Goal: Task Accomplishment & Management: Complete application form

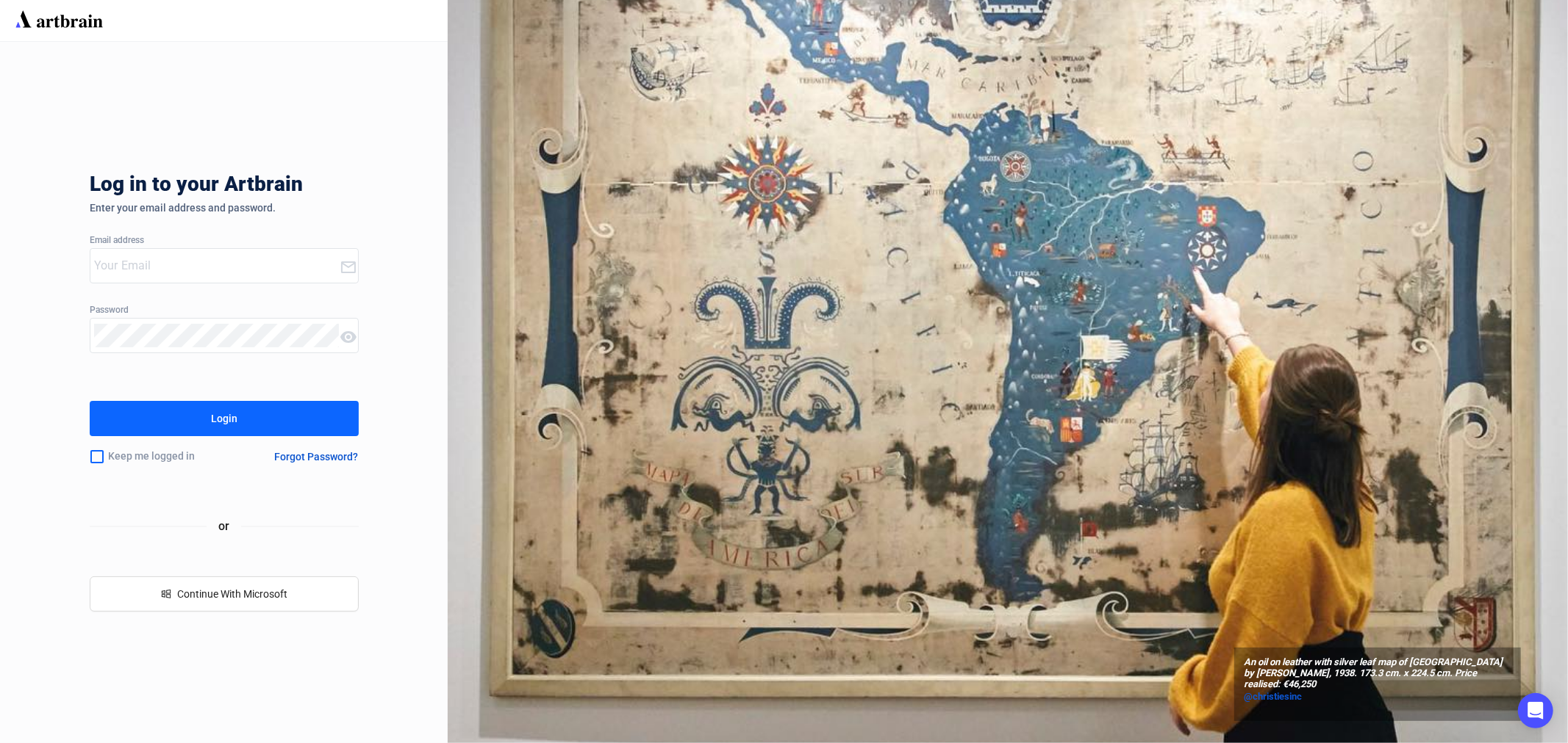
type input "[EMAIL_ADDRESS][PERSON_NAME][DOMAIN_NAME]"
click at [245, 421] on button "Login" at bounding box center [224, 418] width 269 height 35
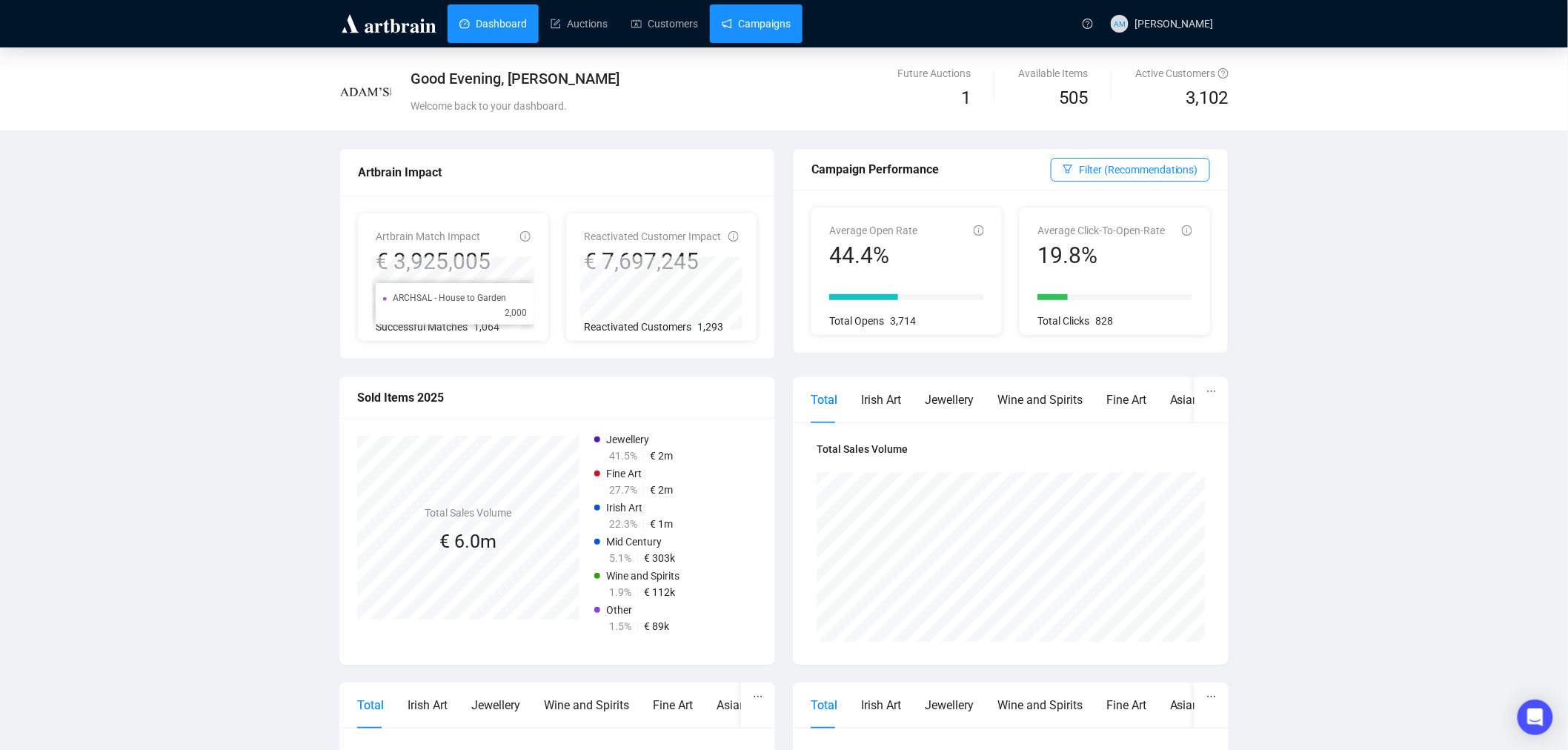
click at [741, 25] on link "Campaigns" at bounding box center [756, 24] width 69 height 38
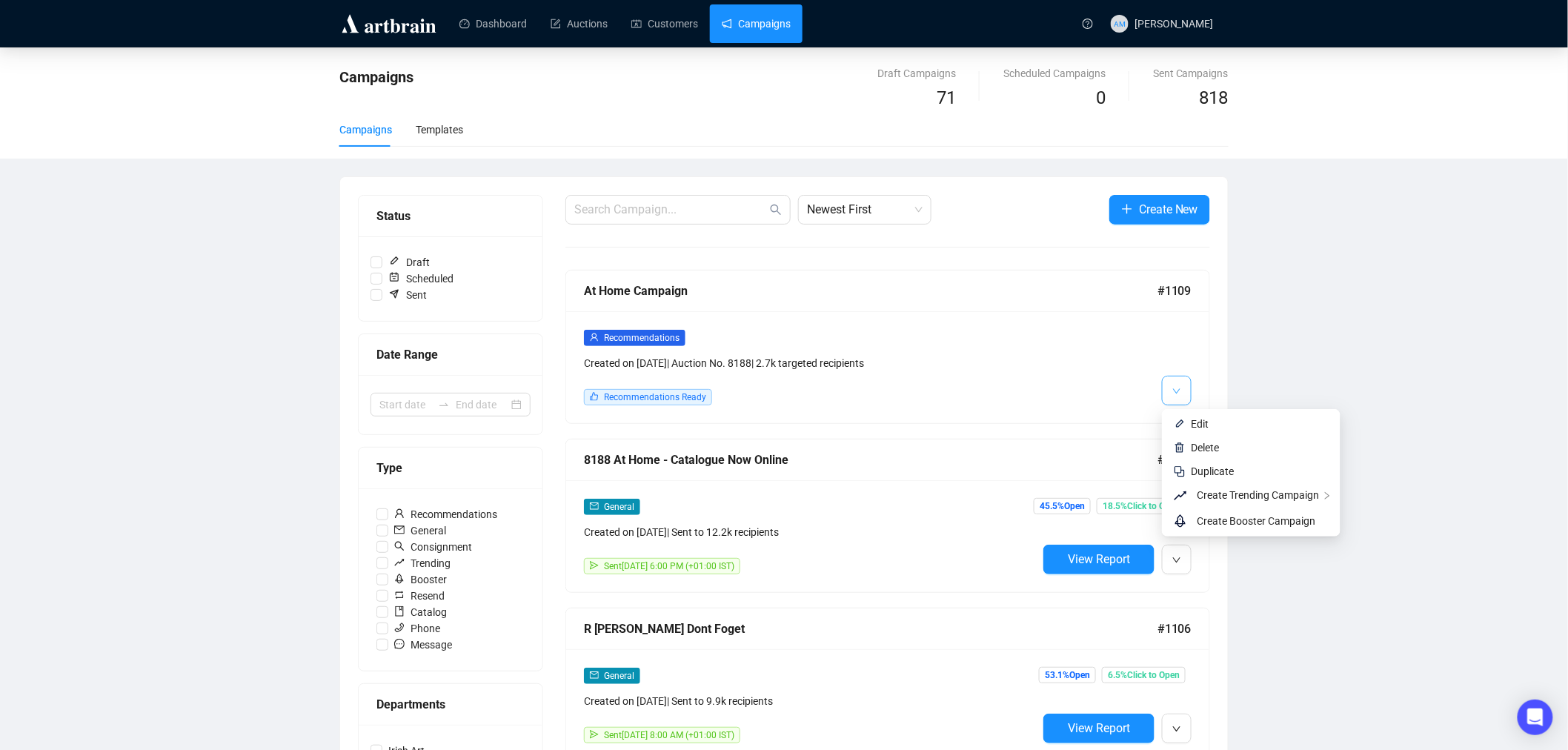
click at [1184, 387] on button "button" at bounding box center [1176, 390] width 30 height 30
click at [1190, 421] on li "Edit" at bounding box center [1251, 424] width 172 height 24
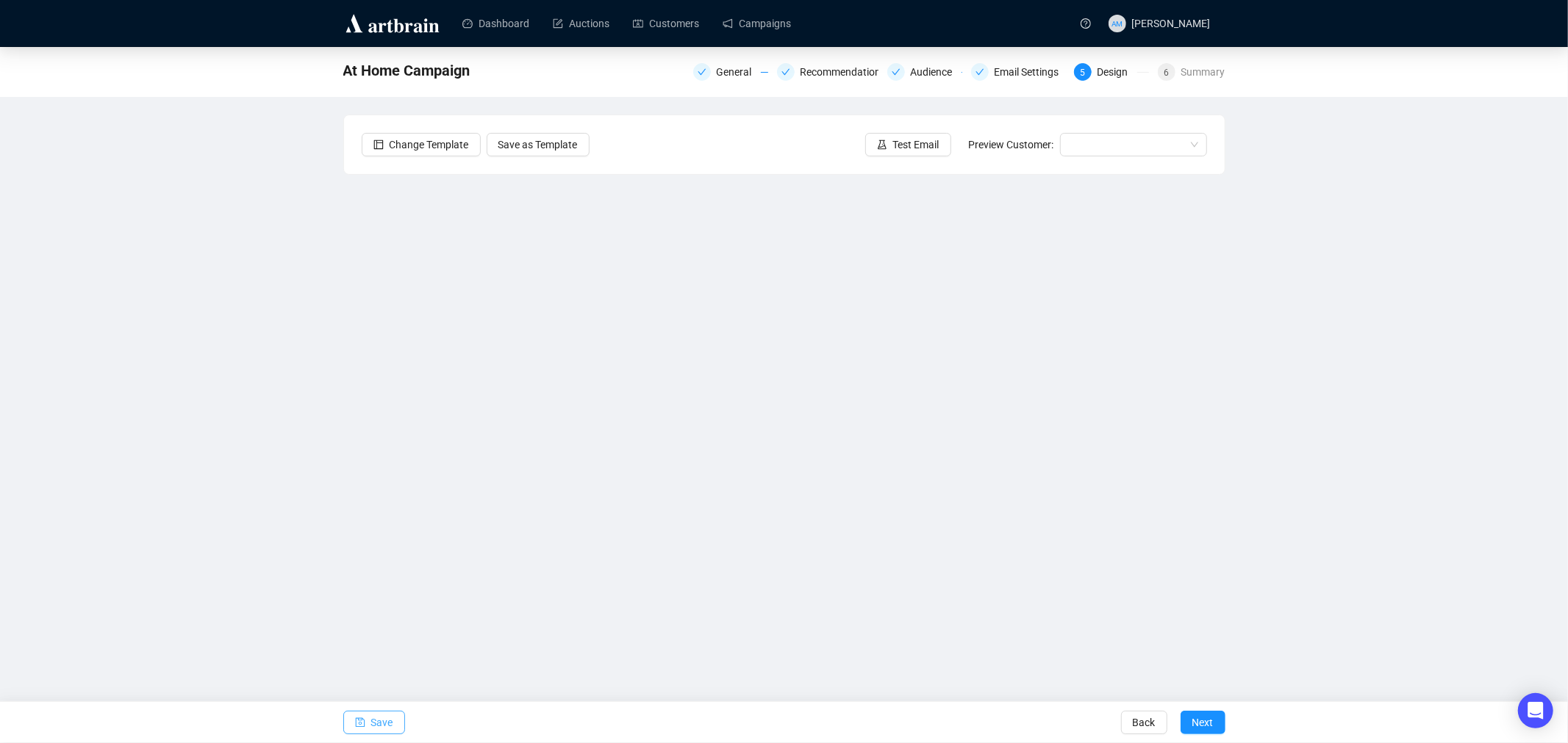
click at [373, 726] on span "Save" at bounding box center [382, 723] width 22 height 41
click at [907, 148] on span "Test Email" at bounding box center [915, 145] width 46 height 16
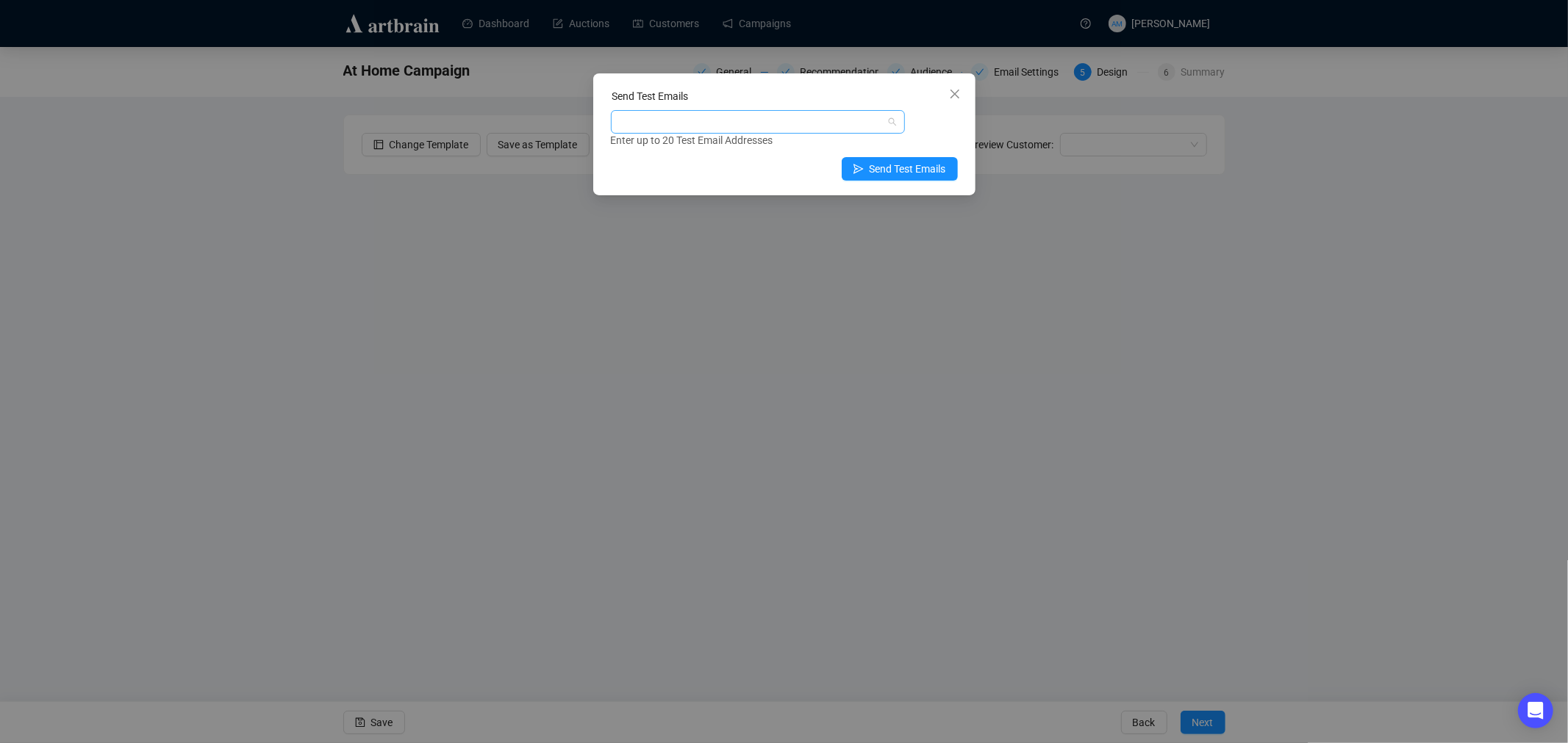
click at [720, 122] on div at bounding box center [750, 121] width 273 height 21
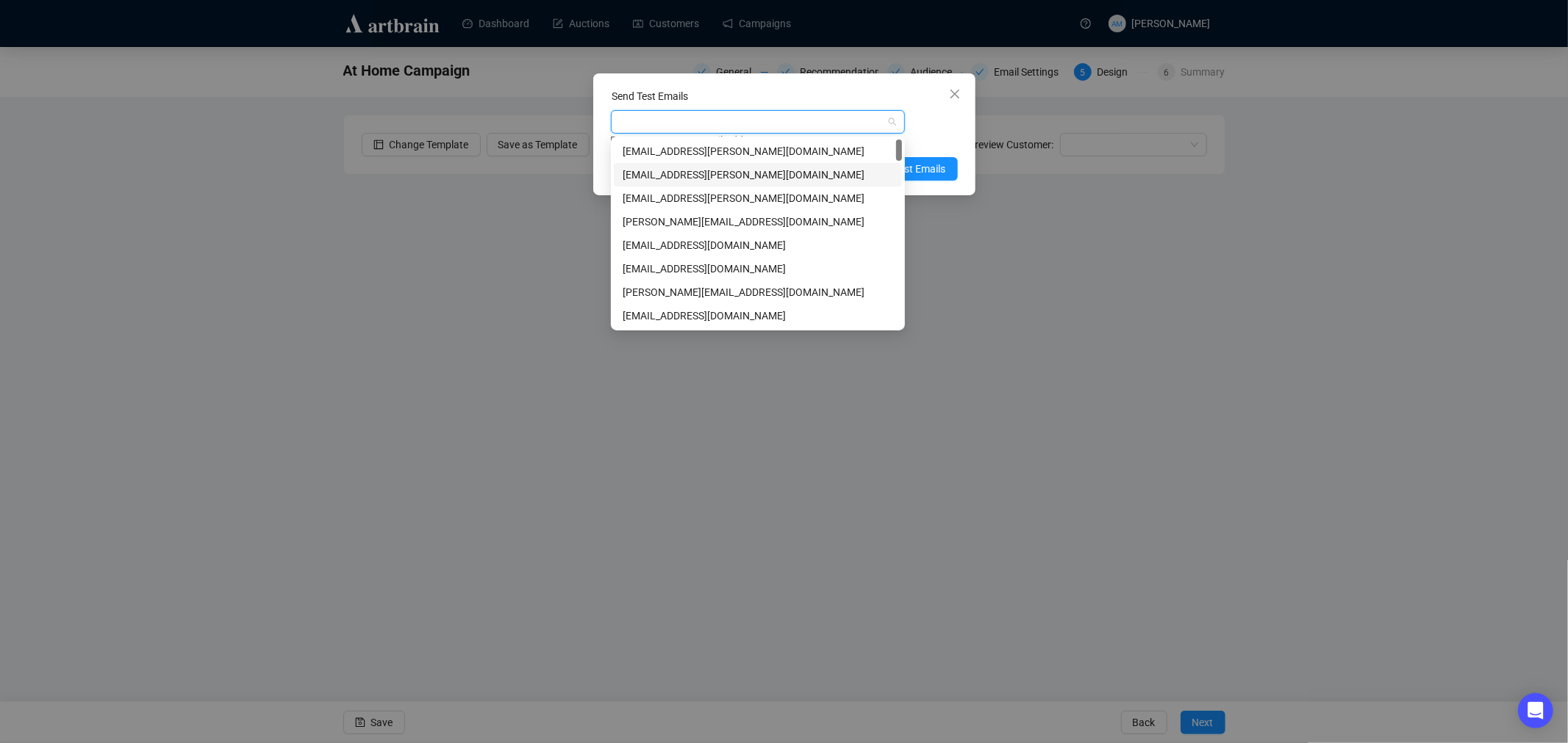
click at [723, 174] on div "[EMAIL_ADDRESS][PERSON_NAME][DOMAIN_NAME]" at bounding box center [758, 175] width 270 height 16
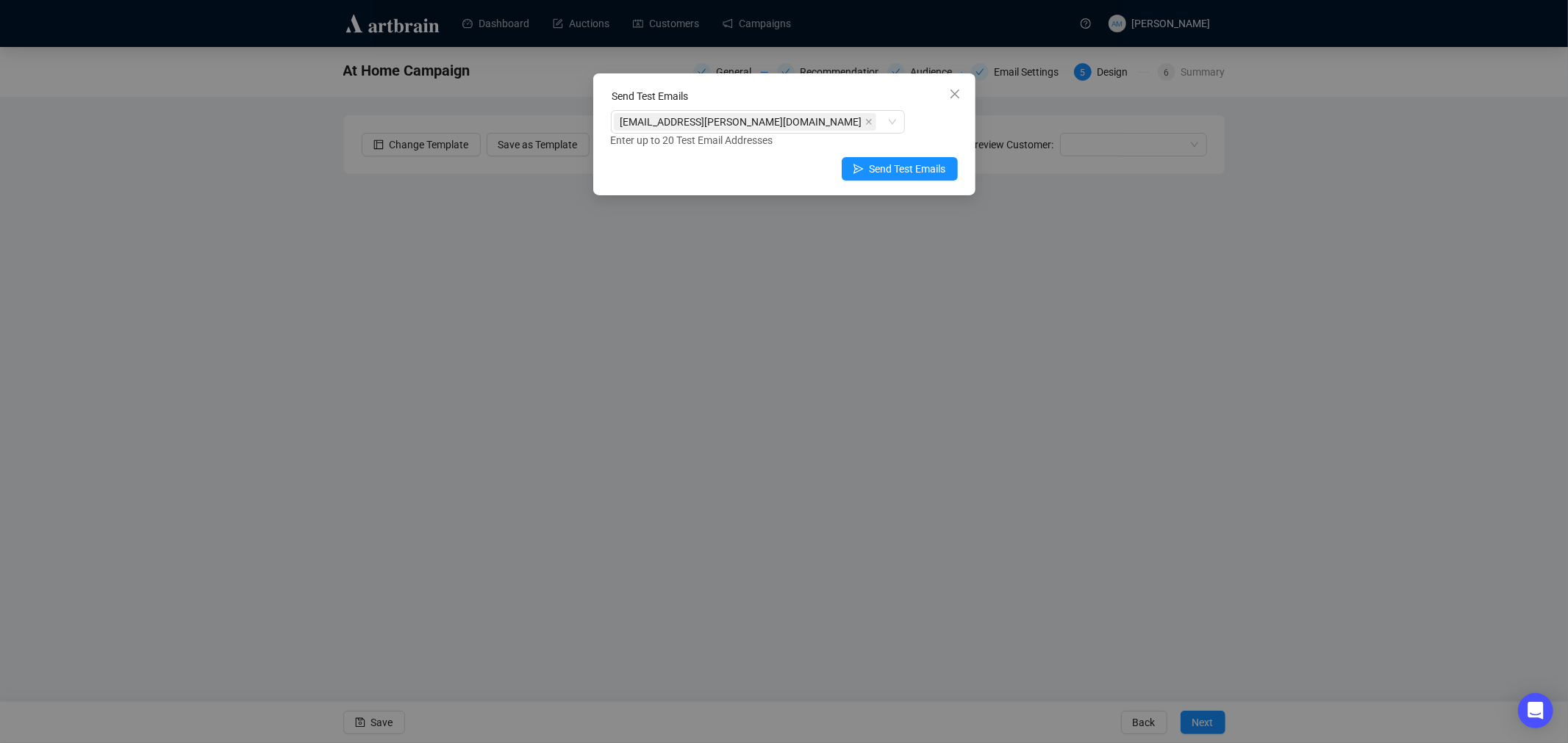
click at [924, 133] on div "Enter up to 20 Test Email Addresses" at bounding box center [784, 140] width 347 height 17
click at [885, 174] on span "Send Test Emails" at bounding box center [907, 169] width 77 height 16
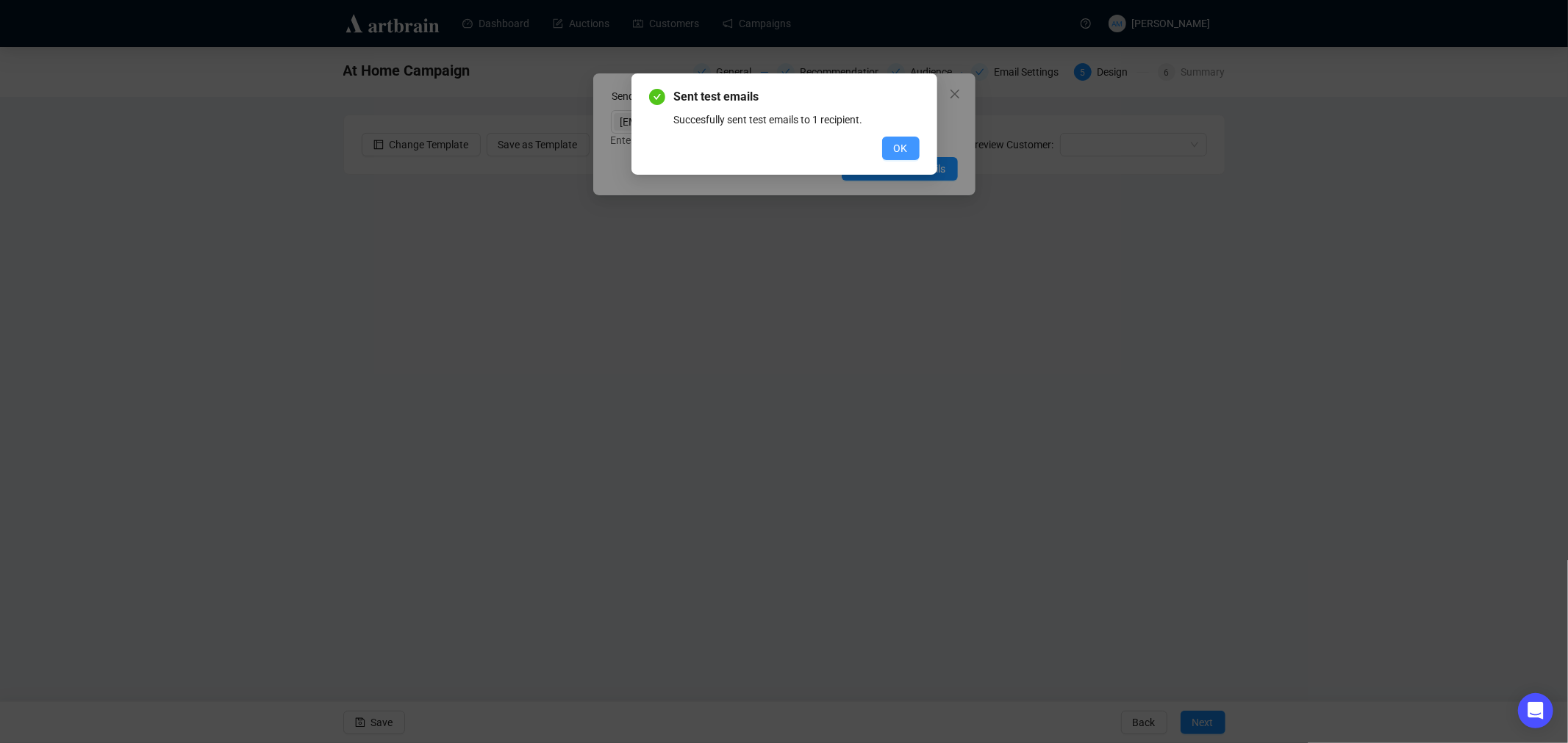
click at [896, 147] on span "OK" at bounding box center [901, 148] width 14 height 16
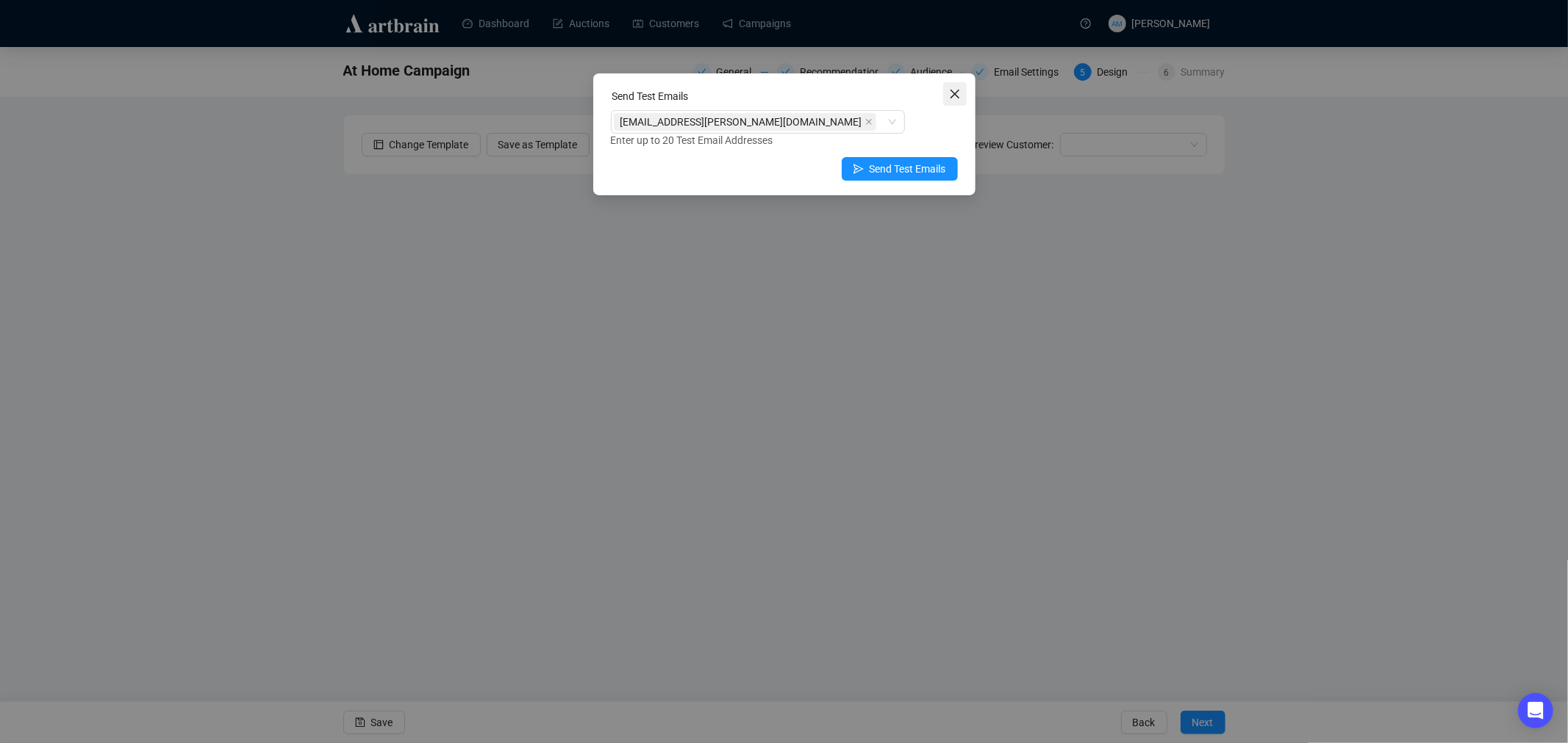
click at [960, 96] on span "Close" at bounding box center [955, 94] width 23 height 12
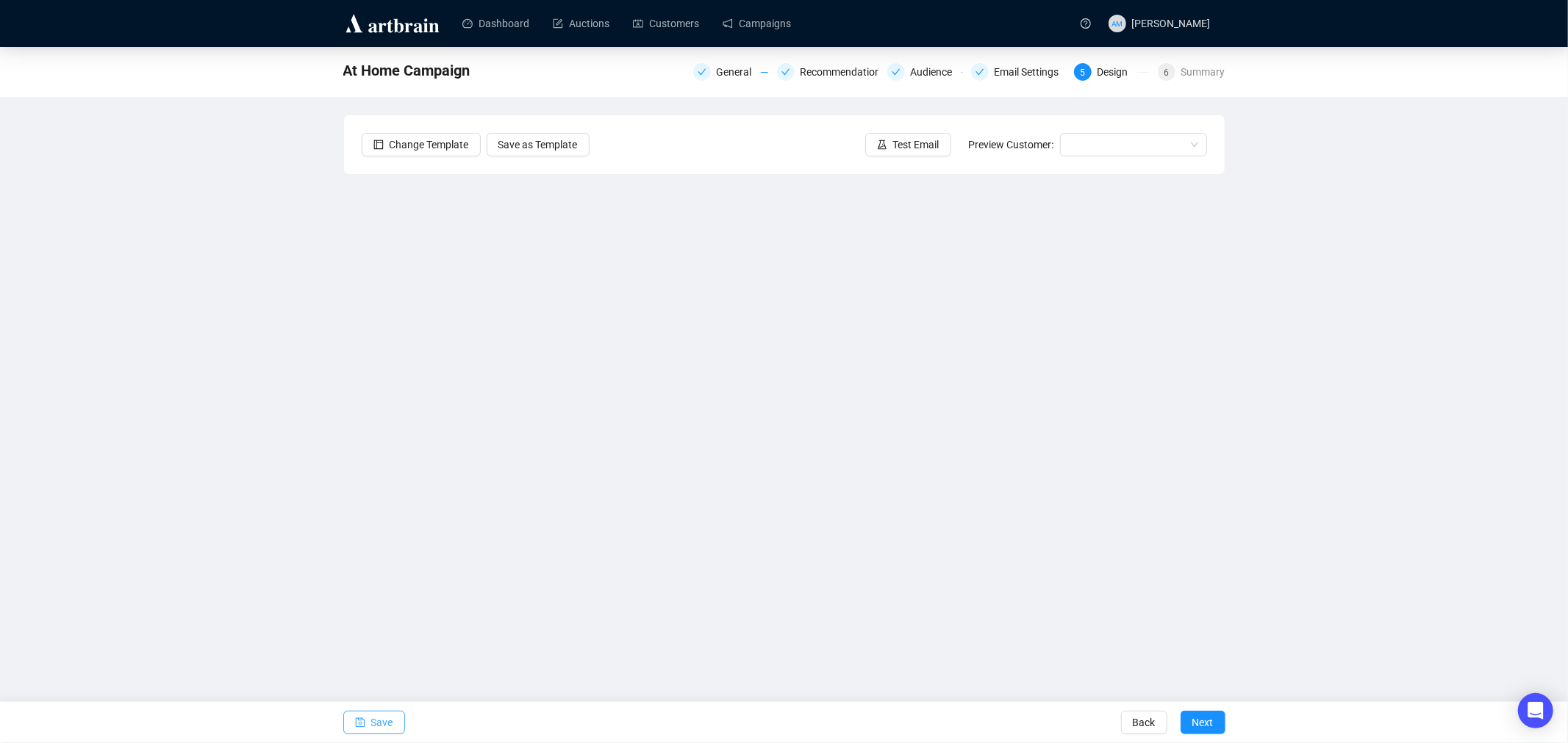
click at [379, 728] on span "Save" at bounding box center [382, 723] width 22 height 41
click at [906, 146] on span "Test Email" at bounding box center [915, 145] width 46 height 16
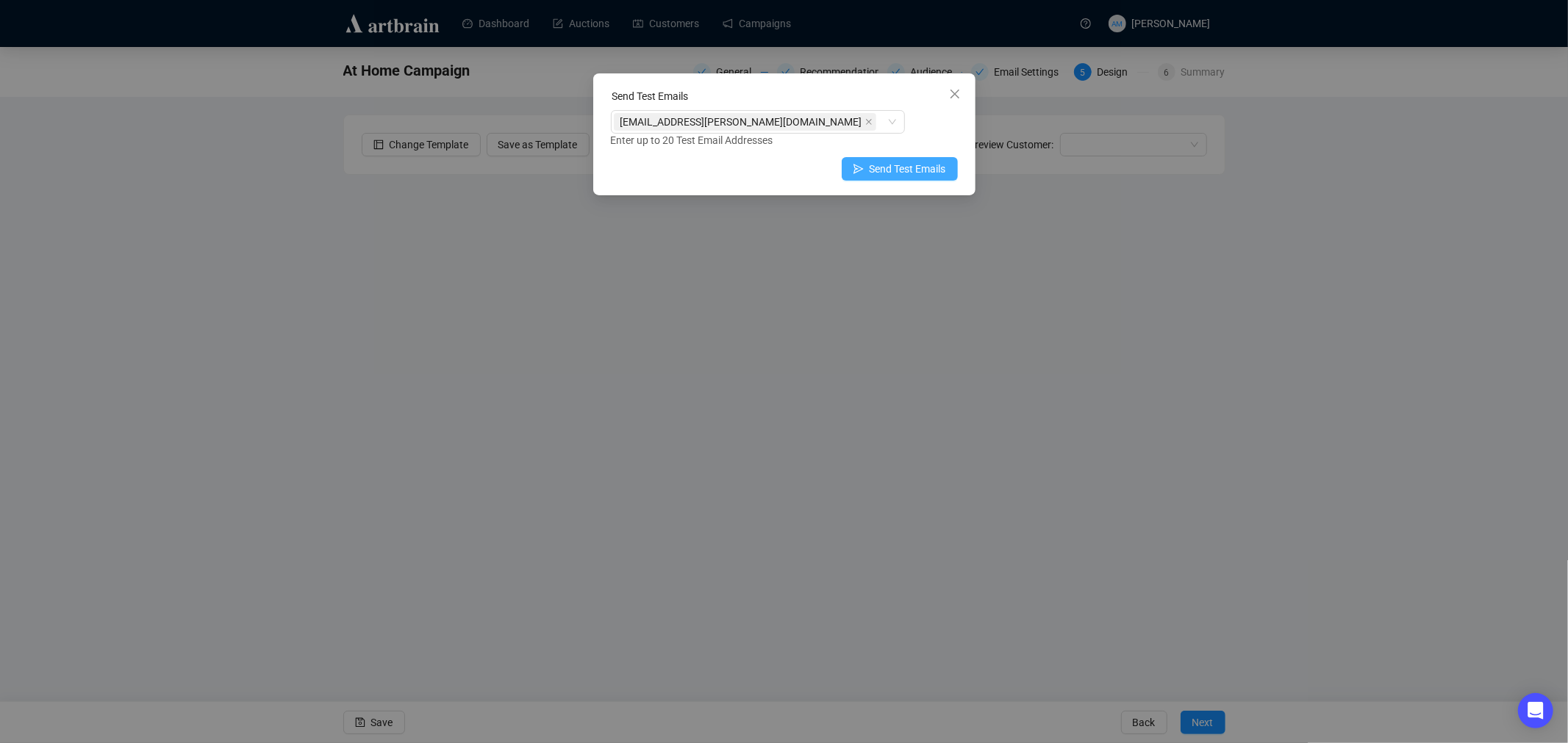
click at [891, 167] on span "Send Test Emails" at bounding box center [907, 169] width 77 height 16
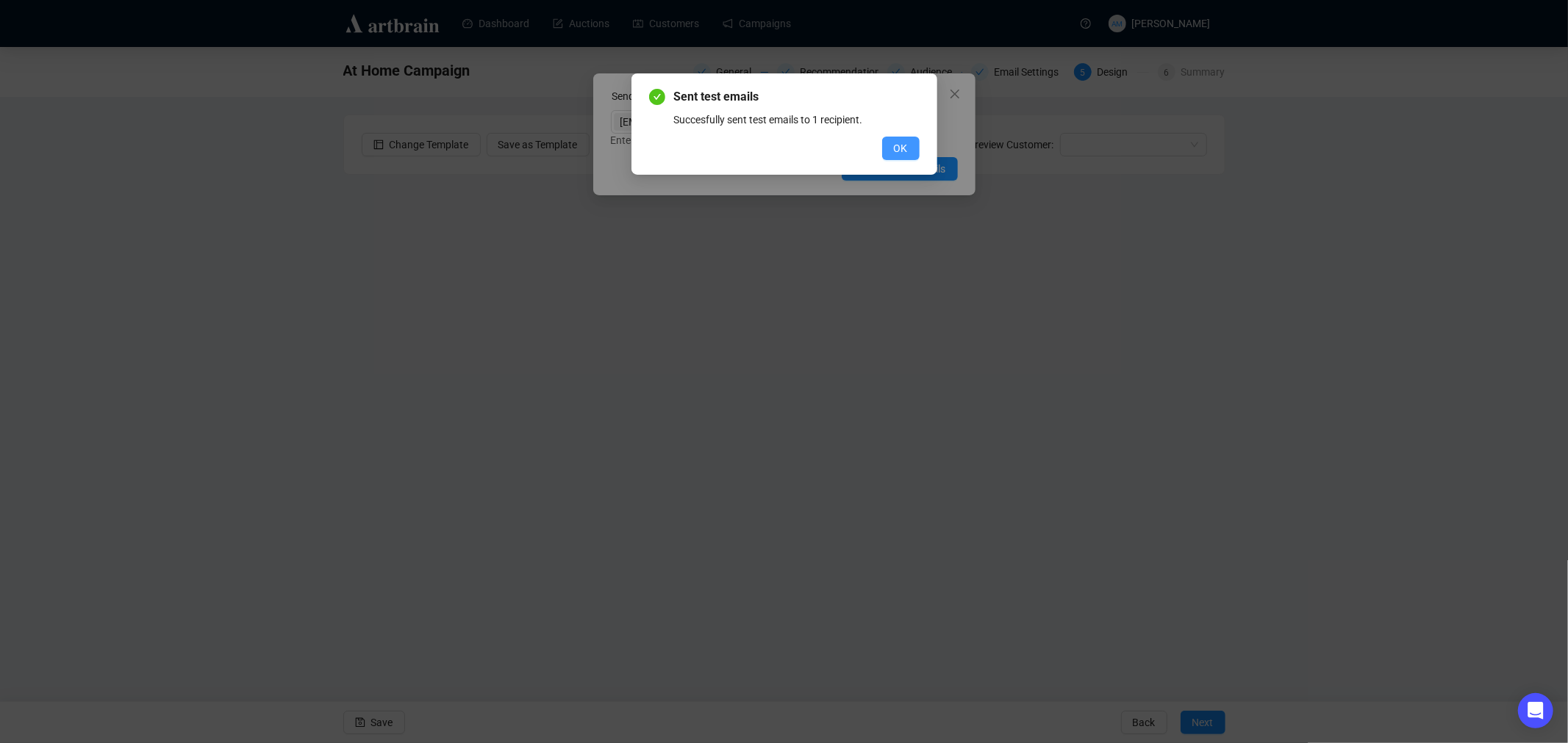
click at [896, 152] on span "OK" at bounding box center [901, 148] width 14 height 16
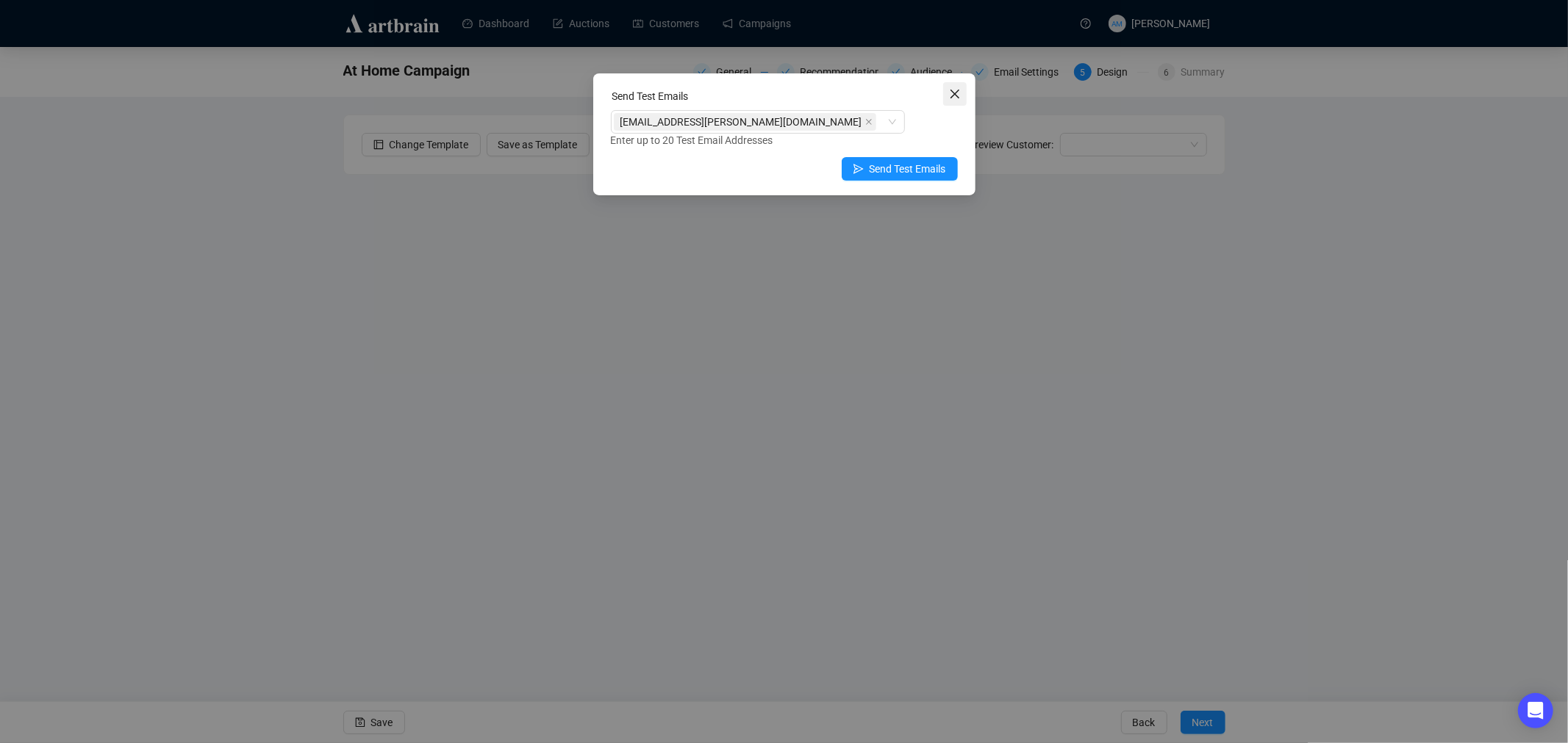
click at [956, 92] on icon "close" at bounding box center [954, 94] width 12 height 12
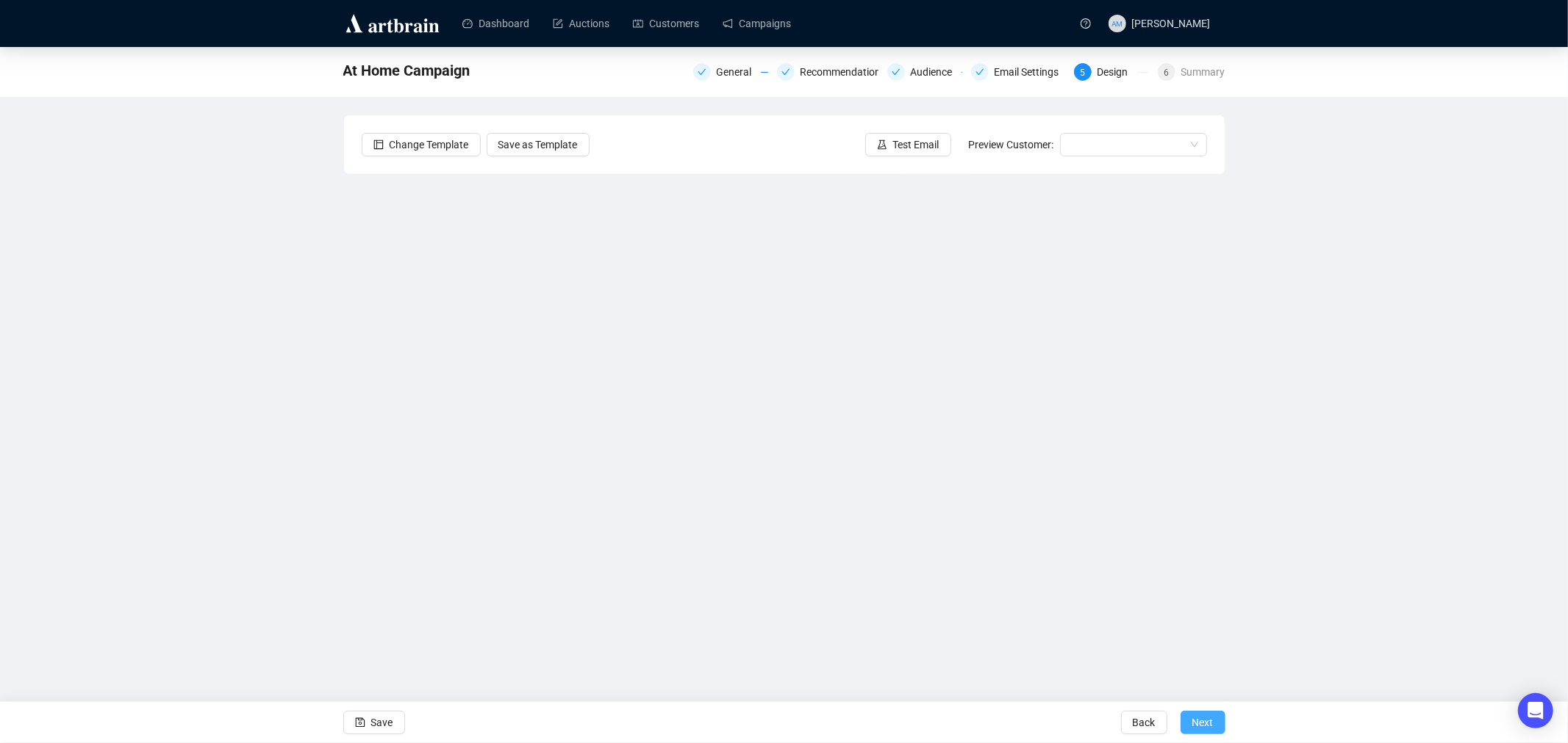
click at [1205, 720] on span "Next" at bounding box center [1203, 723] width 22 height 41
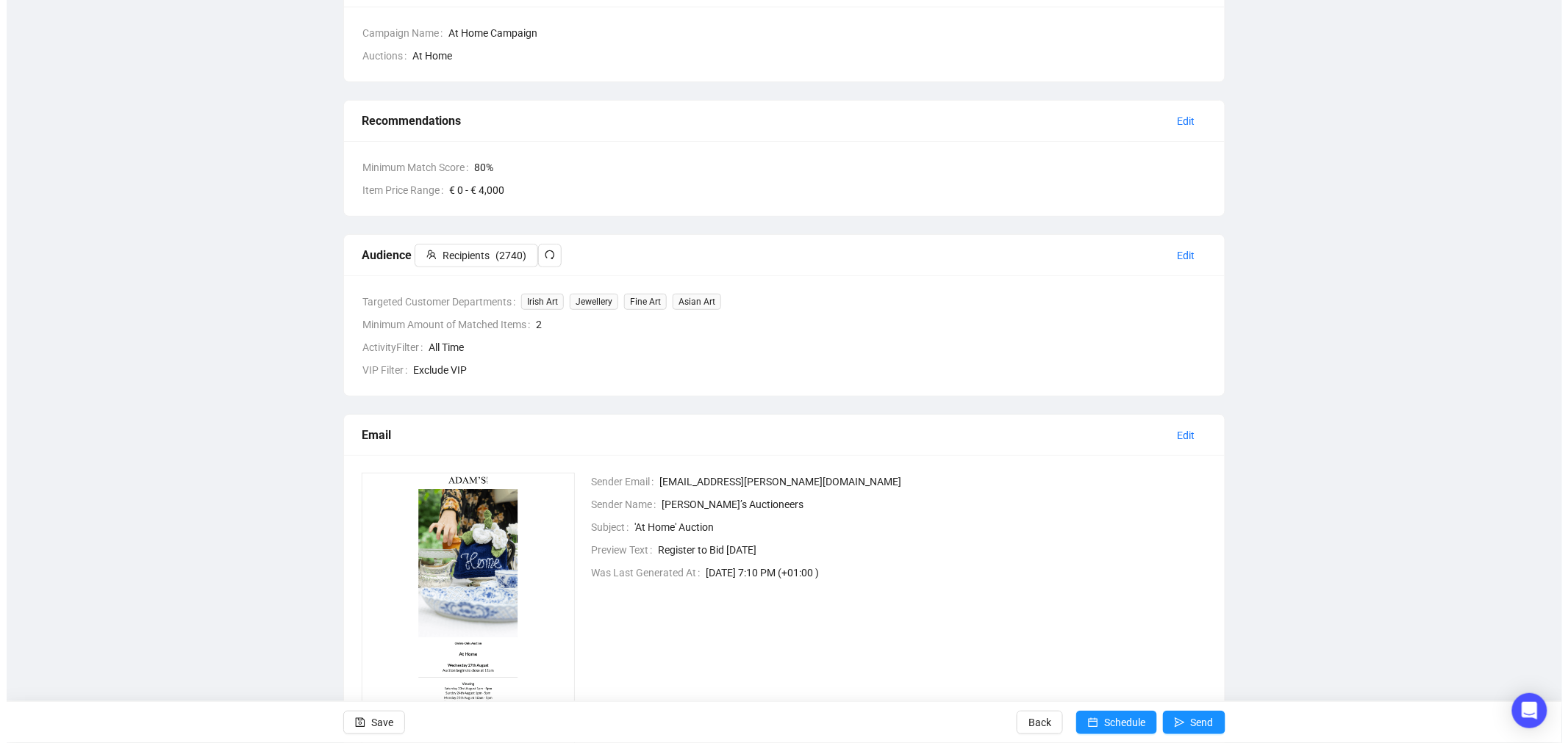
scroll to position [163, 0]
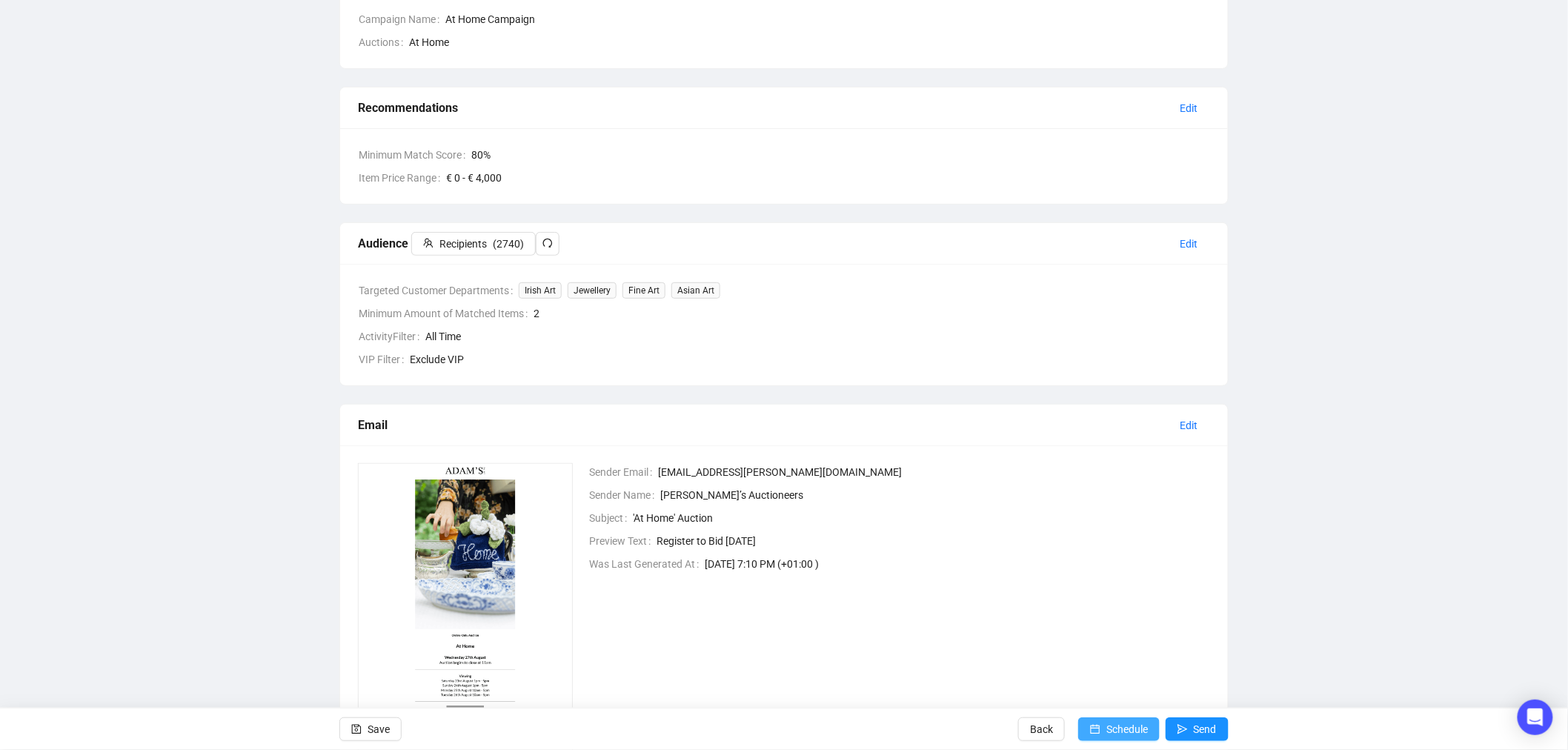
click at [1121, 729] on span "Schedule" at bounding box center [1127, 730] width 42 height 42
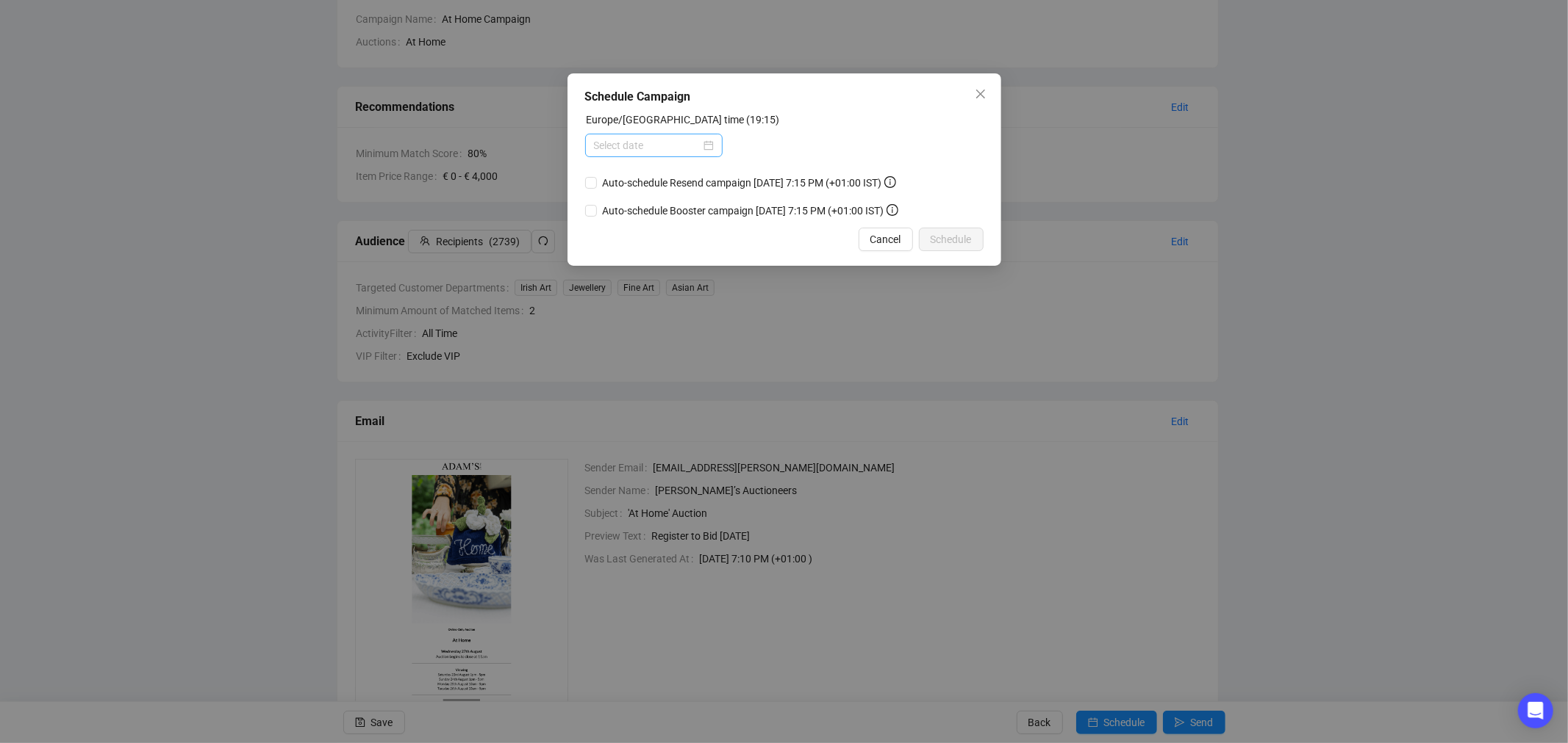
click at [713, 147] on div at bounding box center [653, 146] width 120 height 16
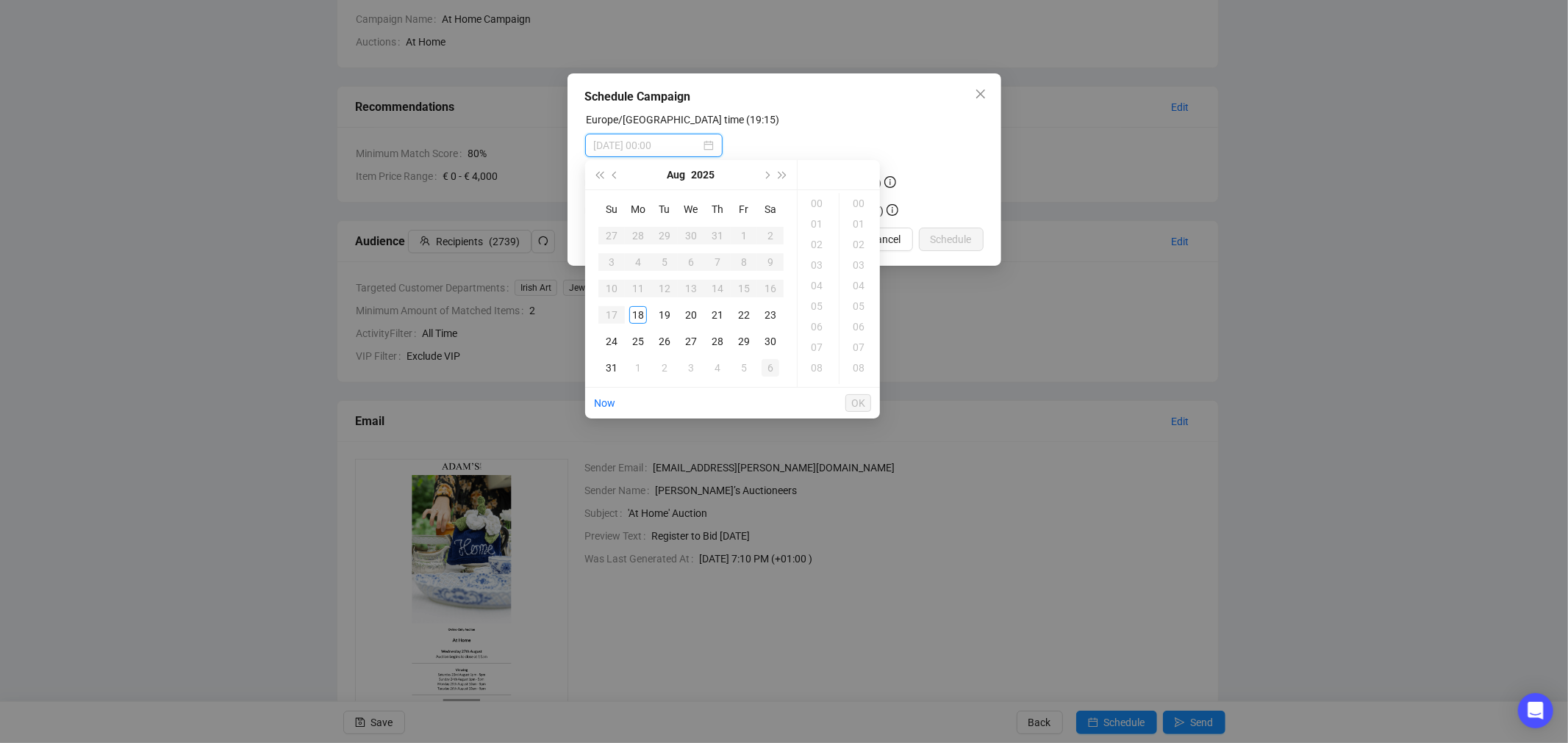
type input "[DATE] 00:00"
click at [638, 316] on div "18" at bounding box center [638, 316] width 18 height 18
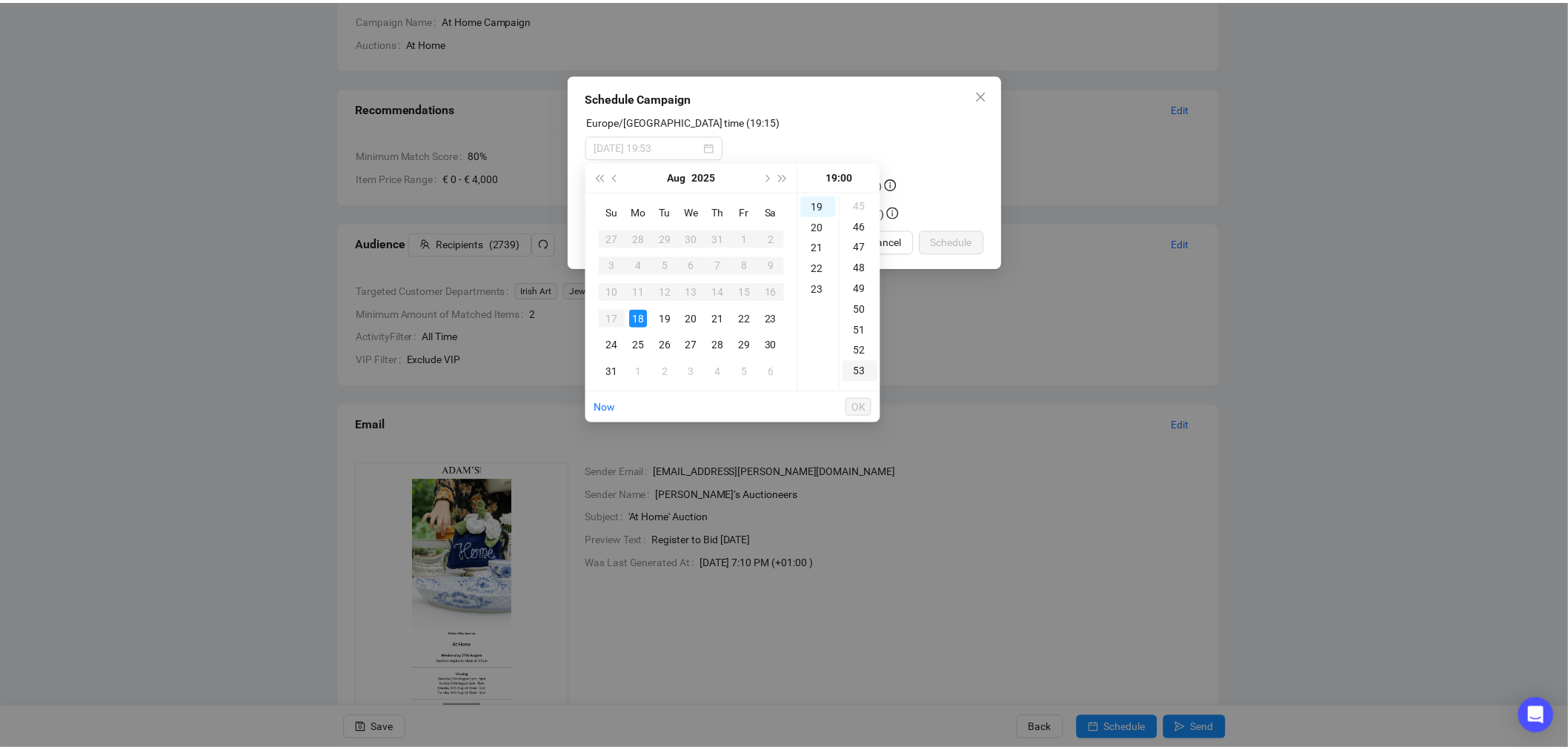
scroll to position [906, 0]
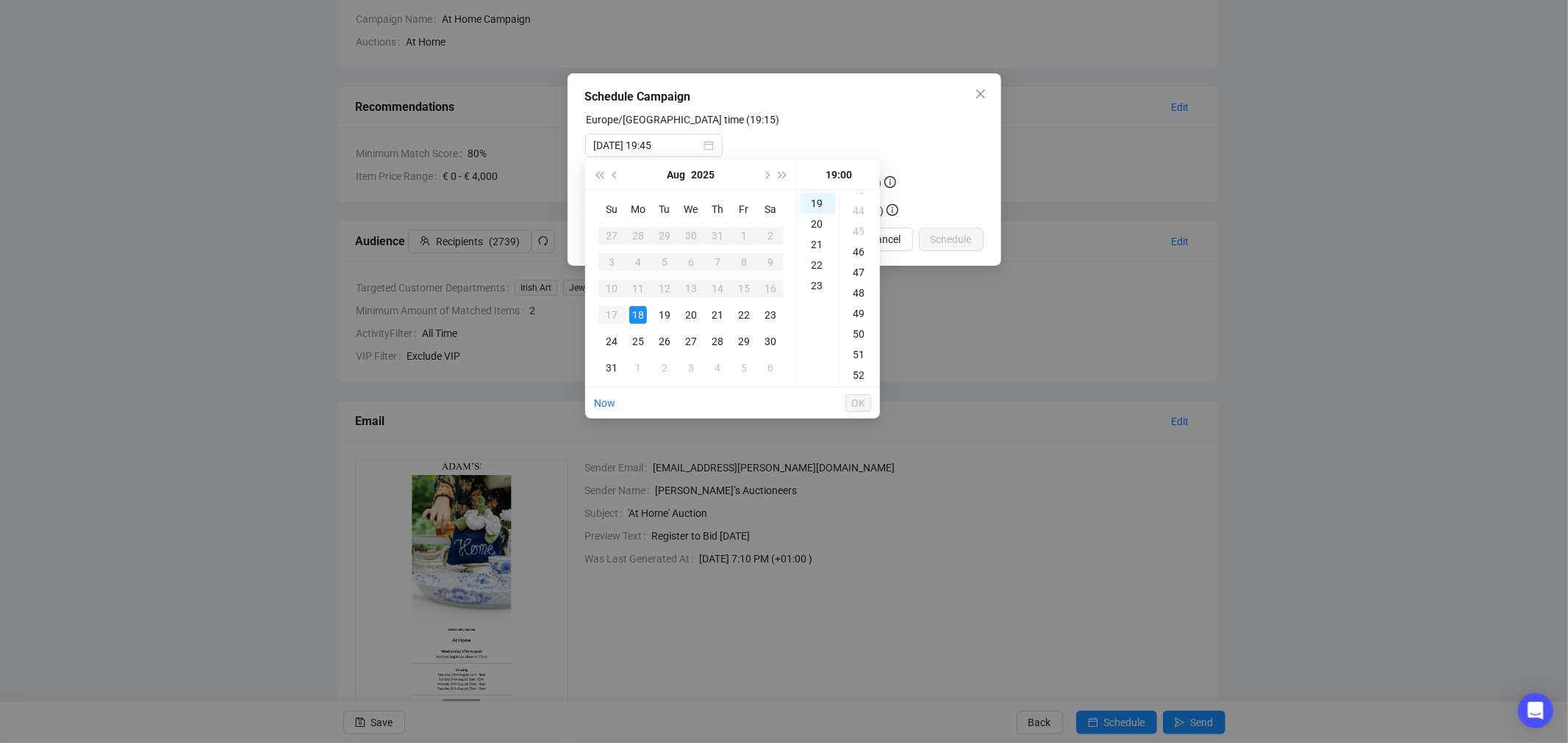
type input "[DATE] 19:00"
click at [821, 118] on div "Europe/[GEOGRAPHIC_DATA] time (19:15)" at bounding box center [784, 122] width 399 height 22
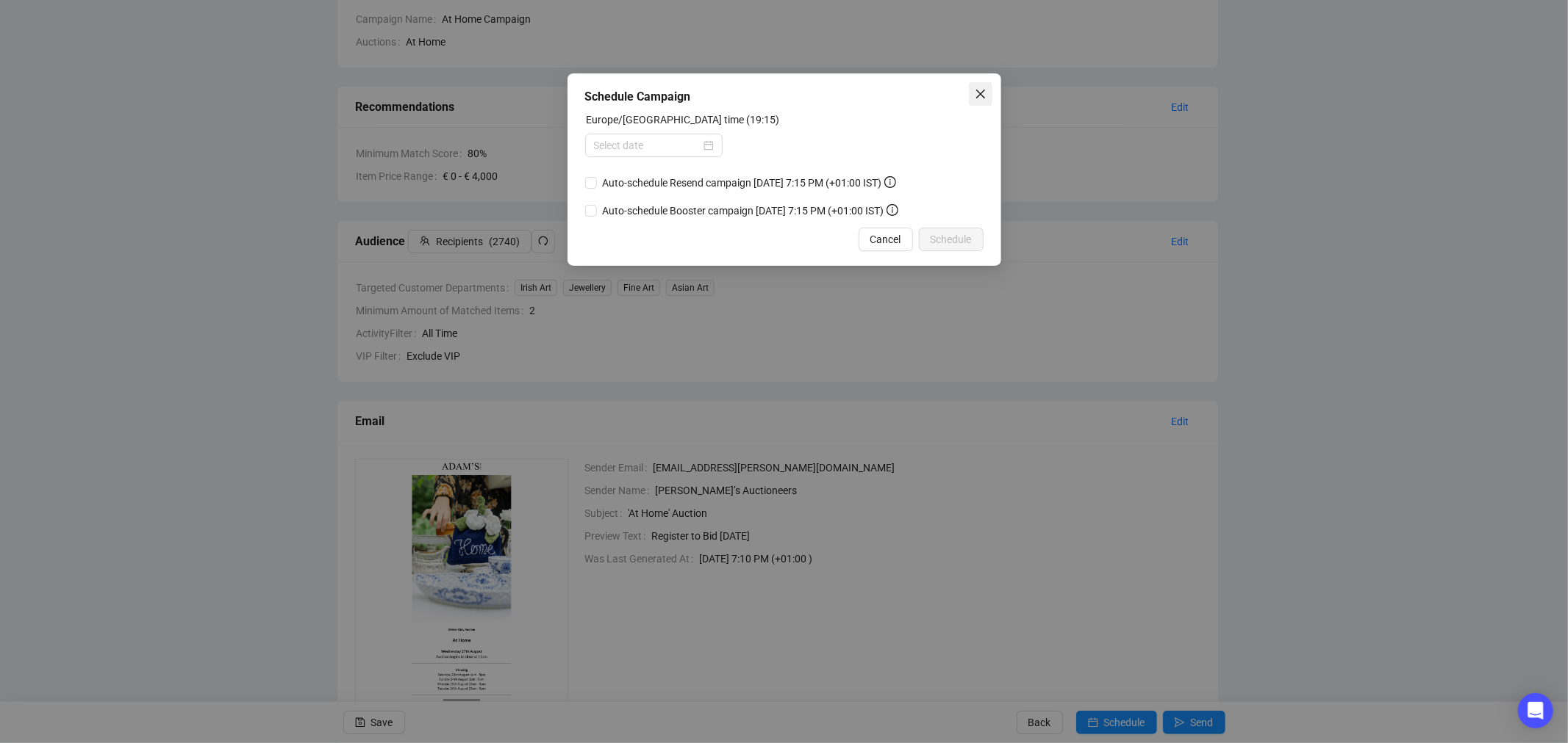
click at [978, 92] on icon "close" at bounding box center [980, 94] width 9 height 9
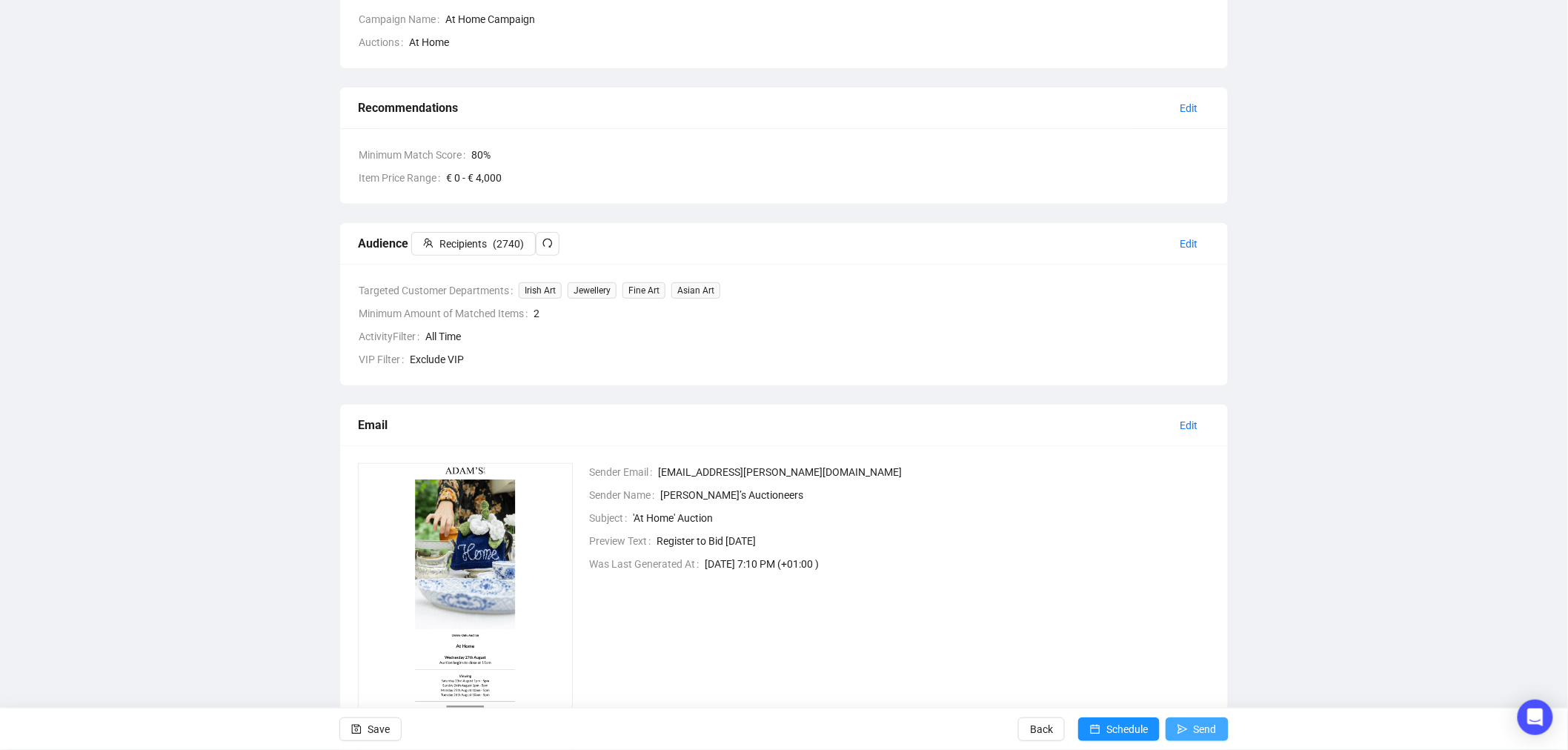
click at [1203, 733] on span "Send" at bounding box center [1204, 730] width 23 height 42
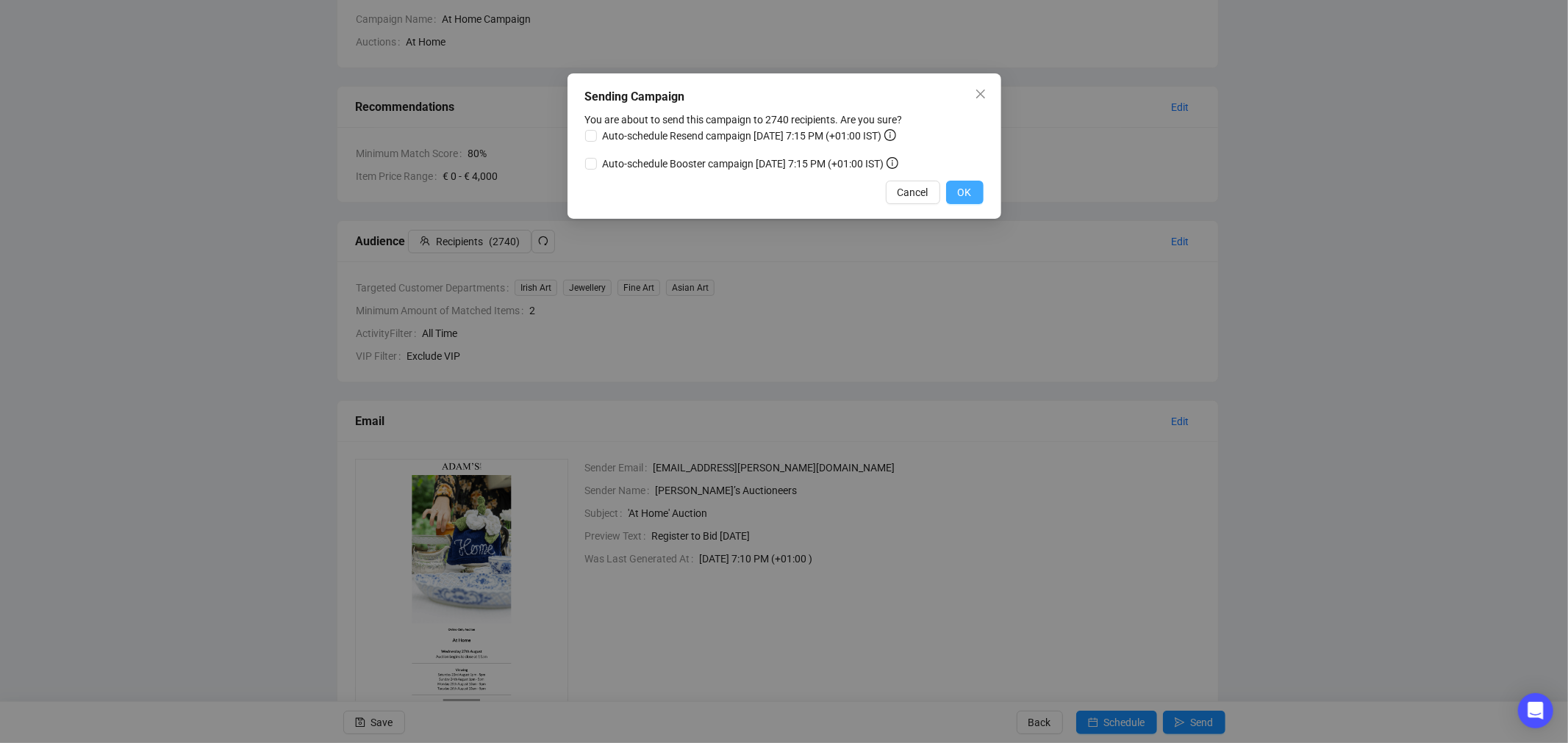
click at [969, 190] on span "OK" at bounding box center [965, 192] width 14 height 16
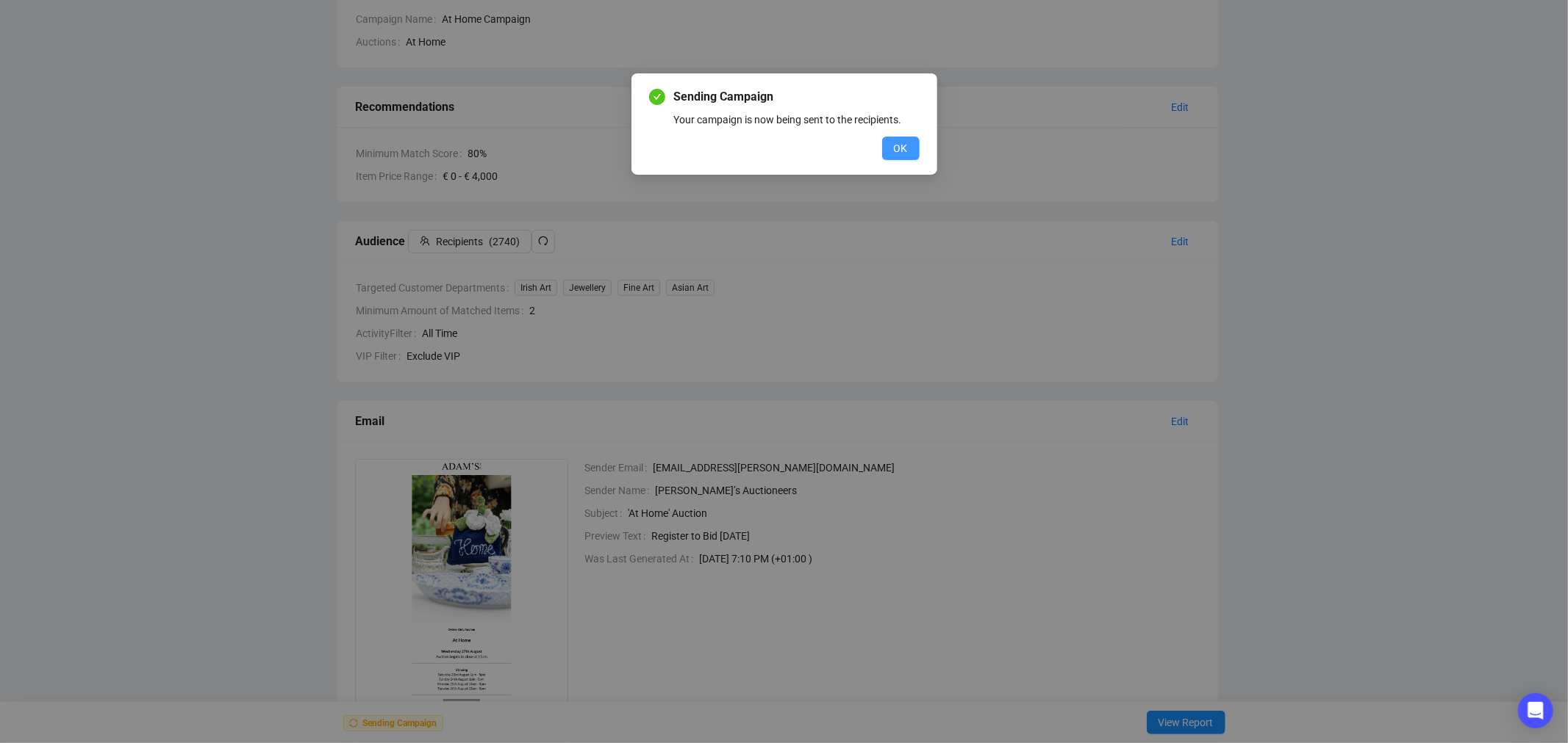
click at [914, 147] on button "OK" at bounding box center [901, 148] width 38 height 23
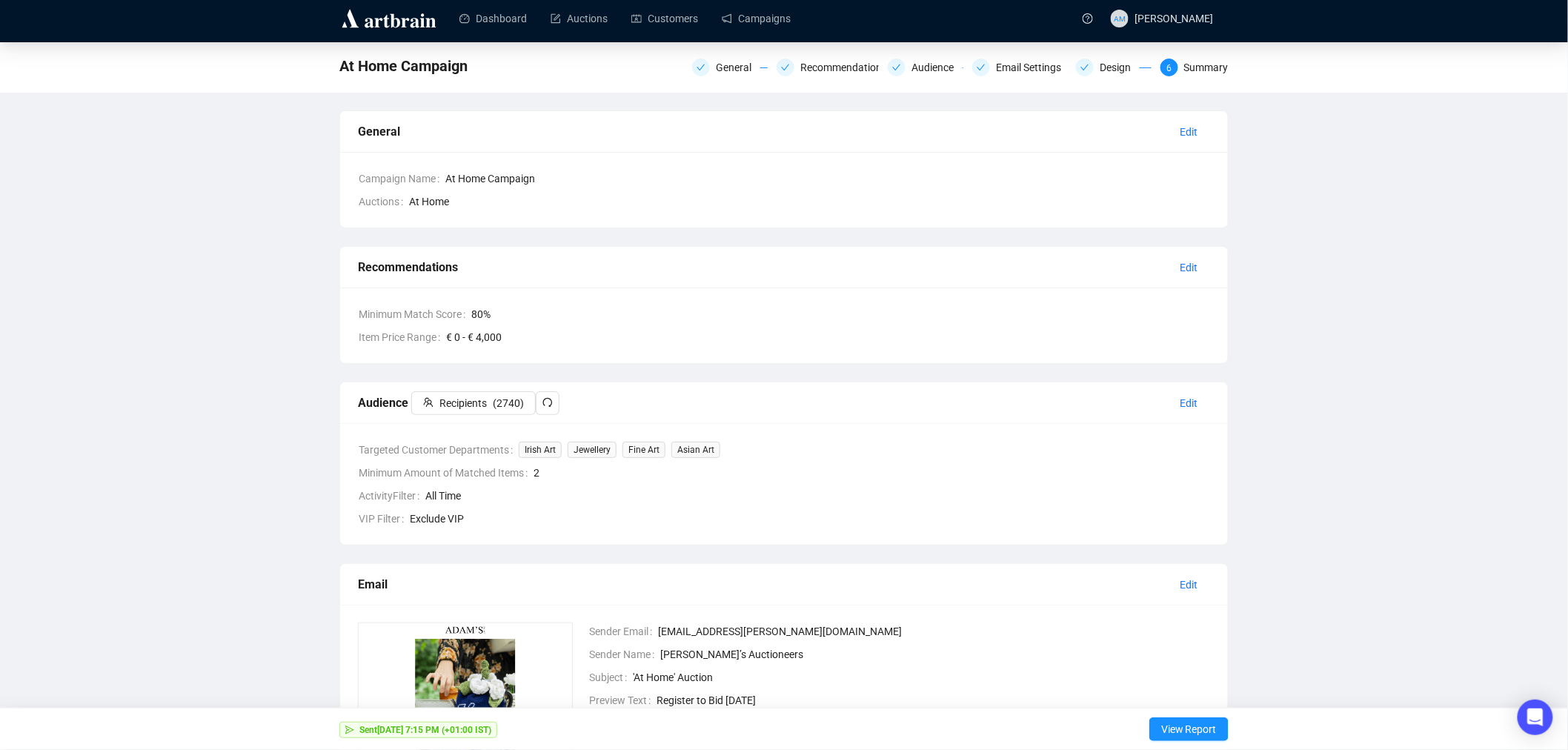
scroll to position [0, 0]
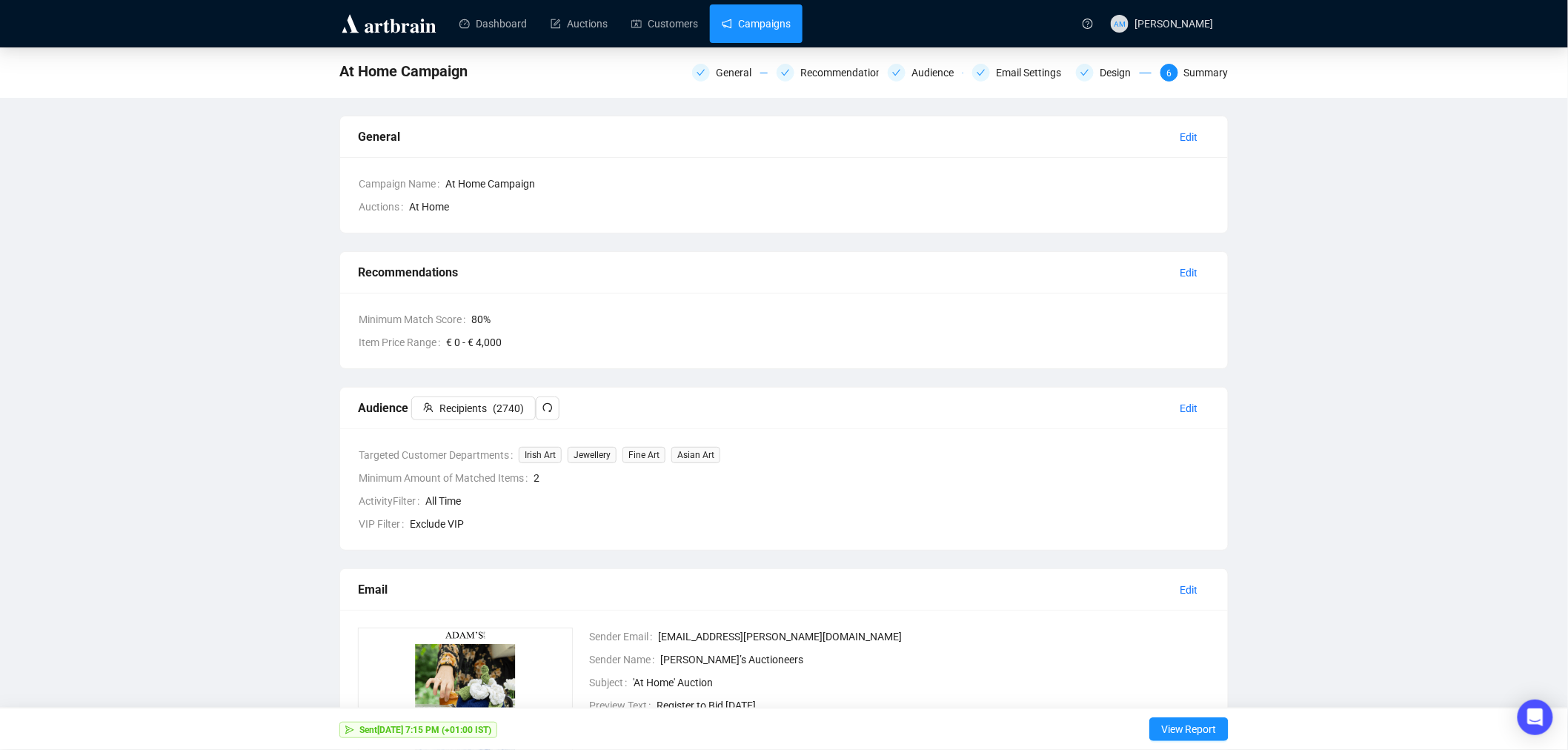
click at [741, 25] on link "Campaigns" at bounding box center [756, 24] width 69 height 38
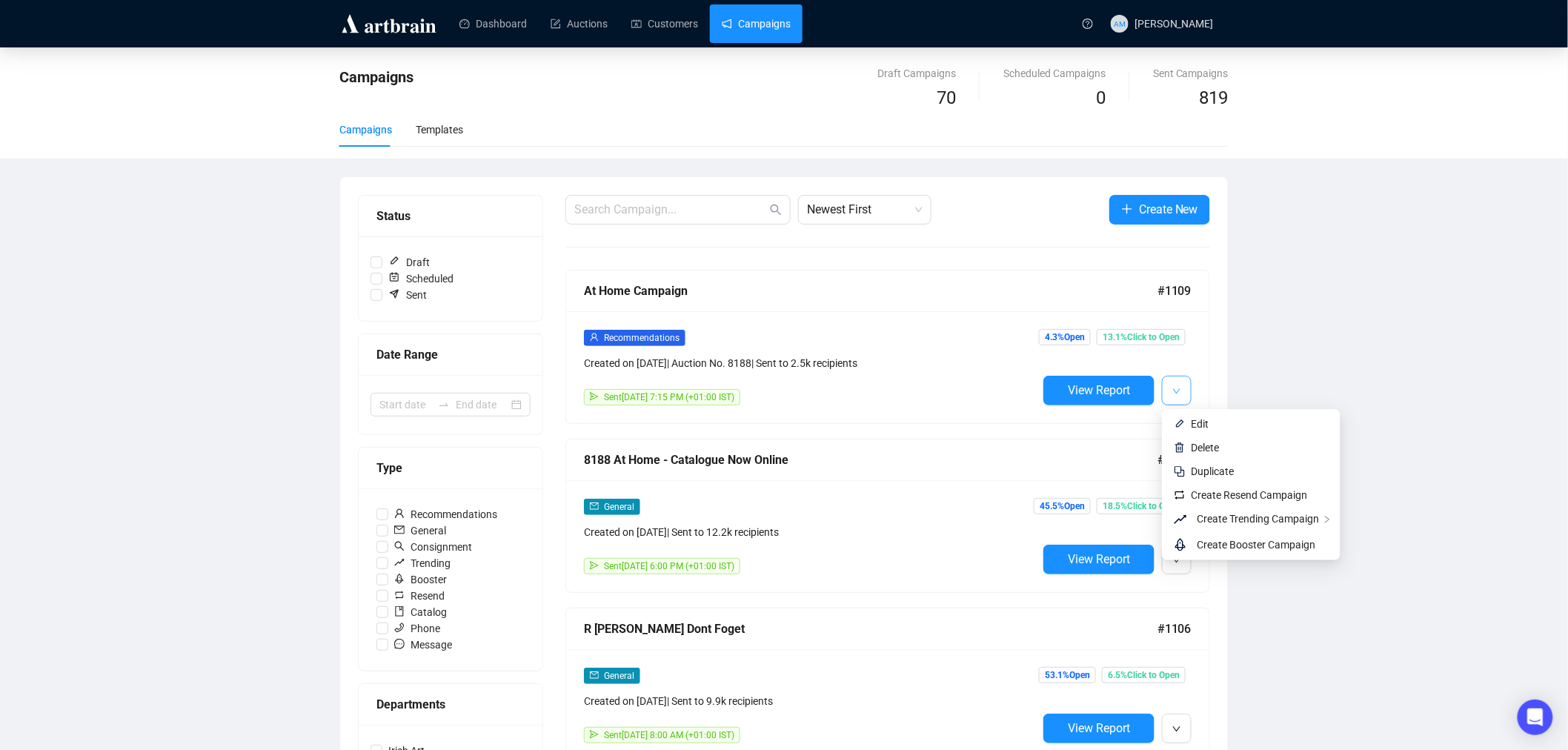
click at [1180, 395] on icon "down" at bounding box center [1177, 391] width 9 height 9
click at [1416, 549] on span "Replicate This Recommendation's Design" at bounding box center [1441, 545] width 186 height 12
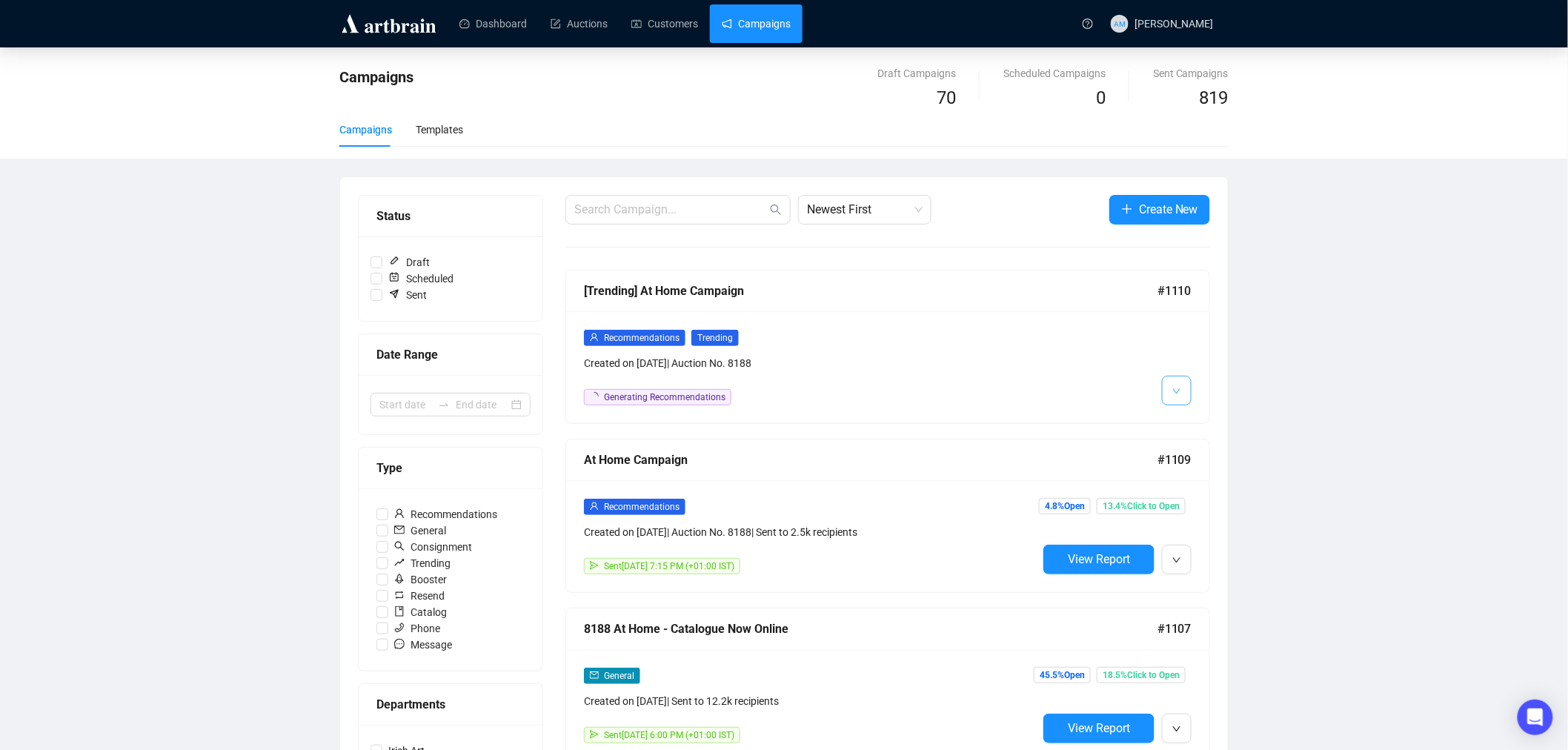
click at [1171, 397] on button "button" at bounding box center [1176, 390] width 30 height 30
click at [1190, 419] on li "Edit" at bounding box center [1197, 424] width 64 height 24
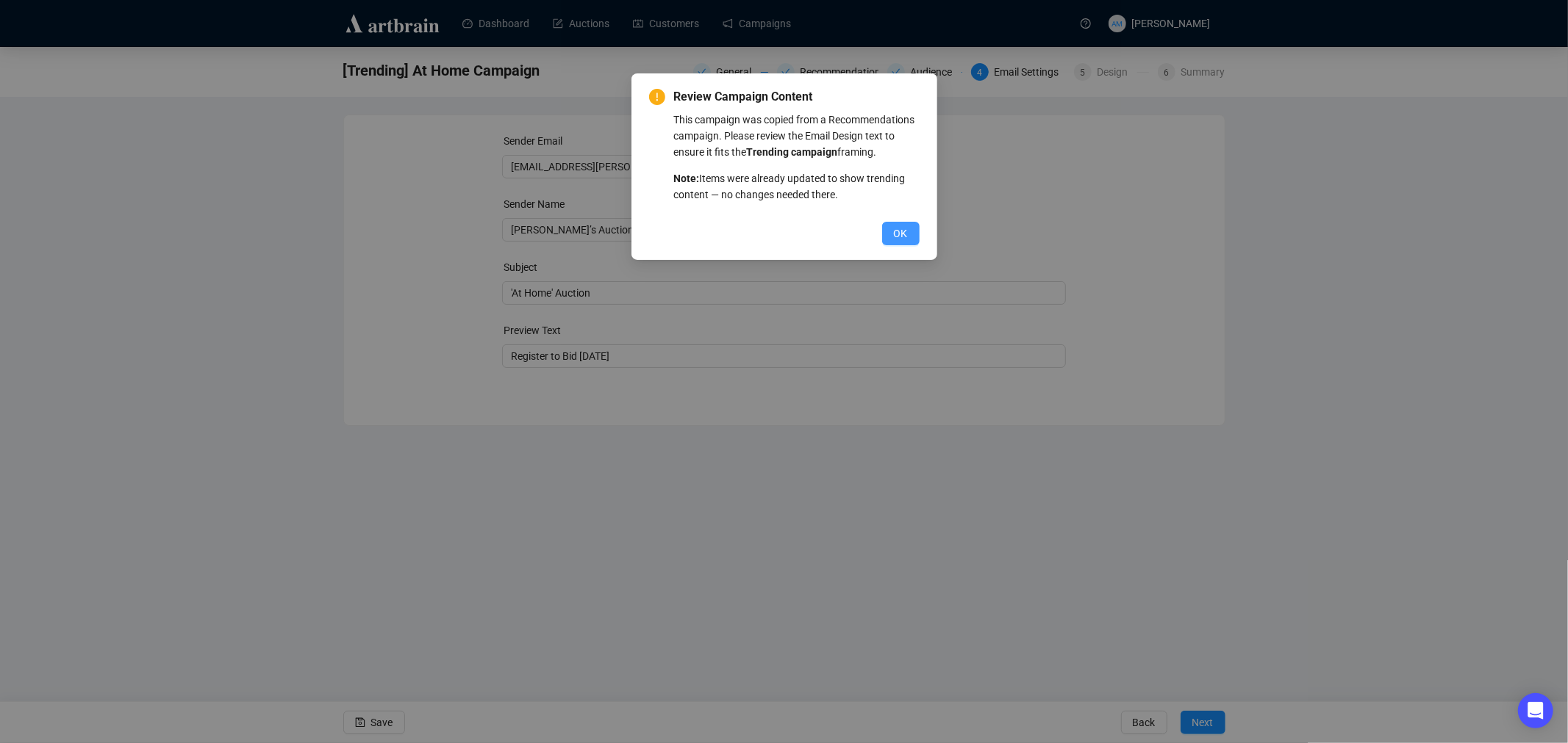
click at [895, 230] on span "OK" at bounding box center [901, 234] width 14 height 16
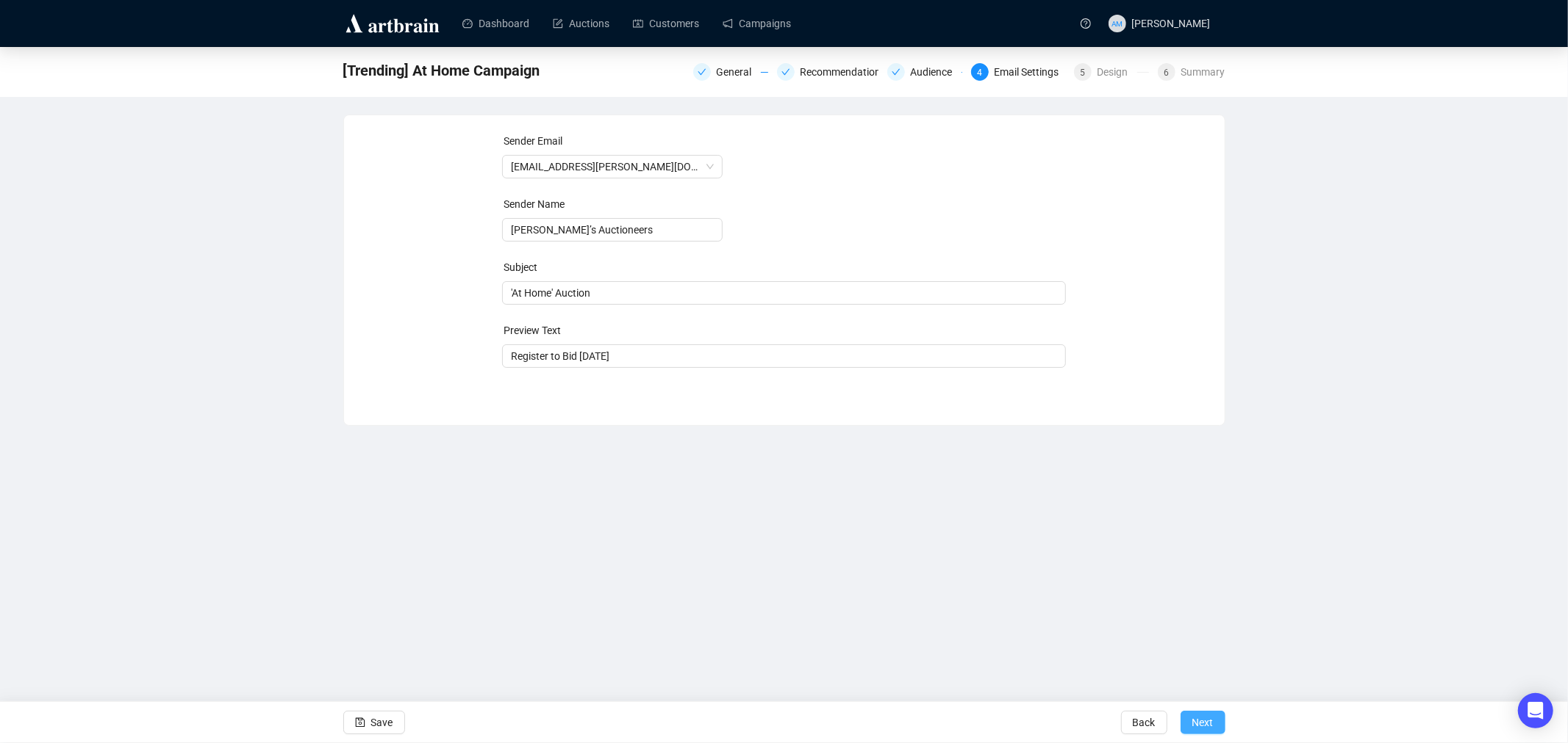
click at [1205, 722] on span "Next" at bounding box center [1203, 723] width 22 height 41
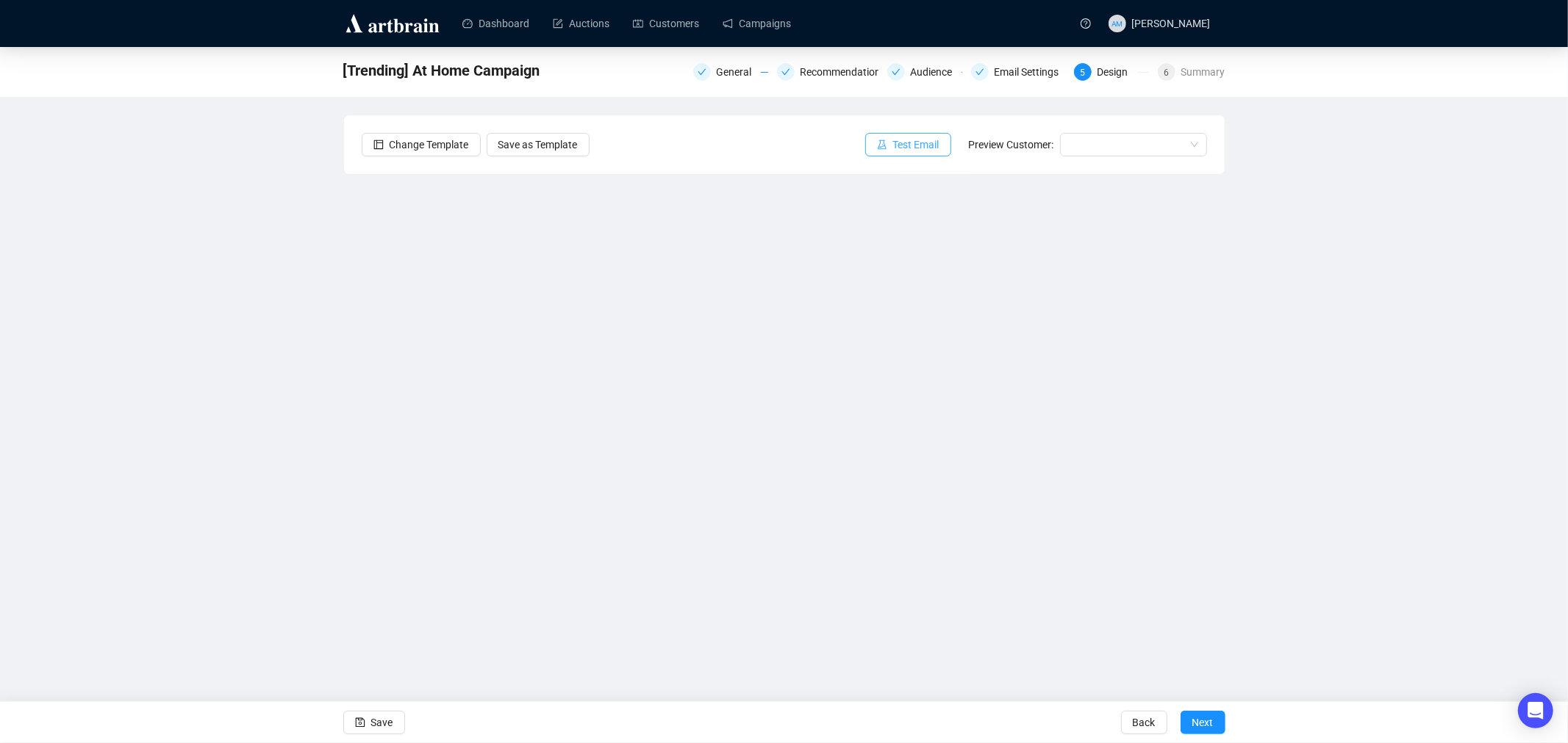
click at [907, 138] on span "Test Email" at bounding box center [915, 145] width 46 height 16
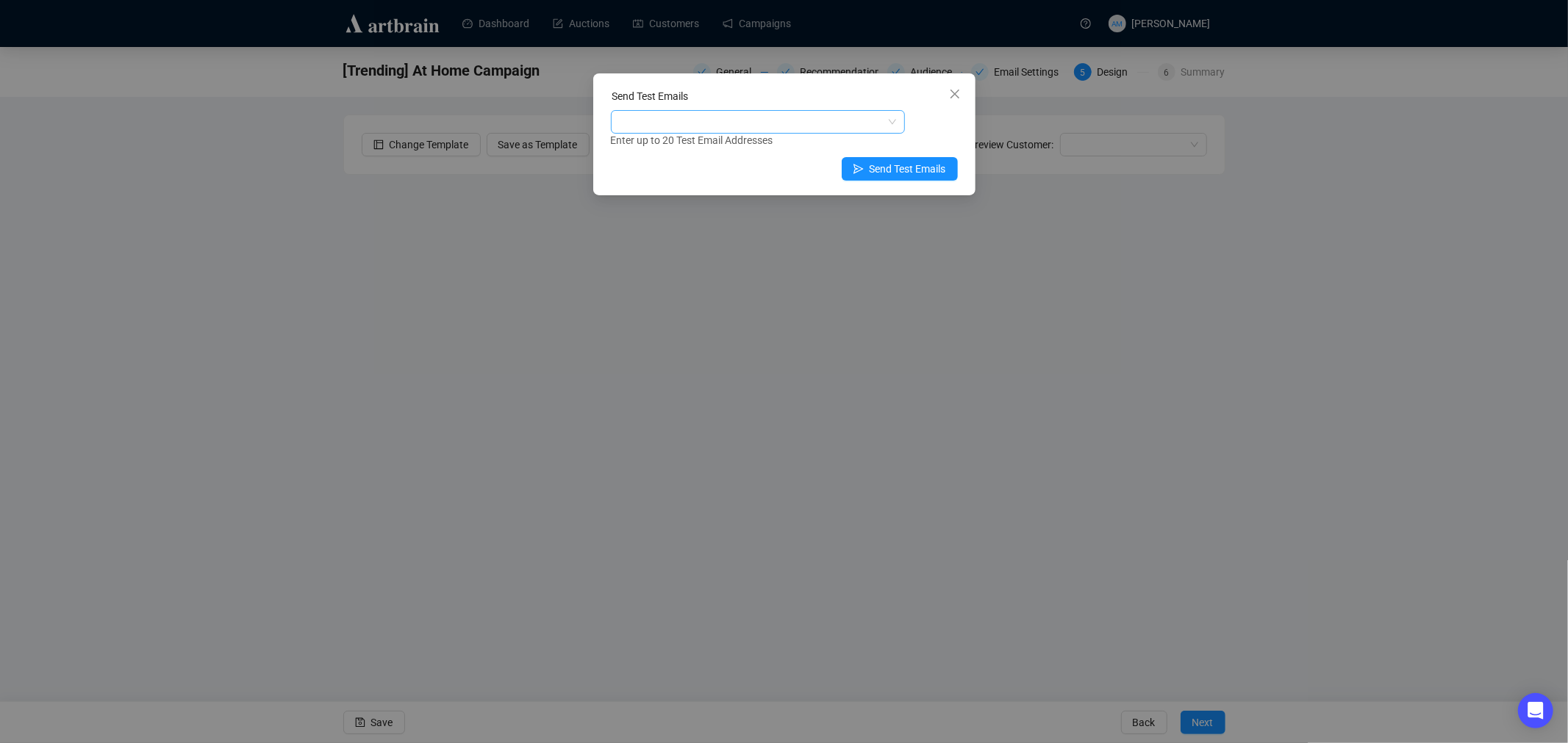
click at [744, 130] on div at bounding box center [750, 121] width 273 height 21
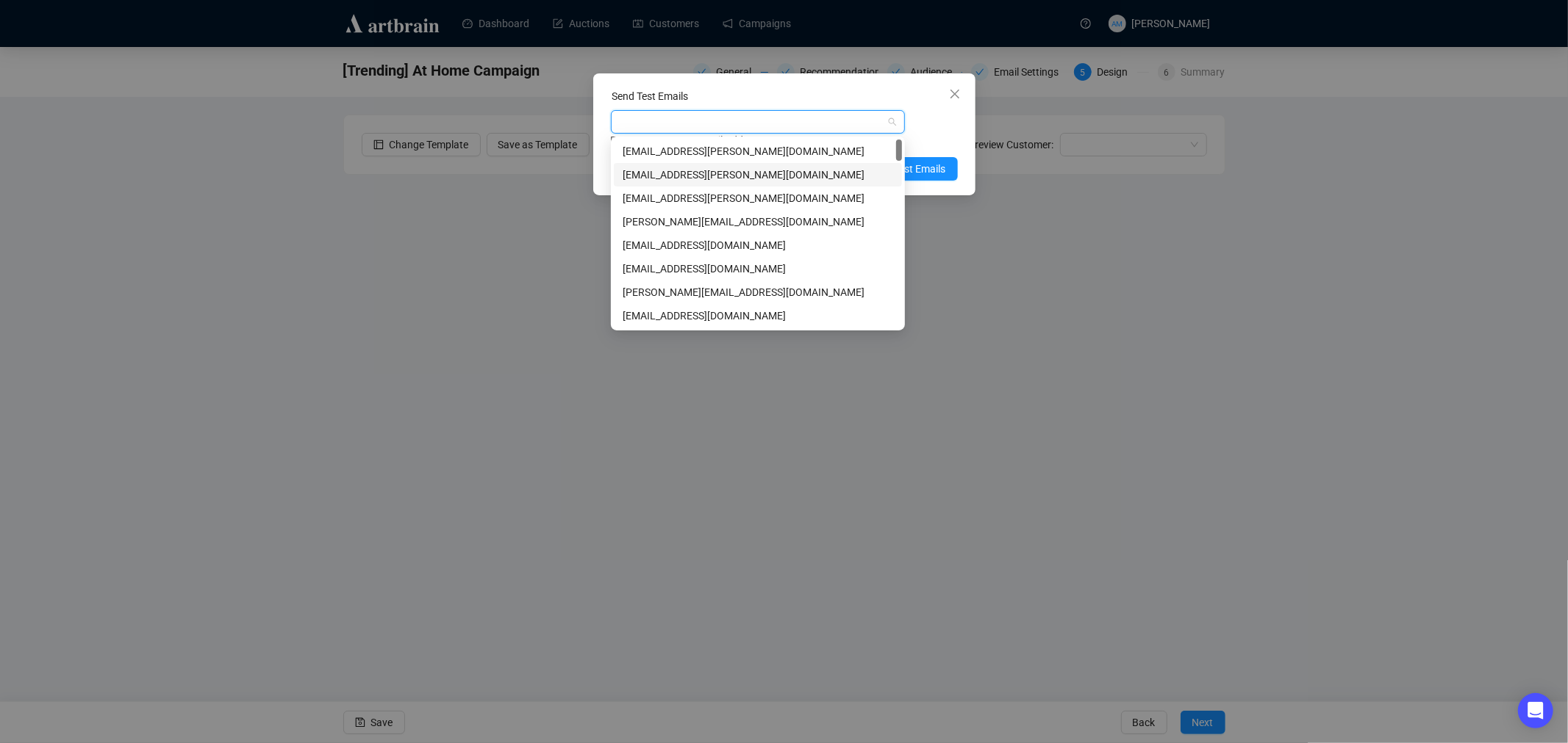
click at [727, 175] on div "[EMAIL_ADDRESS][PERSON_NAME][DOMAIN_NAME]" at bounding box center [758, 175] width 270 height 16
click at [935, 136] on div "Enter up to 20 Test Email Addresses" at bounding box center [784, 140] width 347 height 17
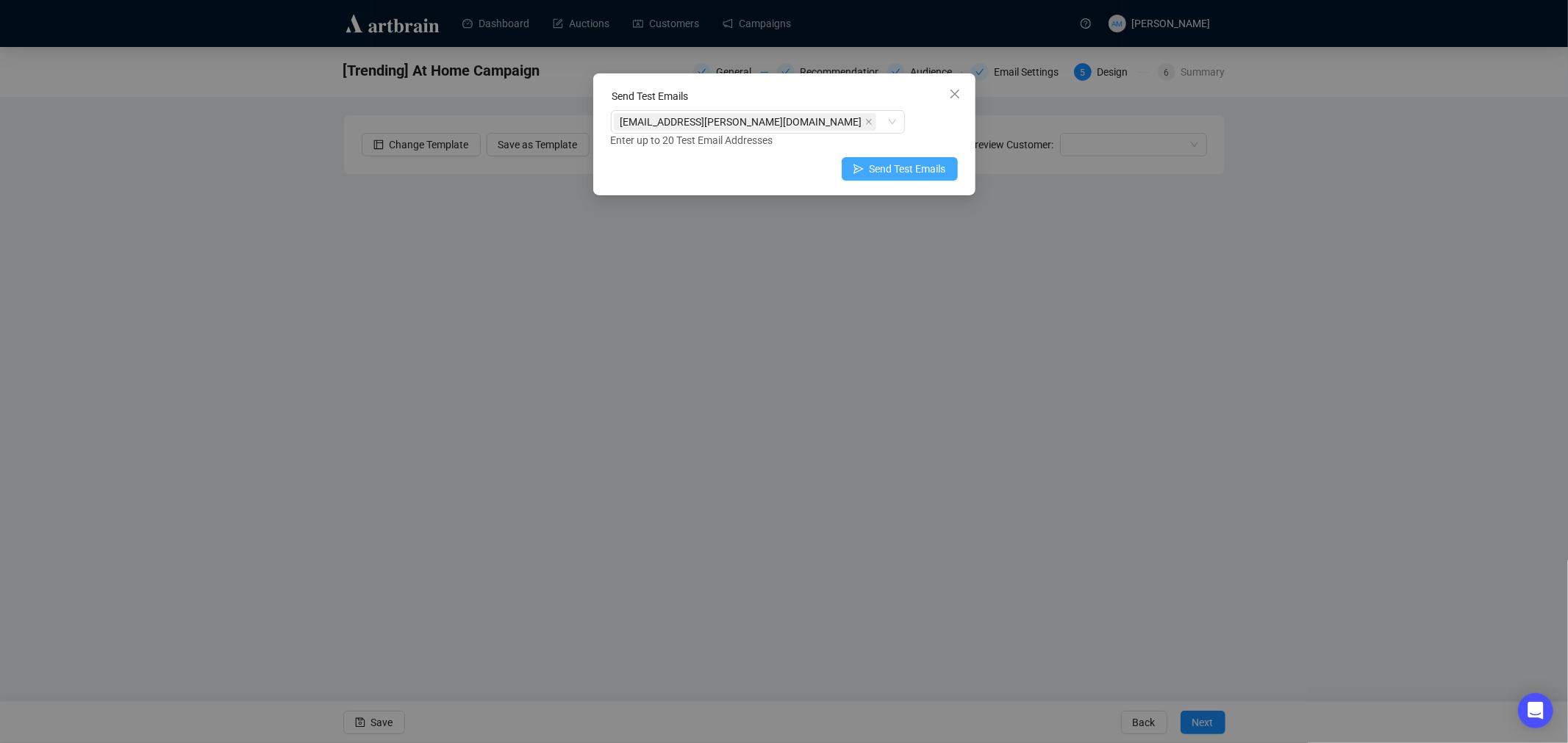
click at [921, 167] on span "Send Test Emails" at bounding box center [907, 169] width 77 height 16
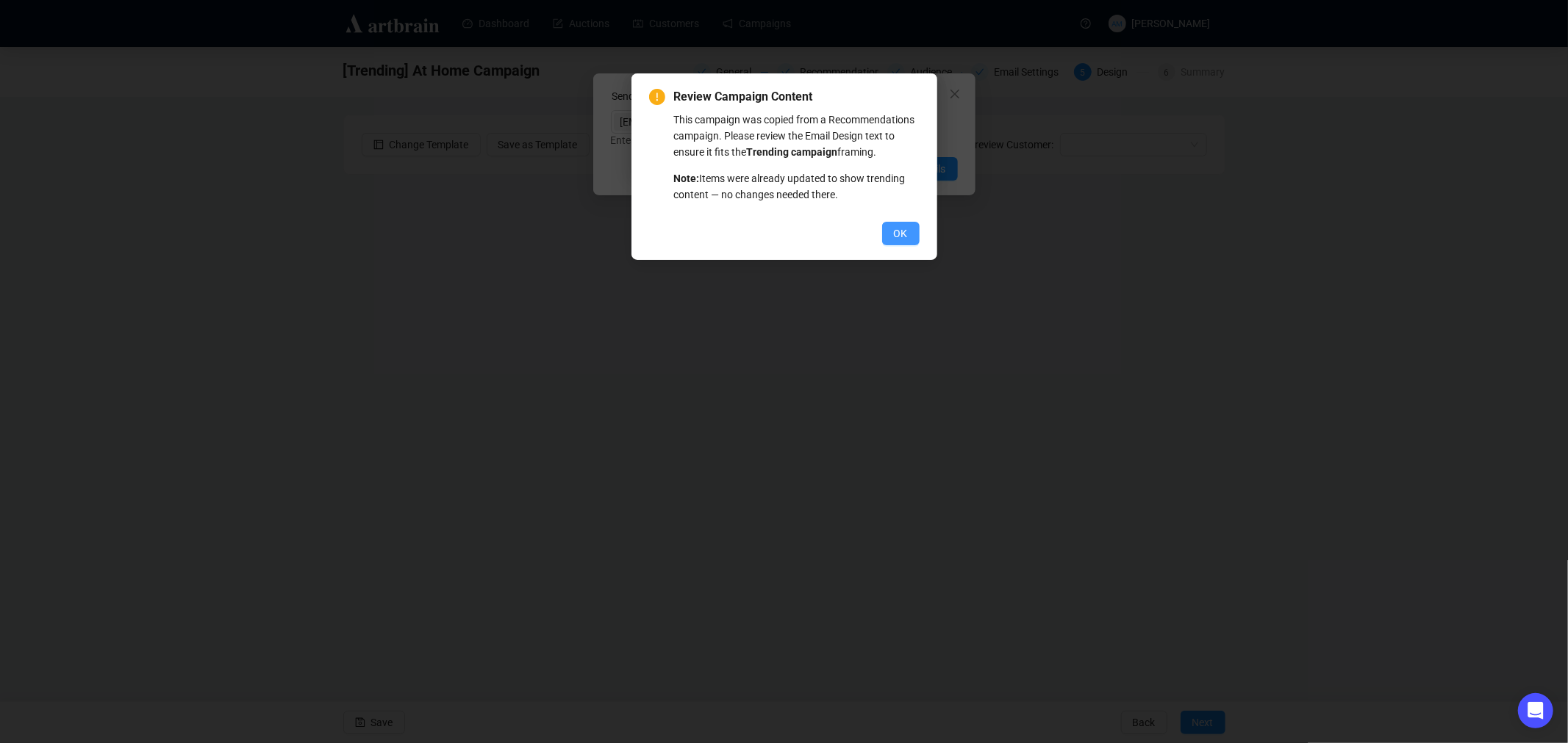
click at [899, 234] on span "OK" at bounding box center [901, 234] width 14 height 16
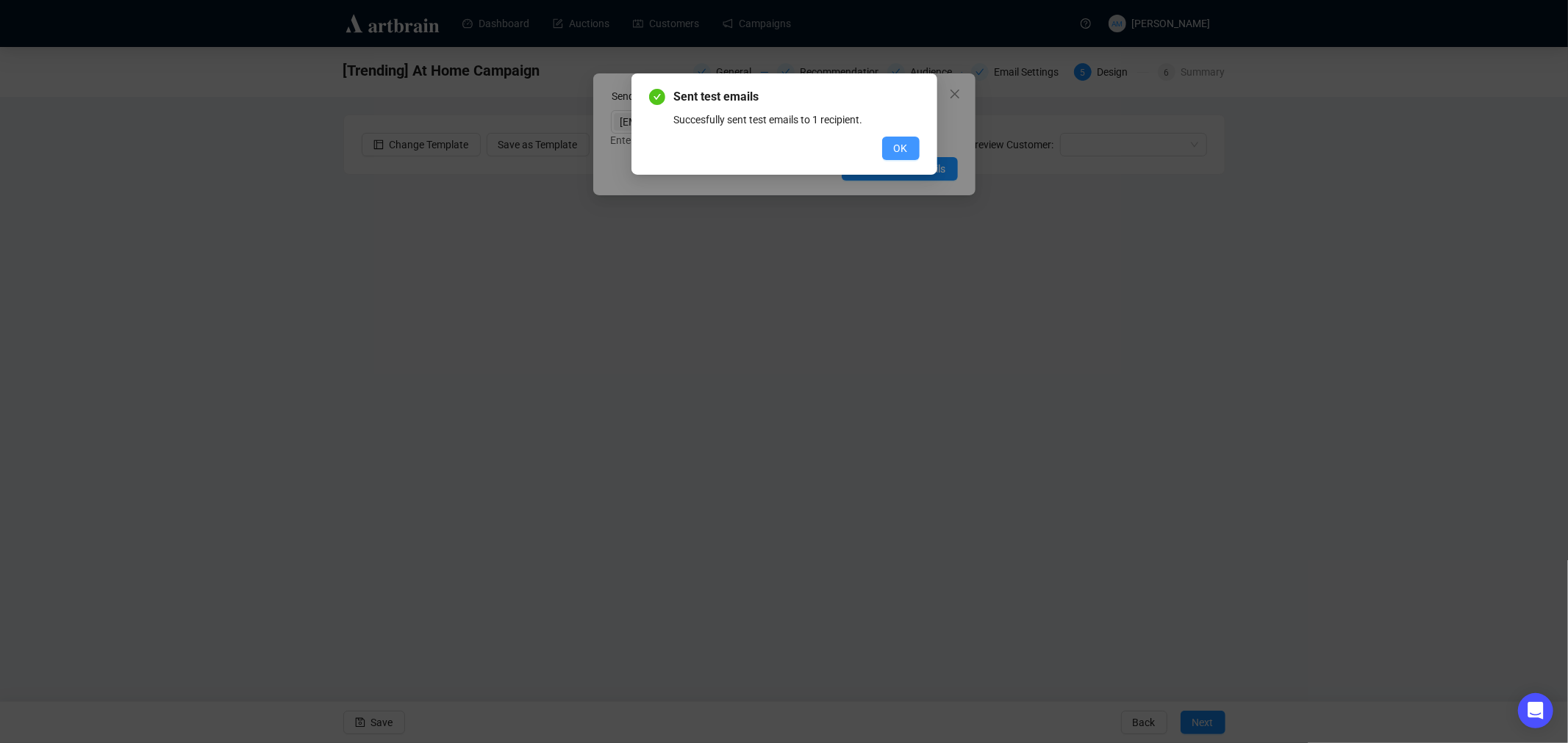
click at [889, 149] on button "OK" at bounding box center [901, 148] width 38 height 23
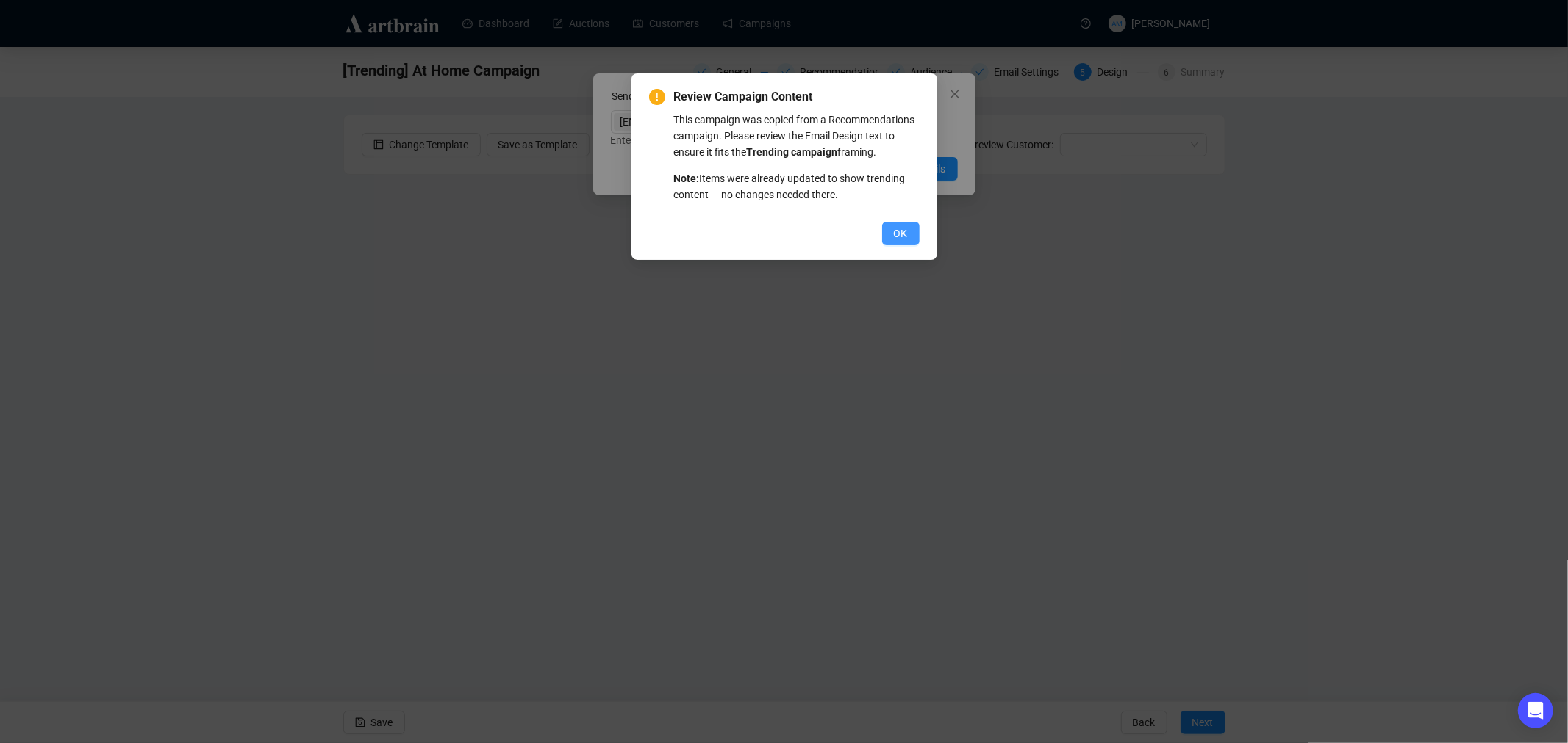
click at [890, 235] on button "OK" at bounding box center [901, 234] width 38 height 23
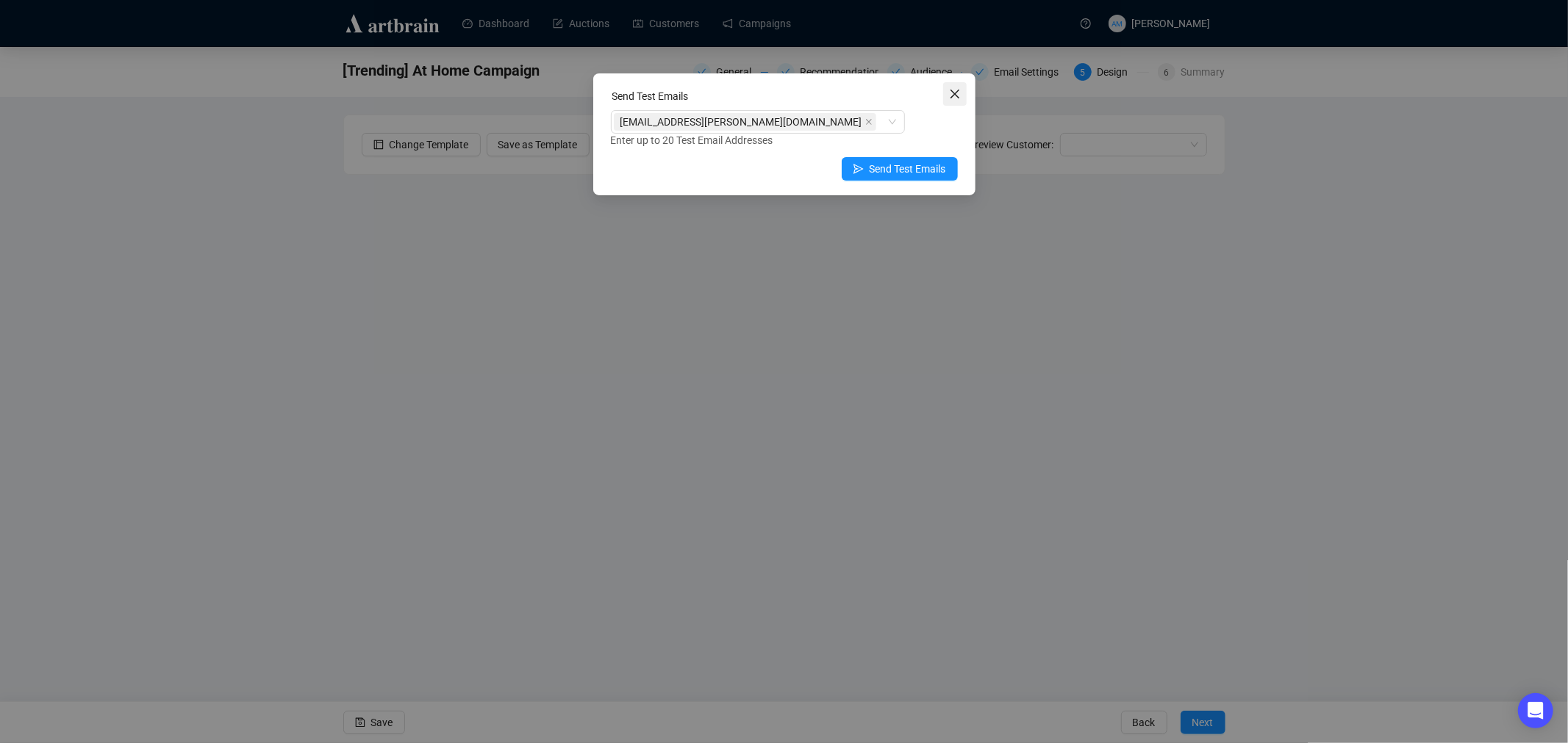
click at [957, 95] on icon "close" at bounding box center [954, 94] width 12 height 12
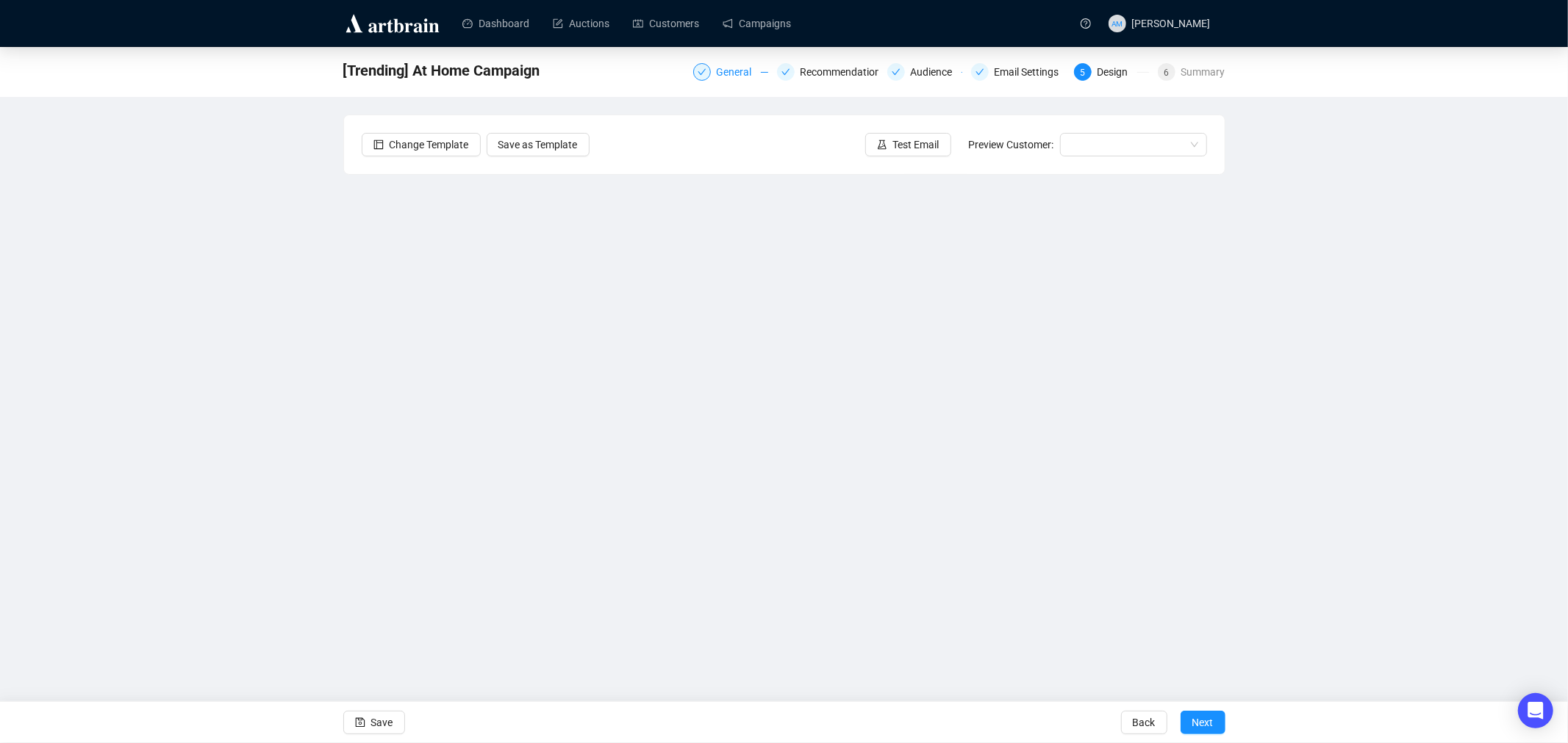
click at [735, 71] on div "General" at bounding box center [738, 72] width 44 height 18
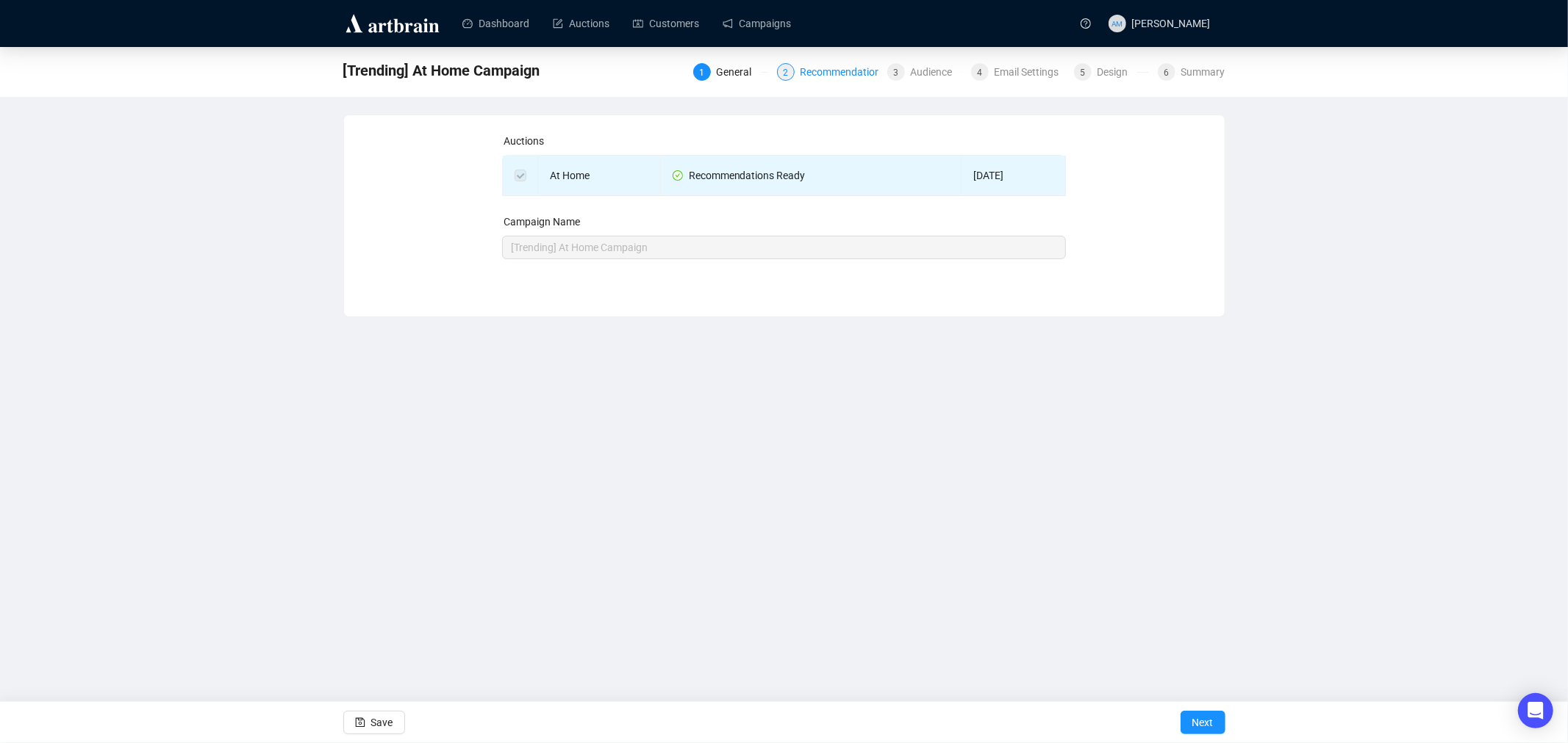
click at [816, 69] on div "Recommendations" at bounding box center [847, 72] width 95 height 18
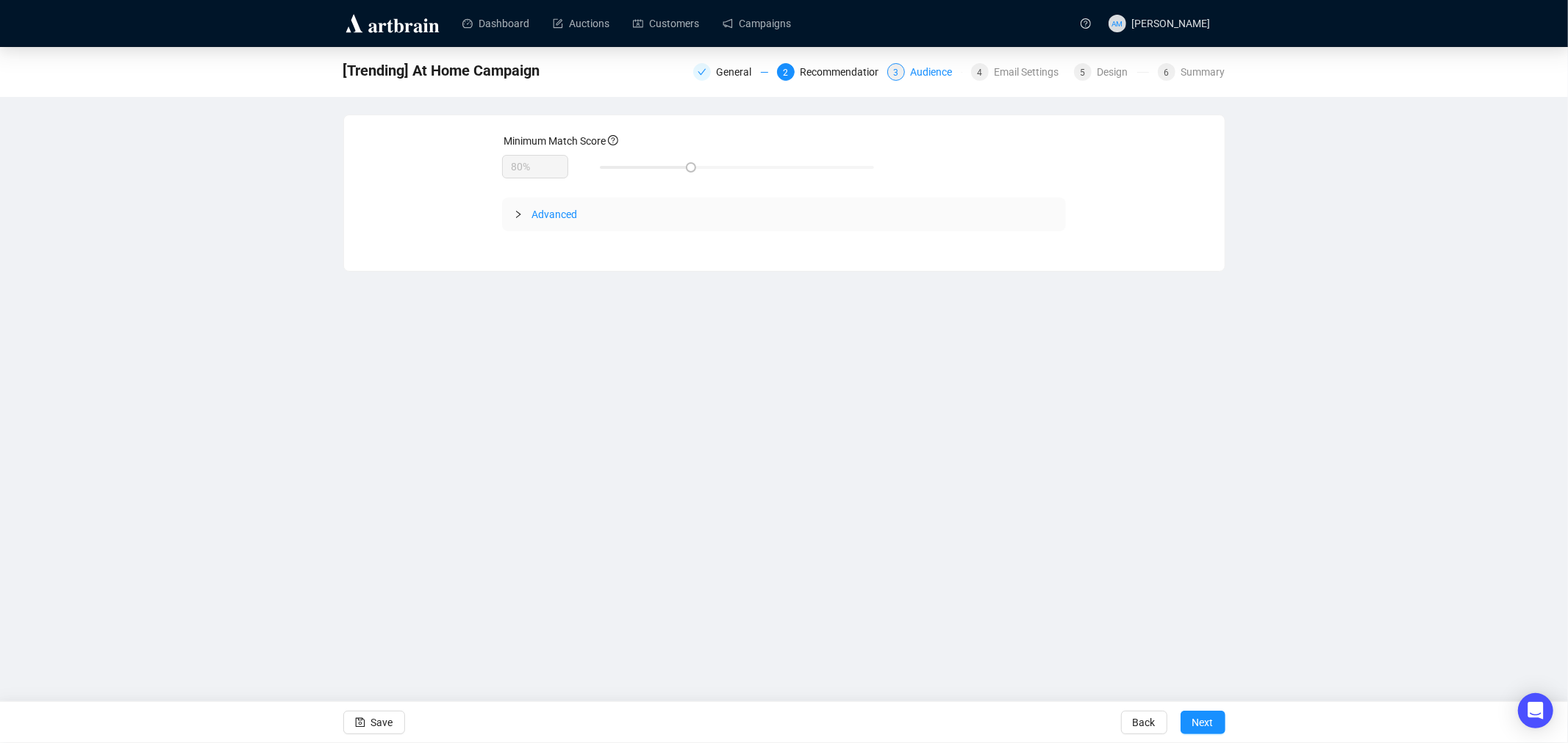
click at [930, 71] on div "Audience" at bounding box center [936, 72] width 50 height 18
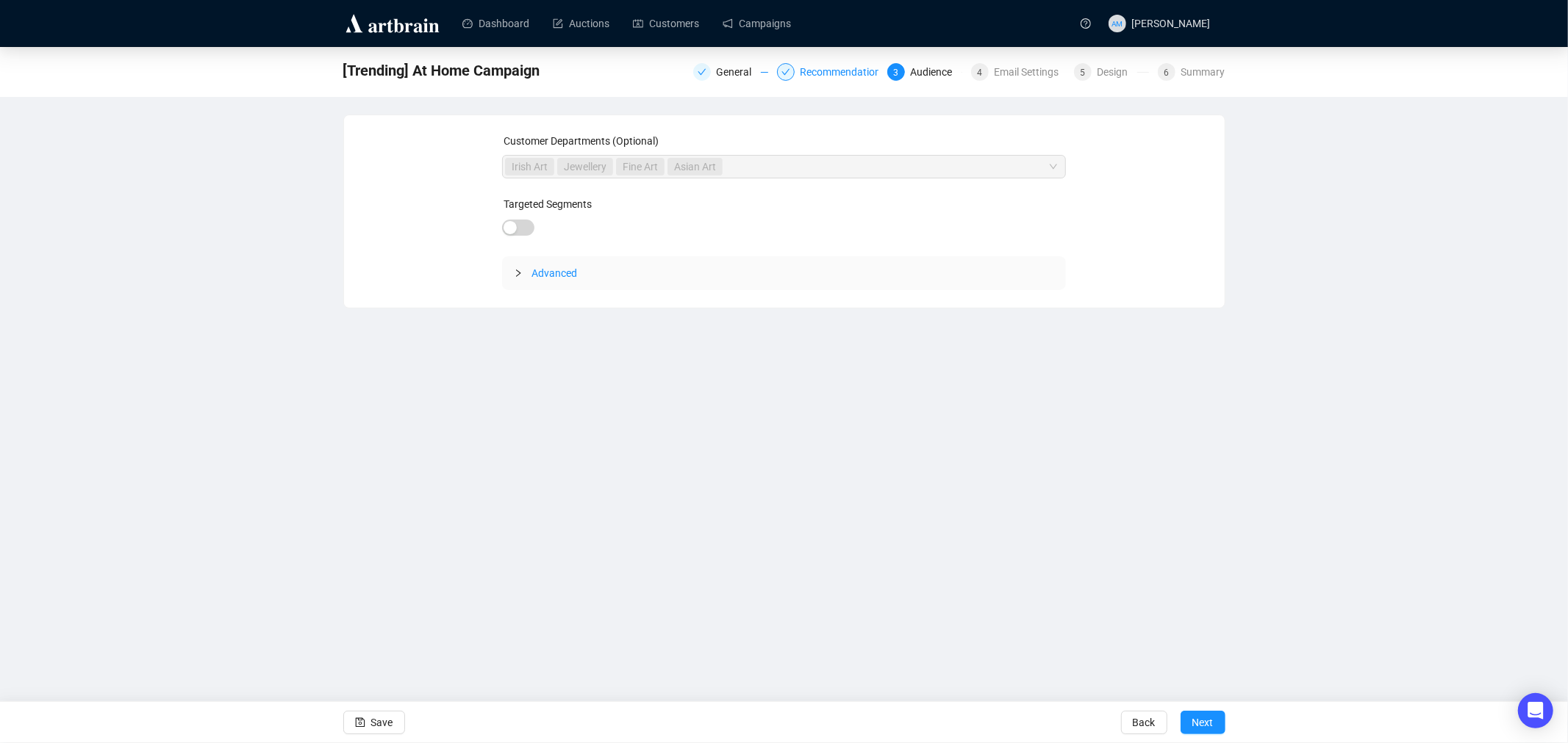
click at [832, 70] on div "Recommendations" at bounding box center [847, 72] width 95 height 18
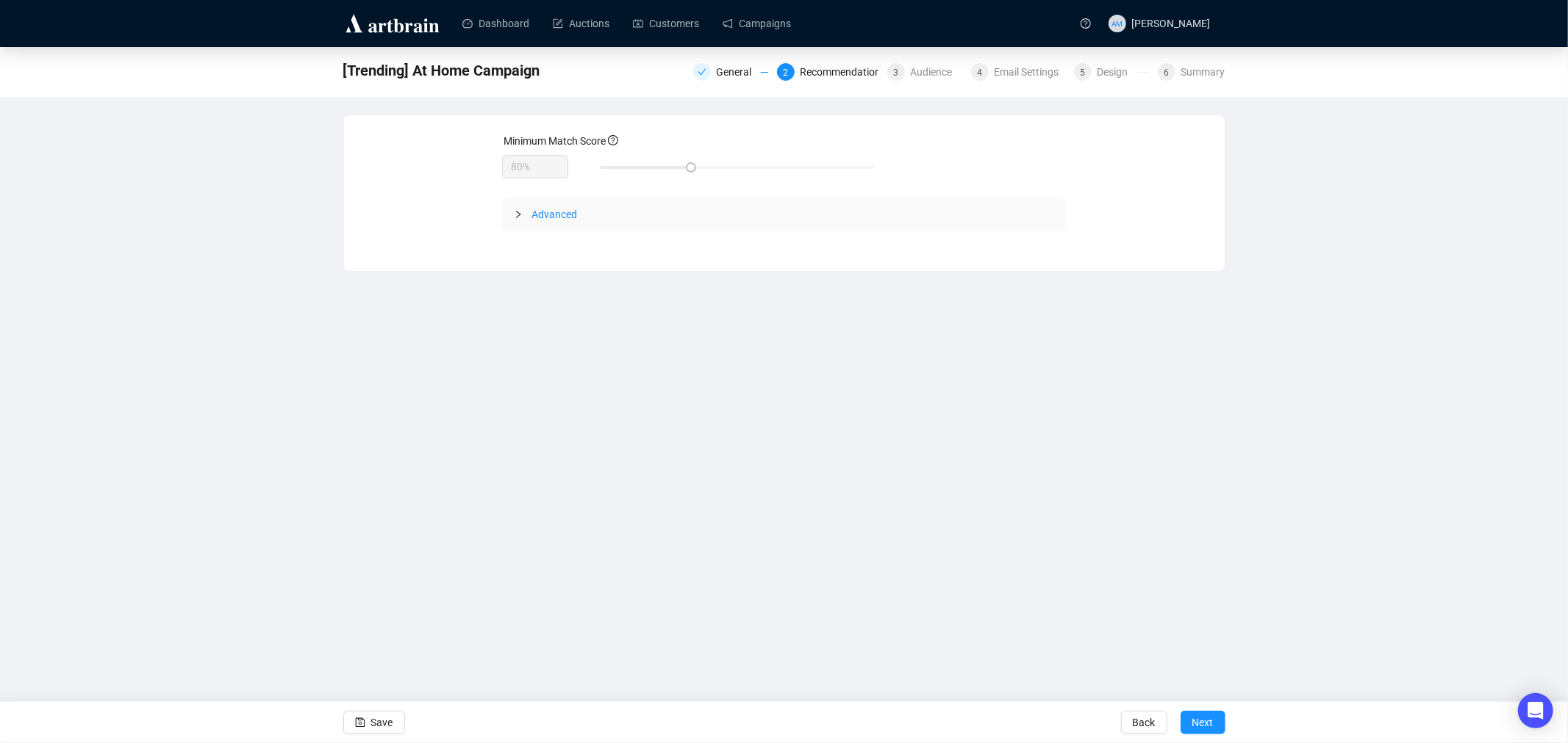
click at [517, 216] on icon "collapsed" at bounding box center [518, 215] width 9 height 9
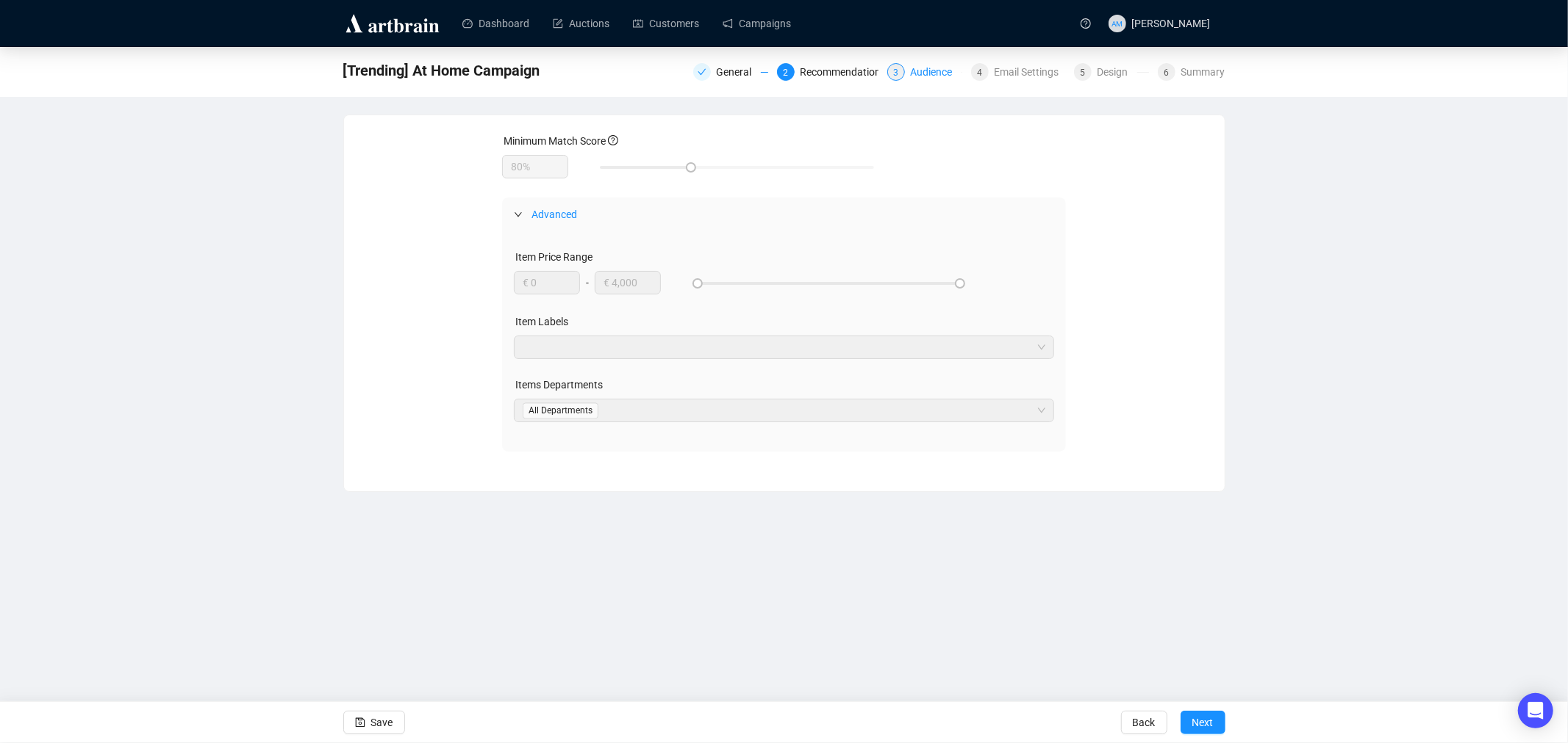
click at [929, 70] on div "Audience" at bounding box center [936, 72] width 50 height 18
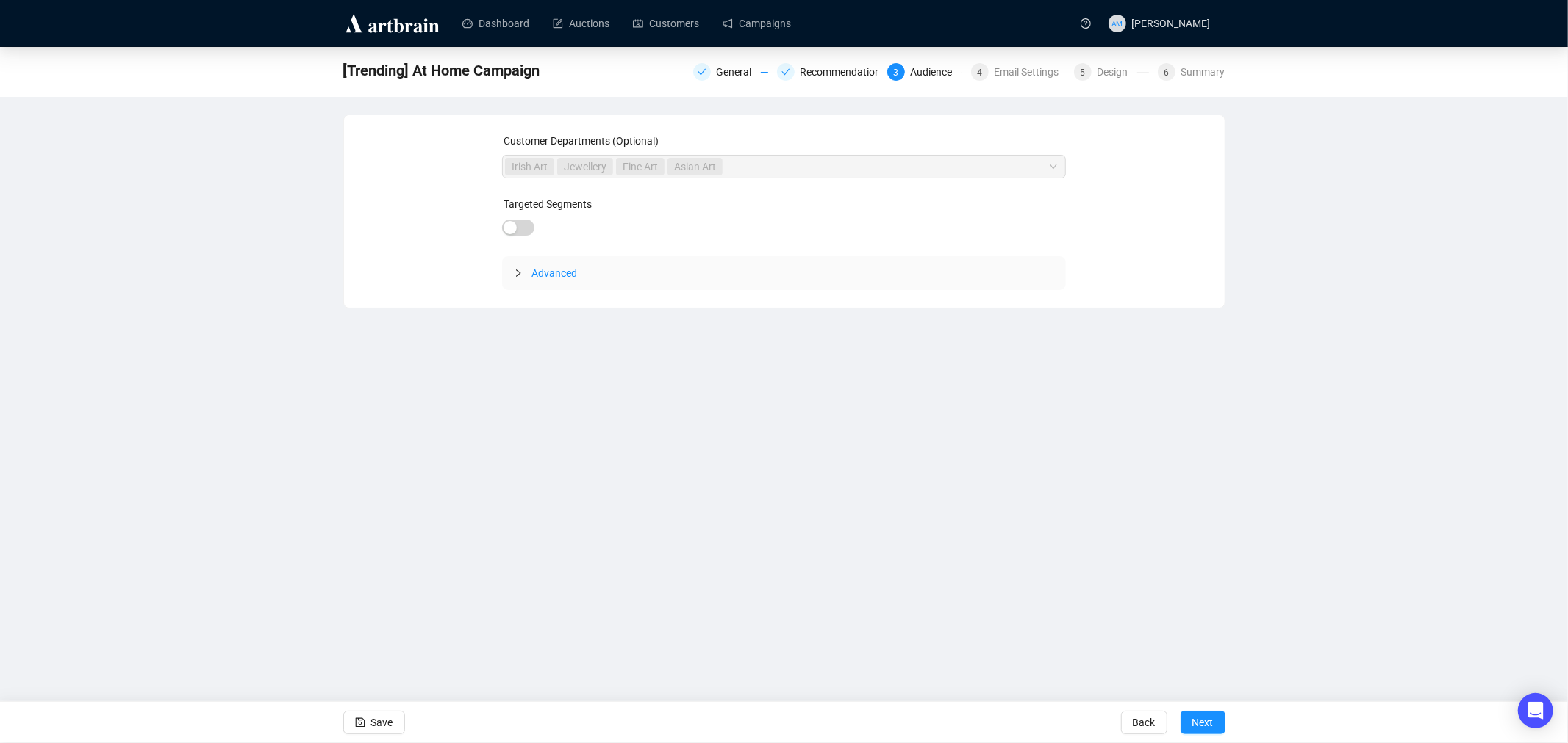
click at [519, 273] on icon "collapsed" at bounding box center [518, 273] width 5 height 7
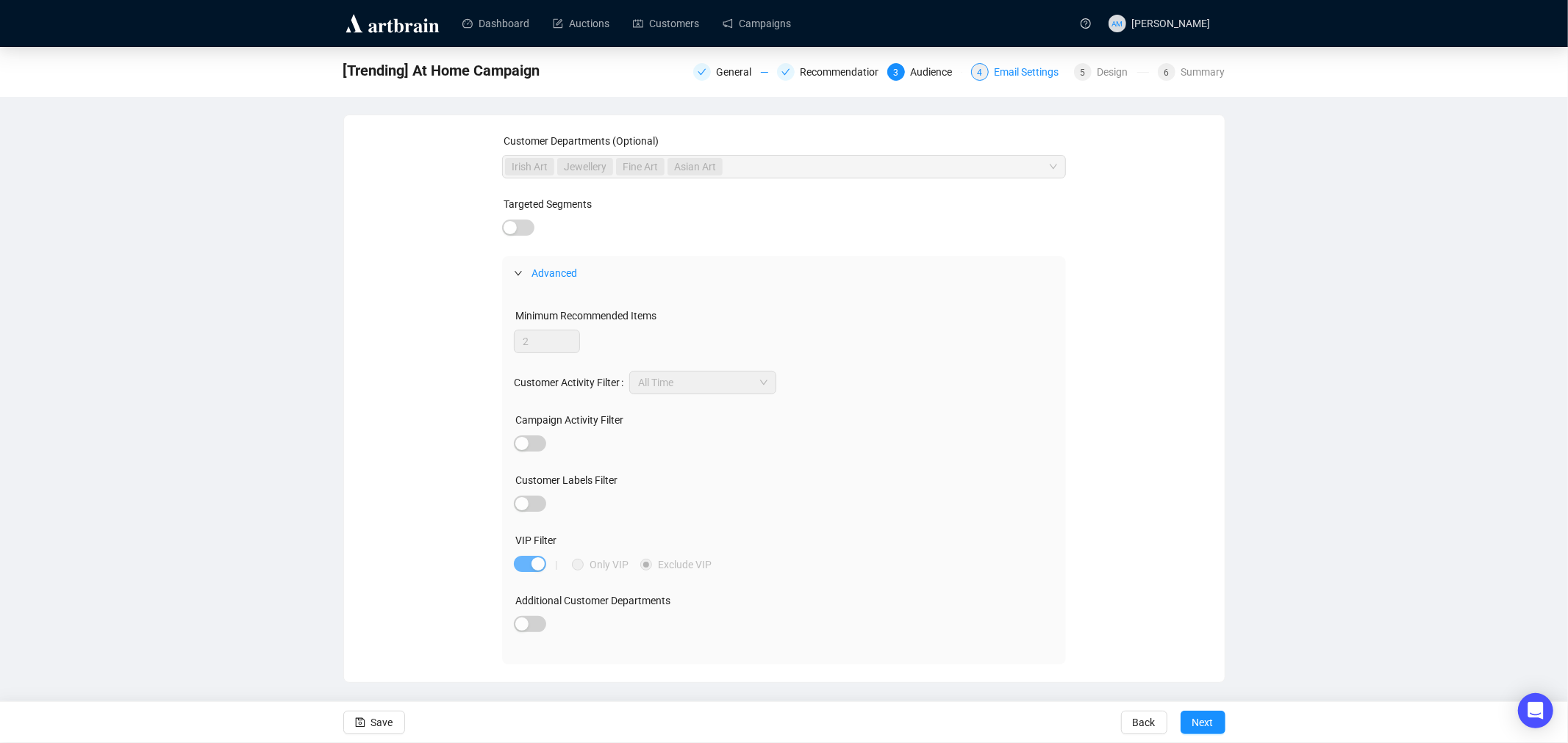
click at [1014, 69] on div "Email Settings" at bounding box center [1032, 72] width 74 height 18
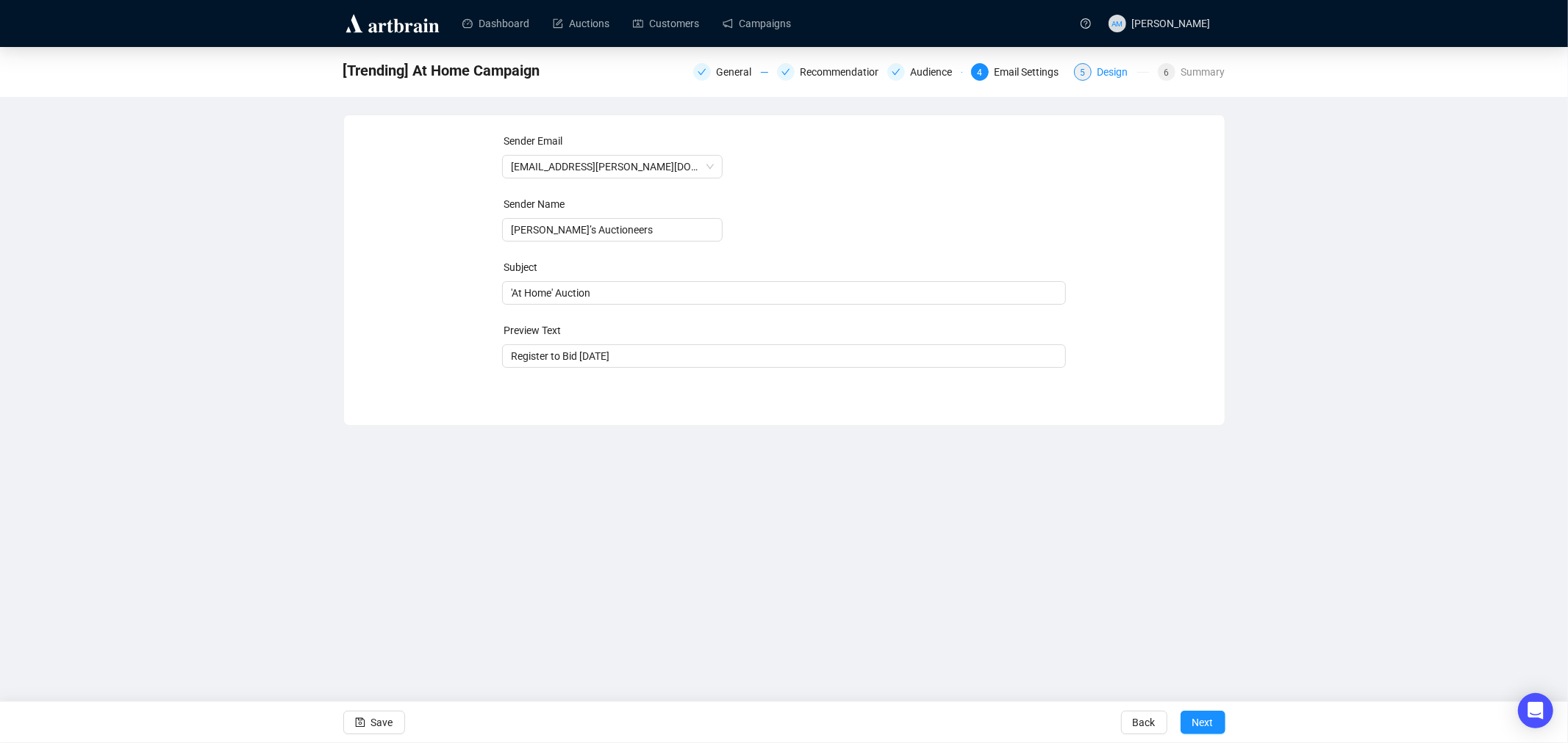
click at [1105, 70] on div "Design" at bounding box center [1117, 72] width 40 height 18
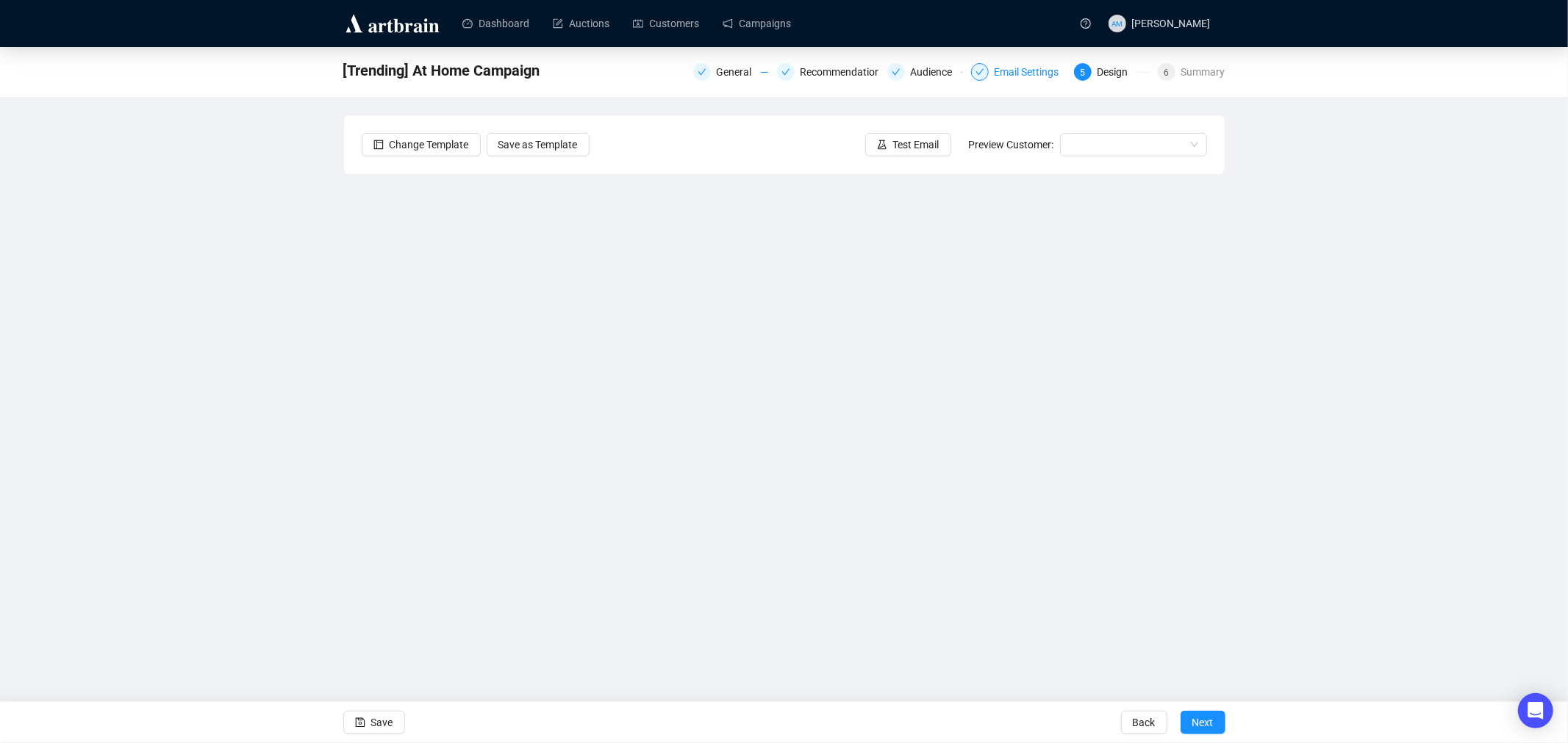
click at [1032, 72] on div "Email Settings" at bounding box center [1032, 72] width 74 height 18
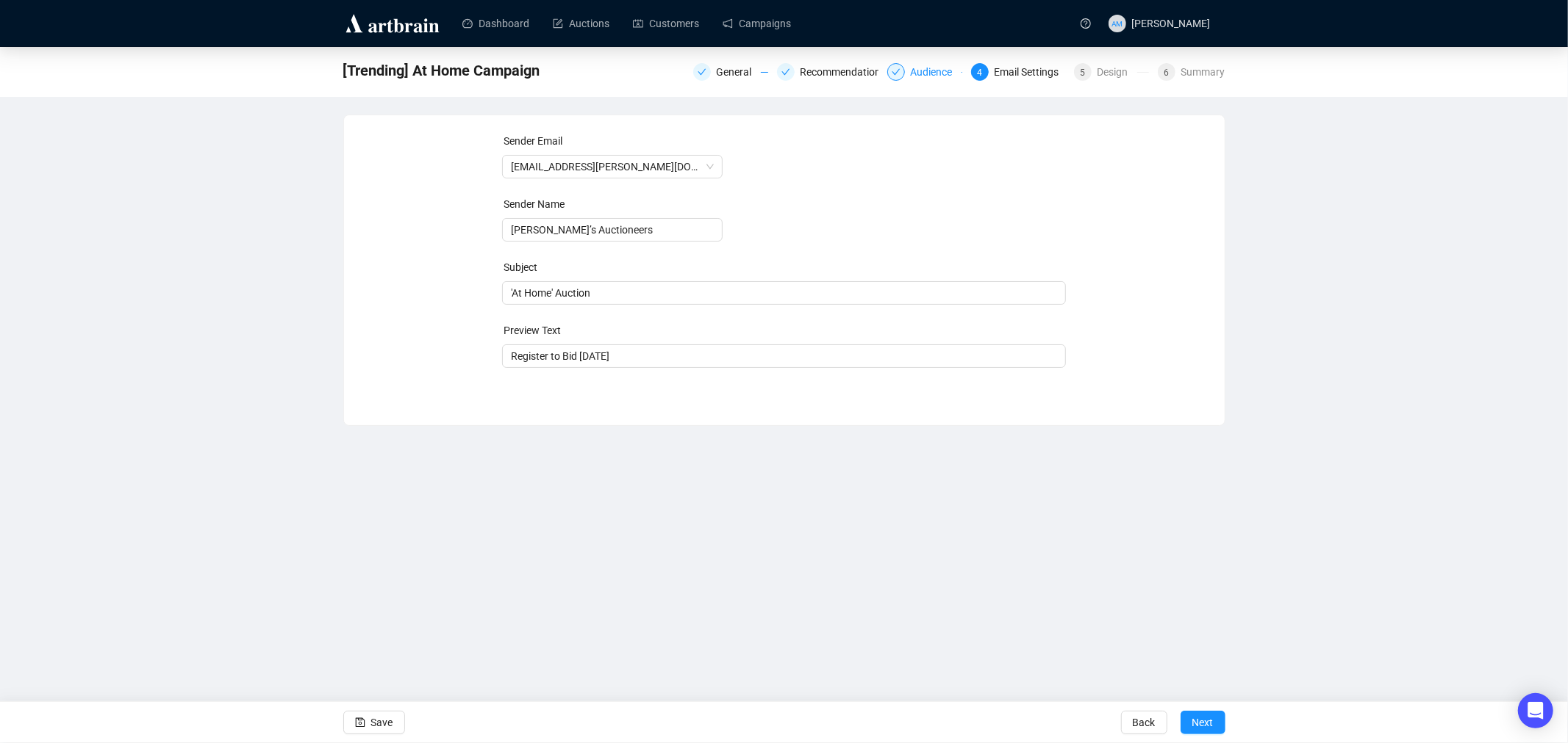
click at [919, 72] on div "Audience" at bounding box center [936, 72] width 50 height 18
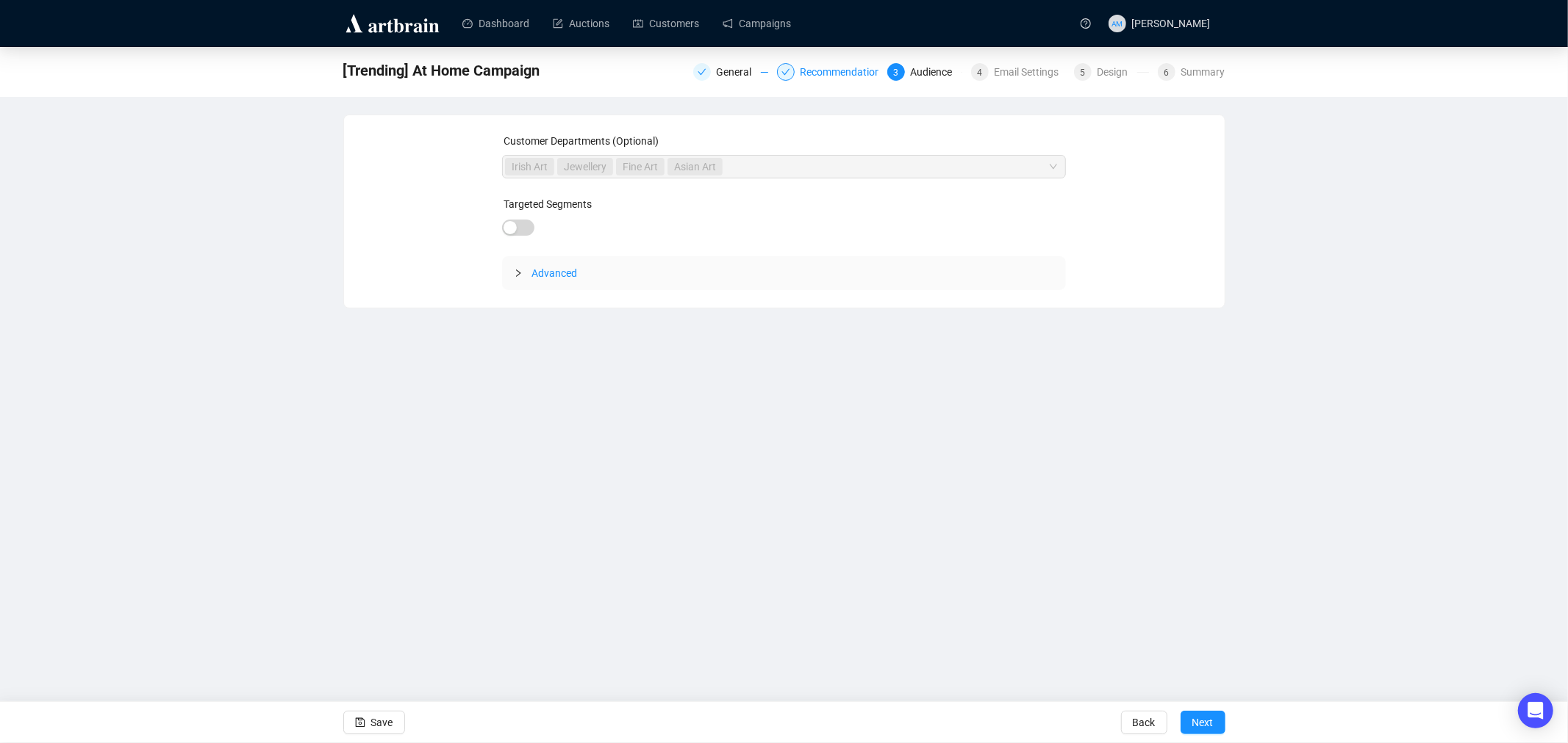
click at [850, 70] on div "Recommendations" at bounding box center [847, 72] width 95 height 18
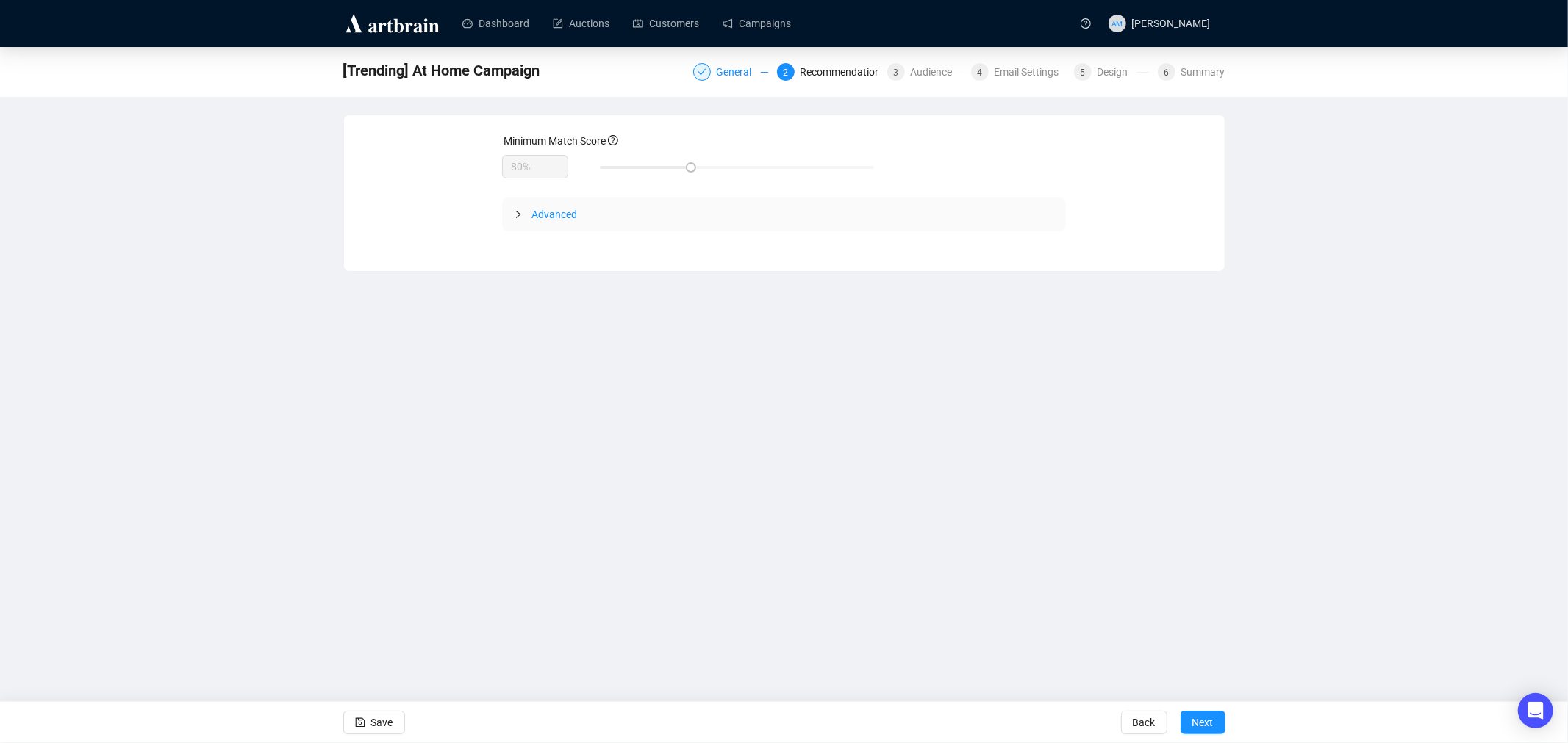
click at [737, 69] on div "General" at bounding box center [738, 72] width 44 height 18
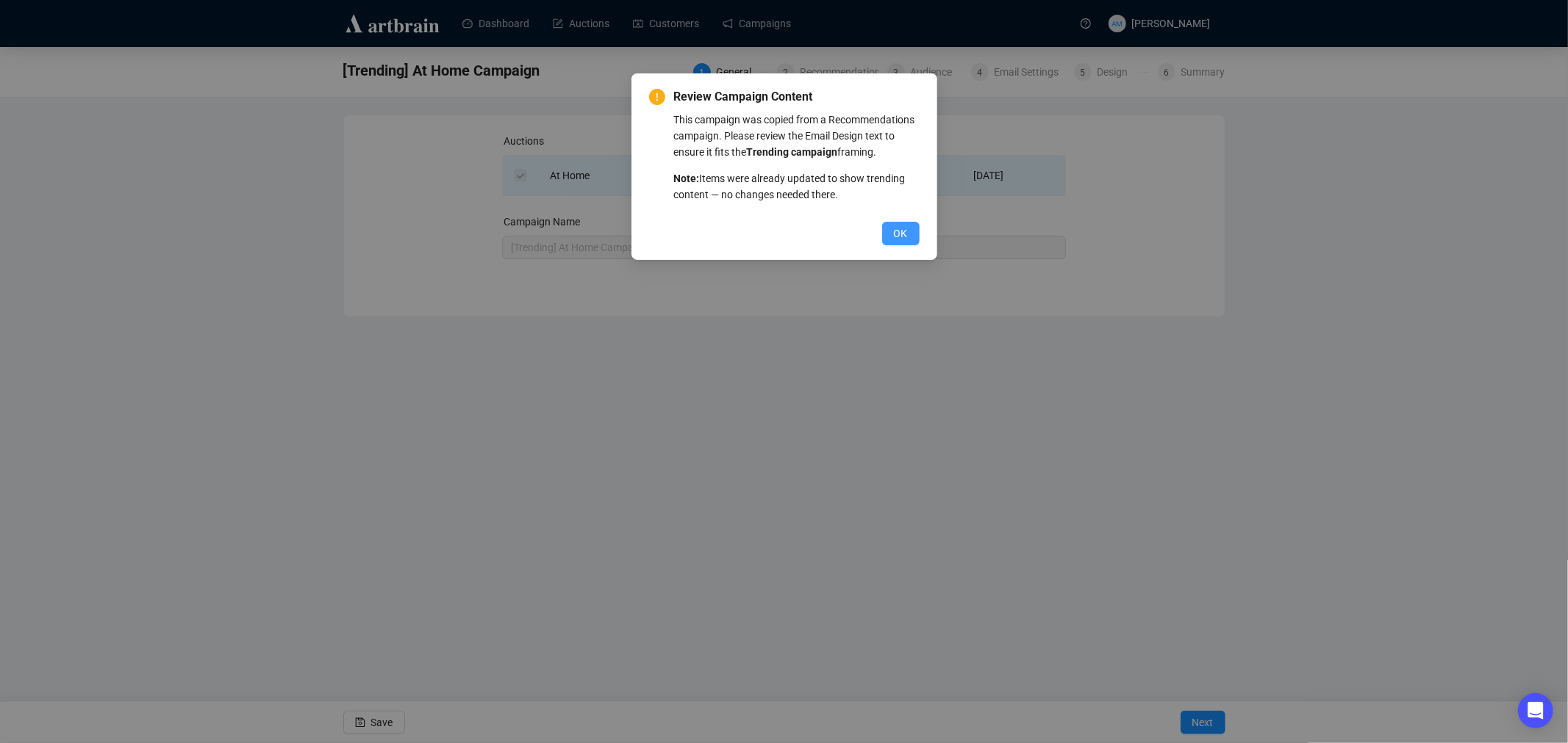
click at [905, 230] on span "OK" at bounding box center [901, 234] width 14 height 16
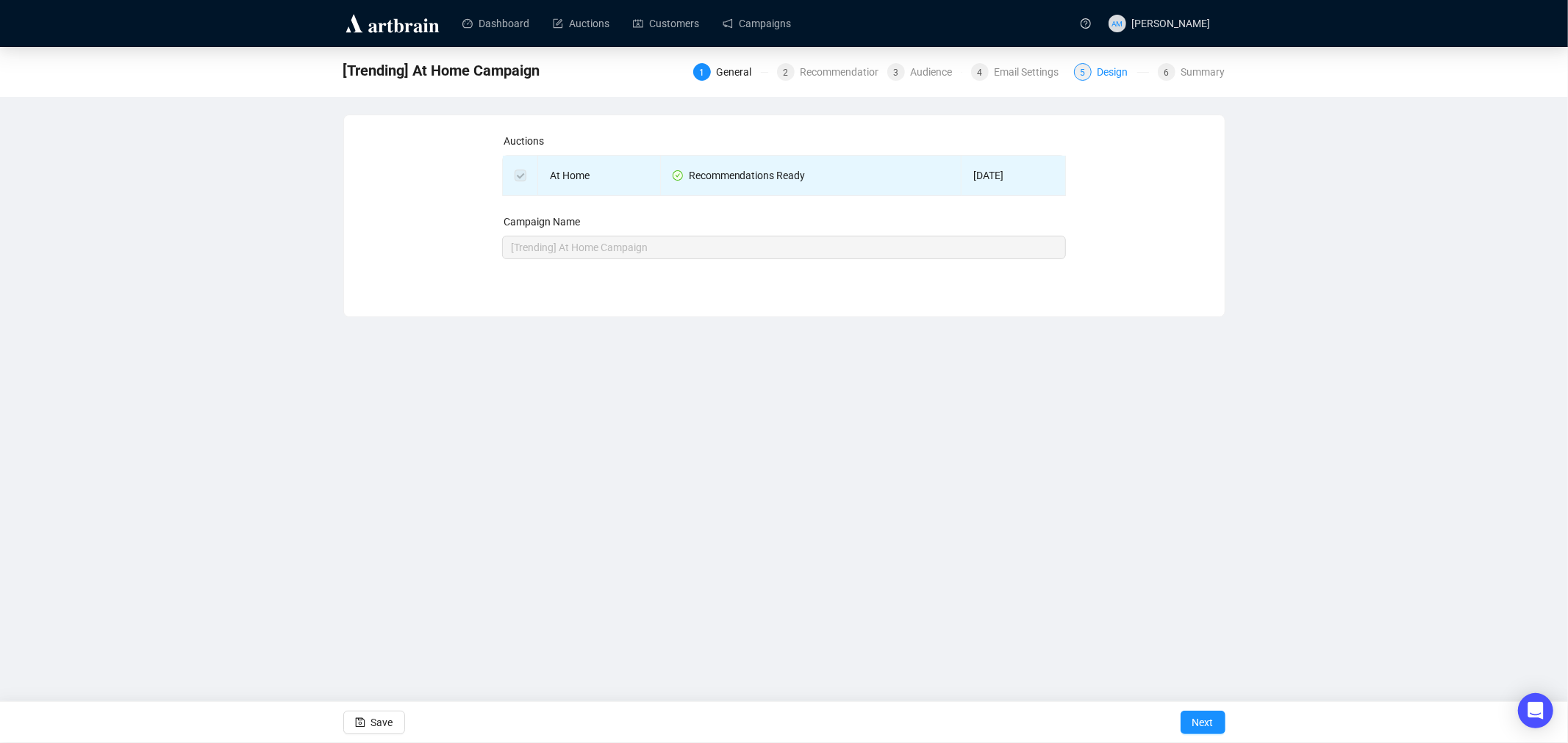
click at [1104, 75] on div "Design" at bounding box center [1117, 72] width 40 height 18
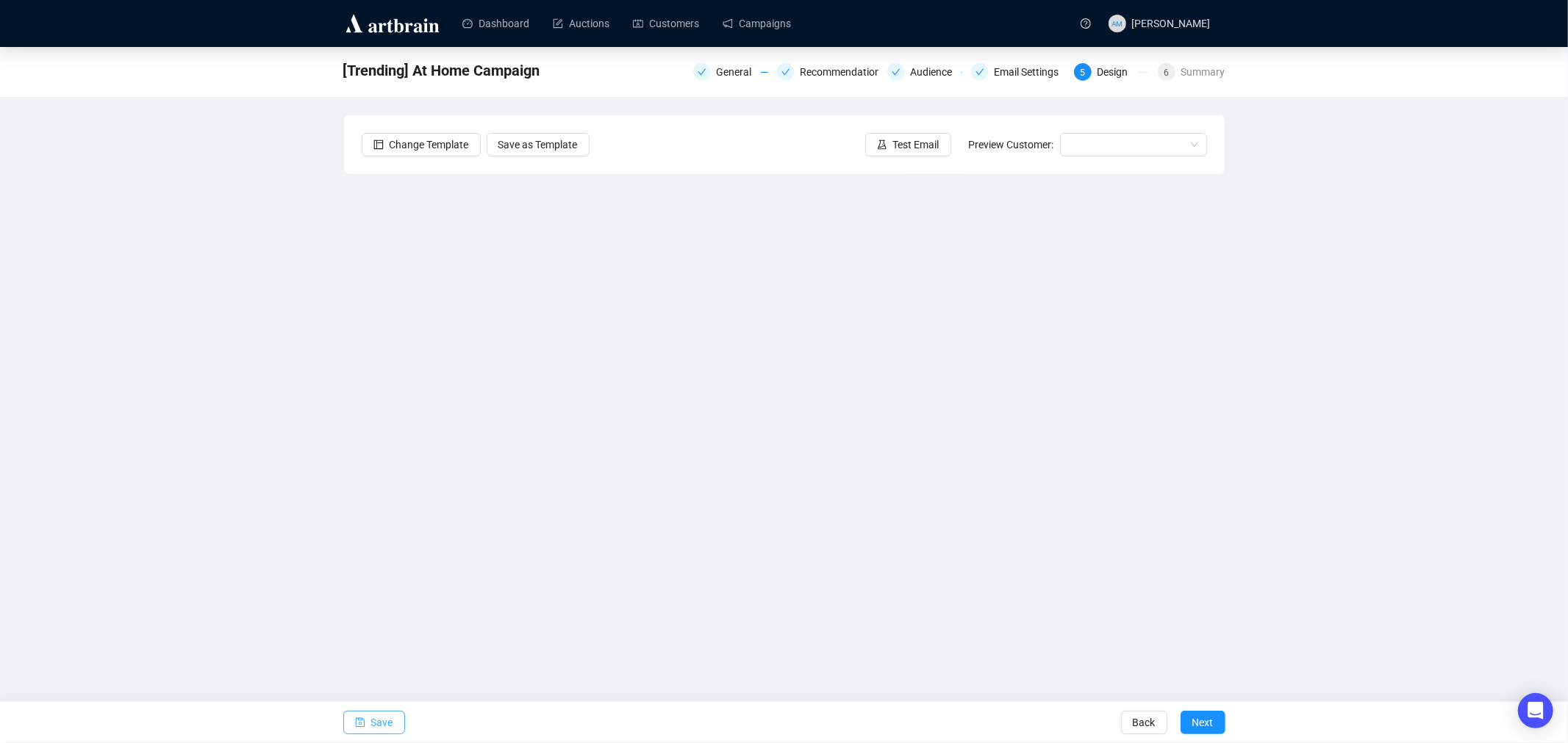
click at [368, 722] on button "Save" at bounding box center [374, 722] width 62 height 23
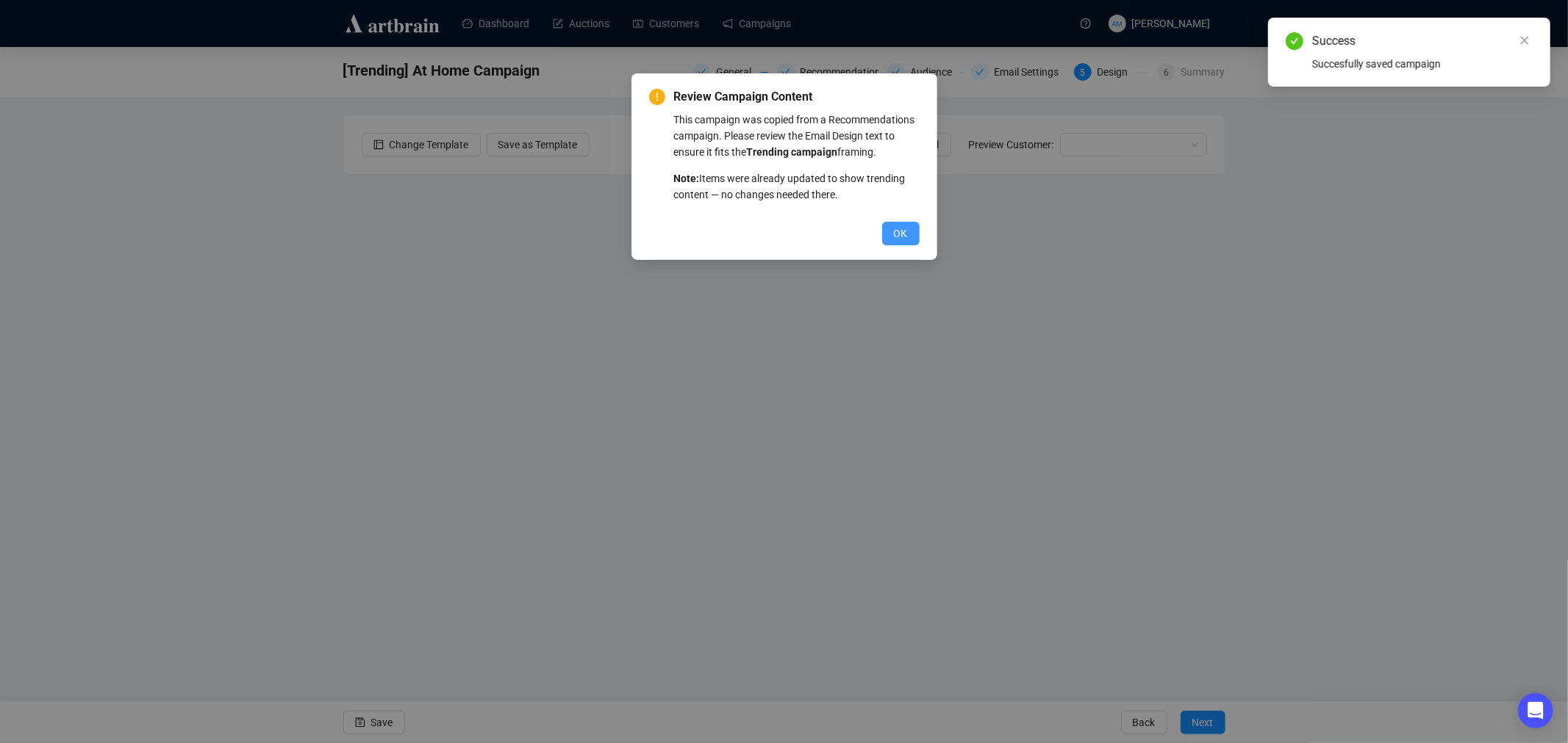
click at [891, 228] on button "OK" at bounding box center [901, 234] width 38 height 23
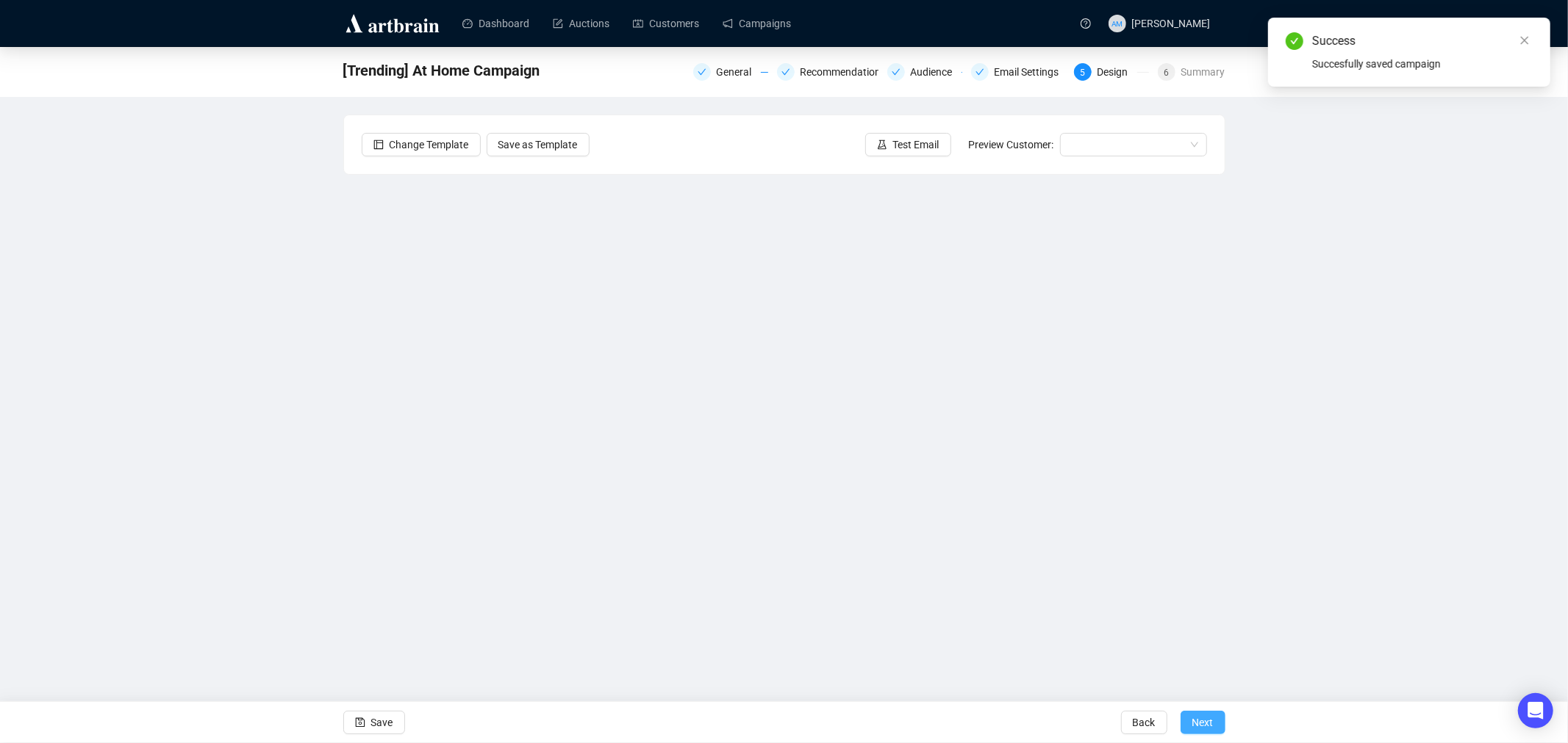
click at [1205, 722] on span "Next" at bounding box center [1203, 723] width 22 height 41
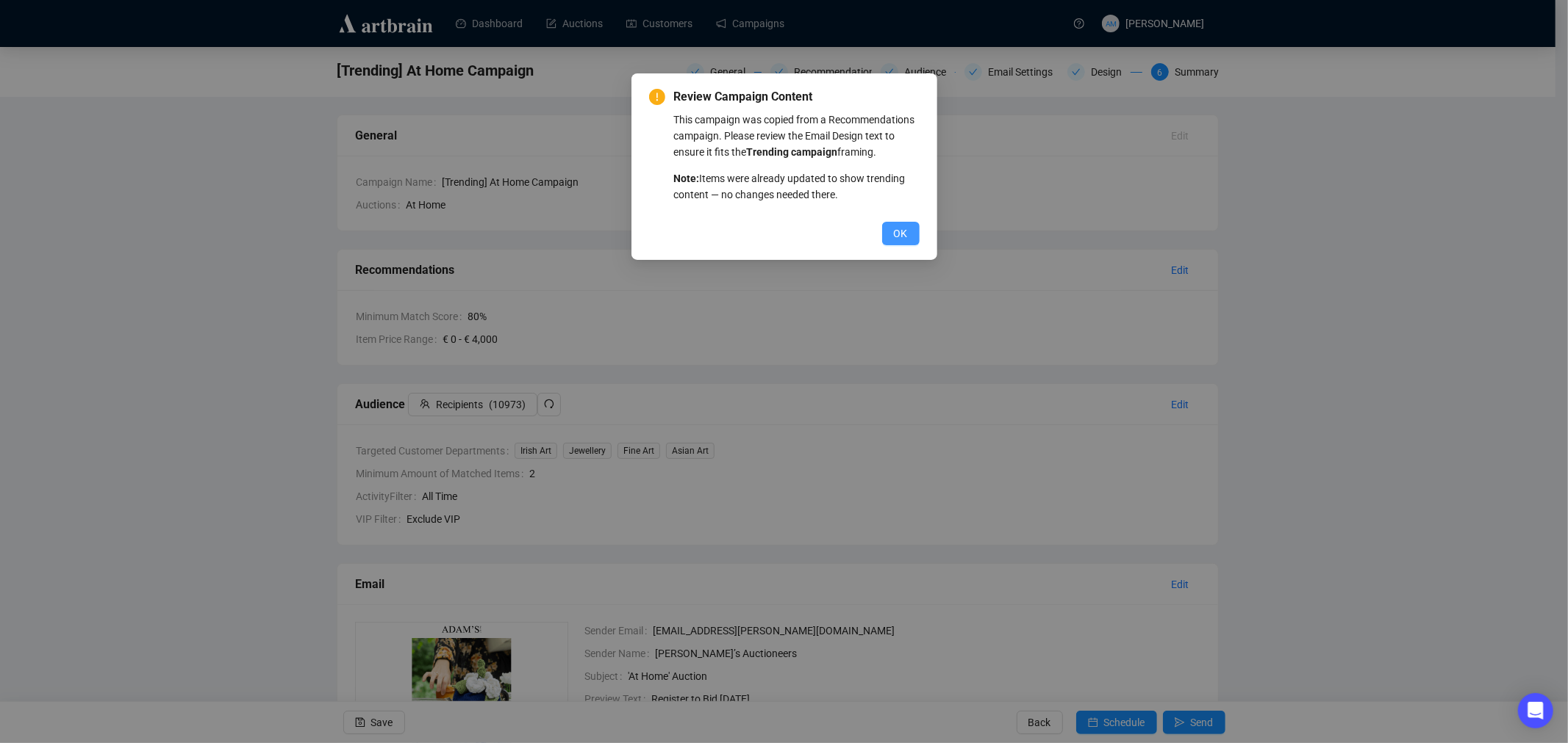
click at [903, 230] on span "OK" at bounding box center [901, 234] width 14 height 16
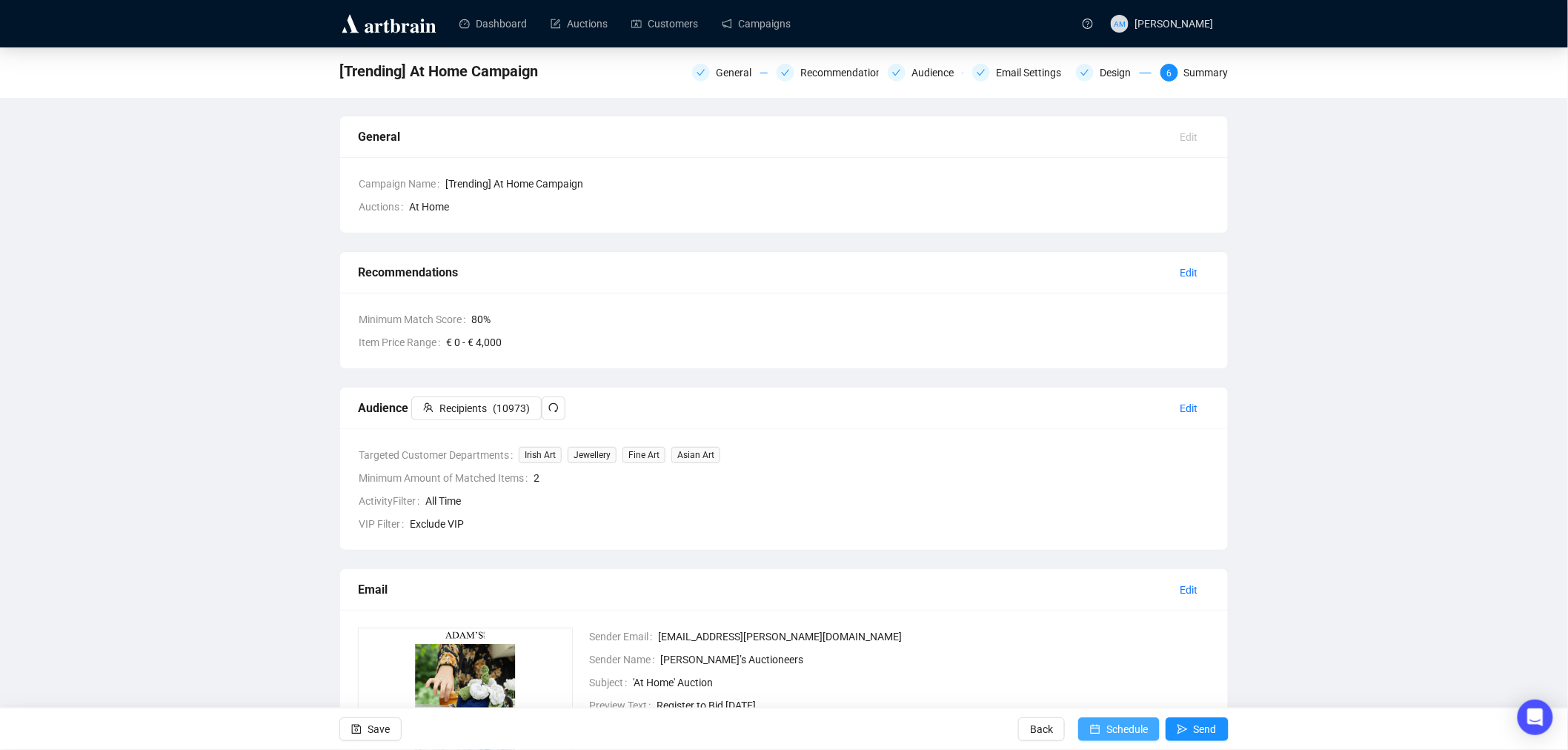
click at [1110, 730] on span "Schedule" at bounding box center [1127, 730] width 42 height 42
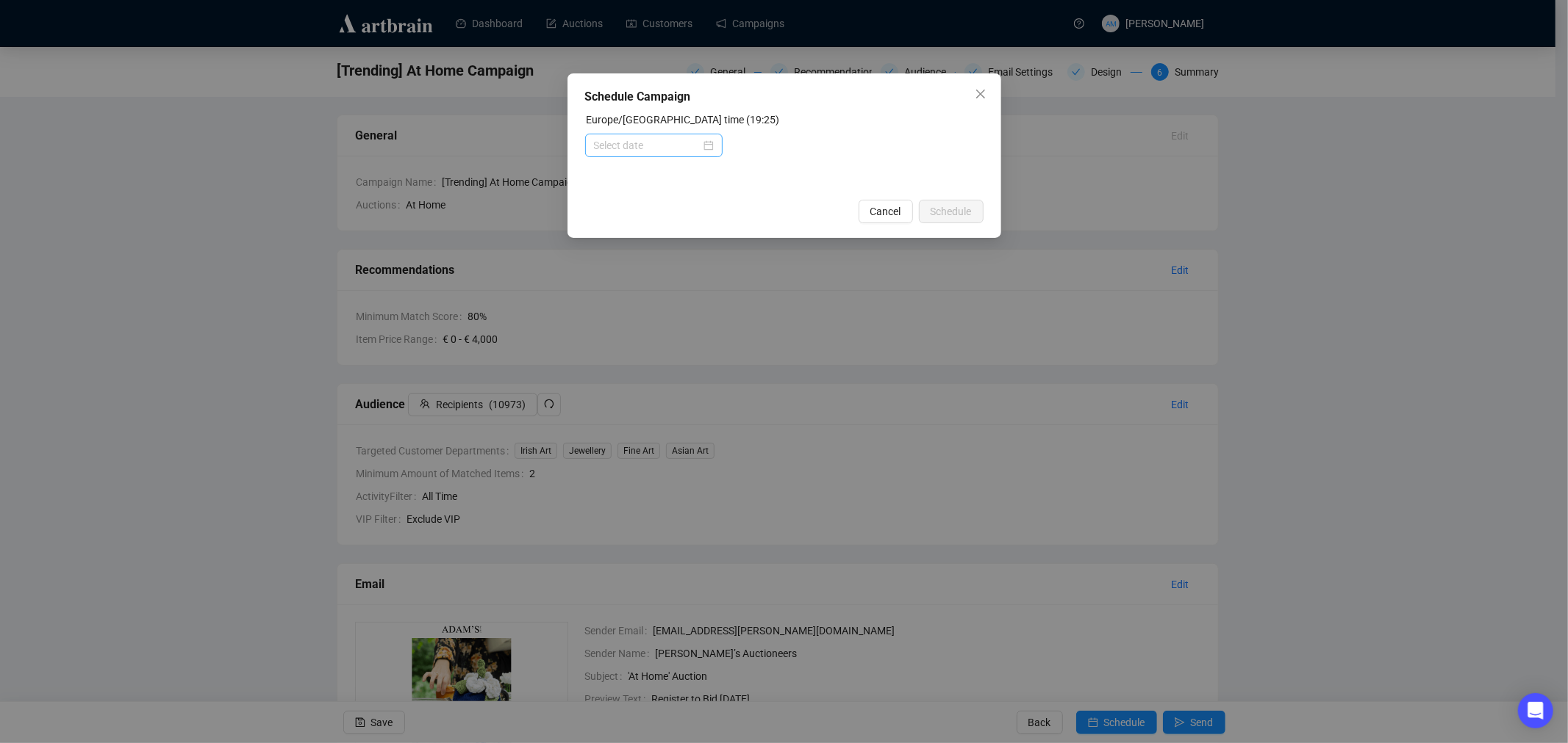
click at [707, 139] on div at bounding box center [653, 146] width 120 height 16
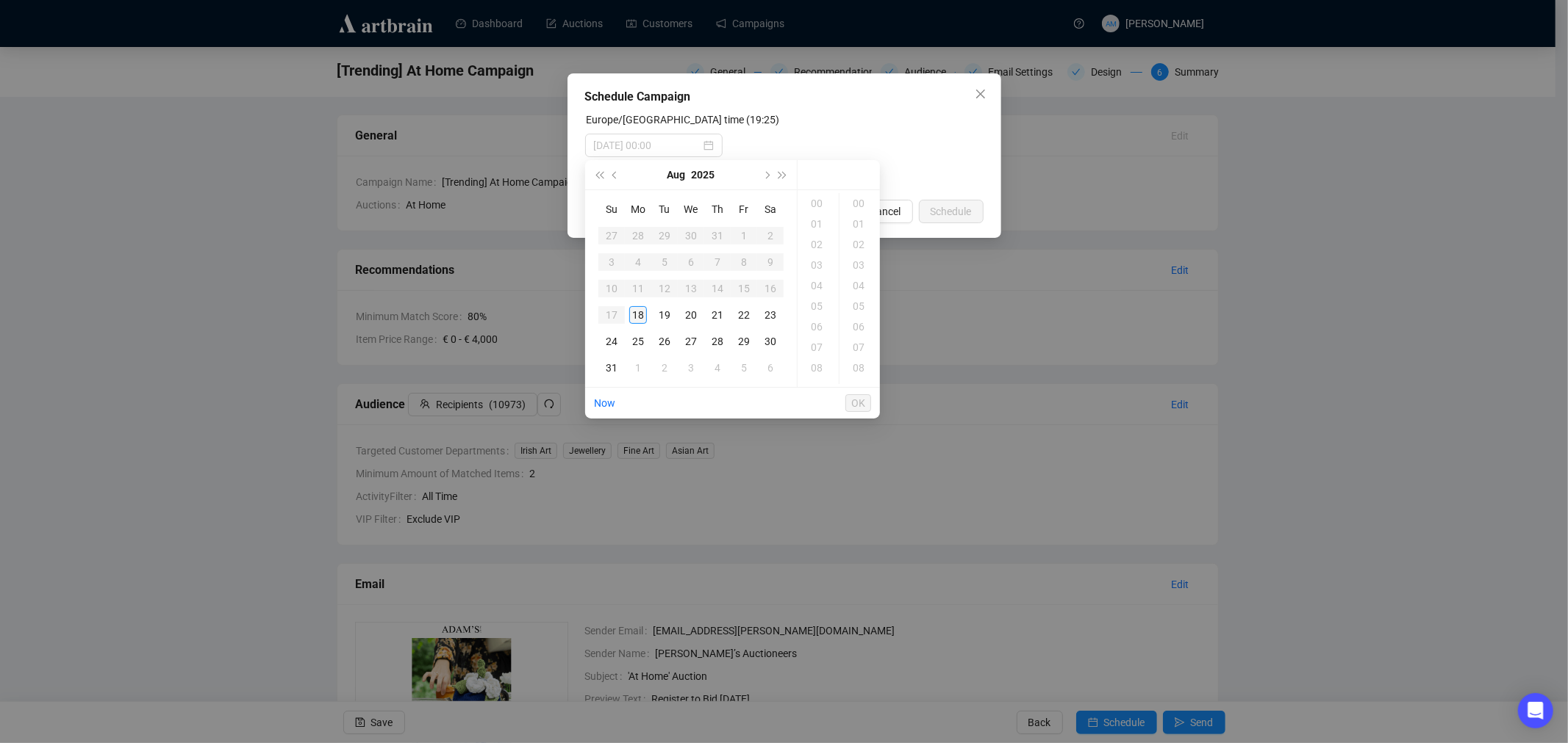
click at [635, 318] on div "18" at bounding box center [638, 316] width 18 height 18
click at [821, 228] on div "20" at bounding box center [817, 224] width 35 height 21
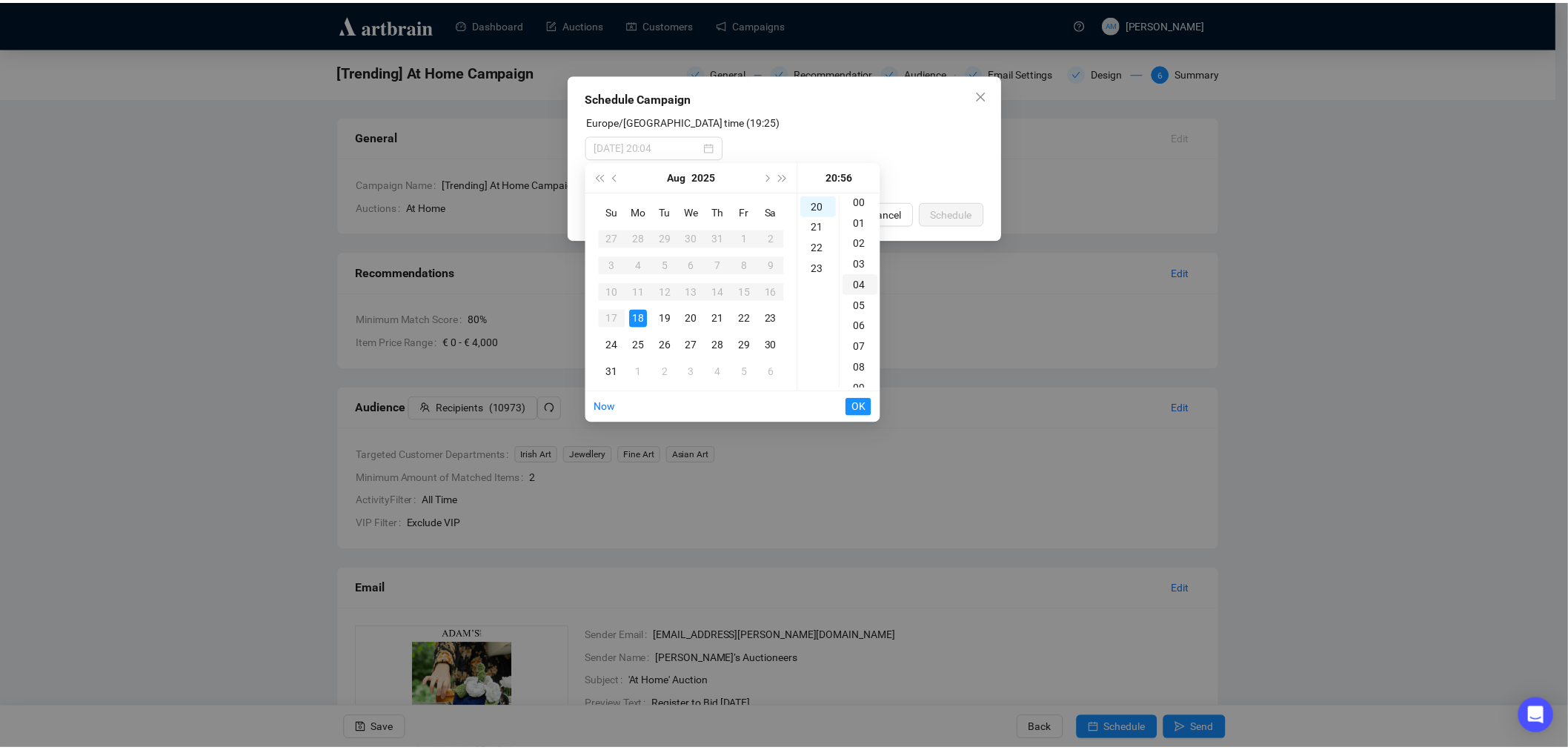
scroll to position [0, 0]
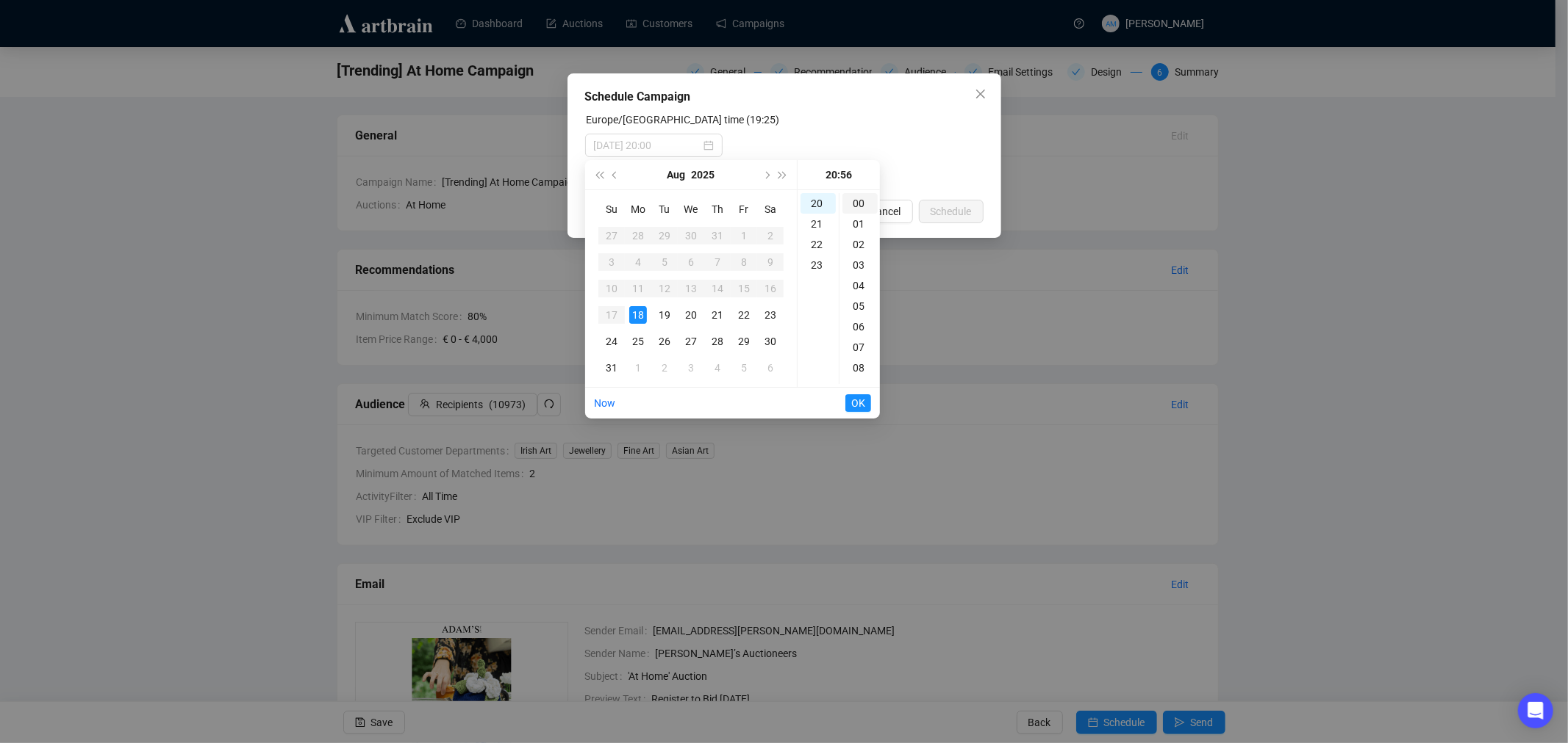
click at [861, 200] on div "00" at bounding box center [860, 203] width 35 height 21
type input "[DATE] 20:00"
click at [856, 399] on span "OK" at bounding box center [859, 403] width 14 height 28
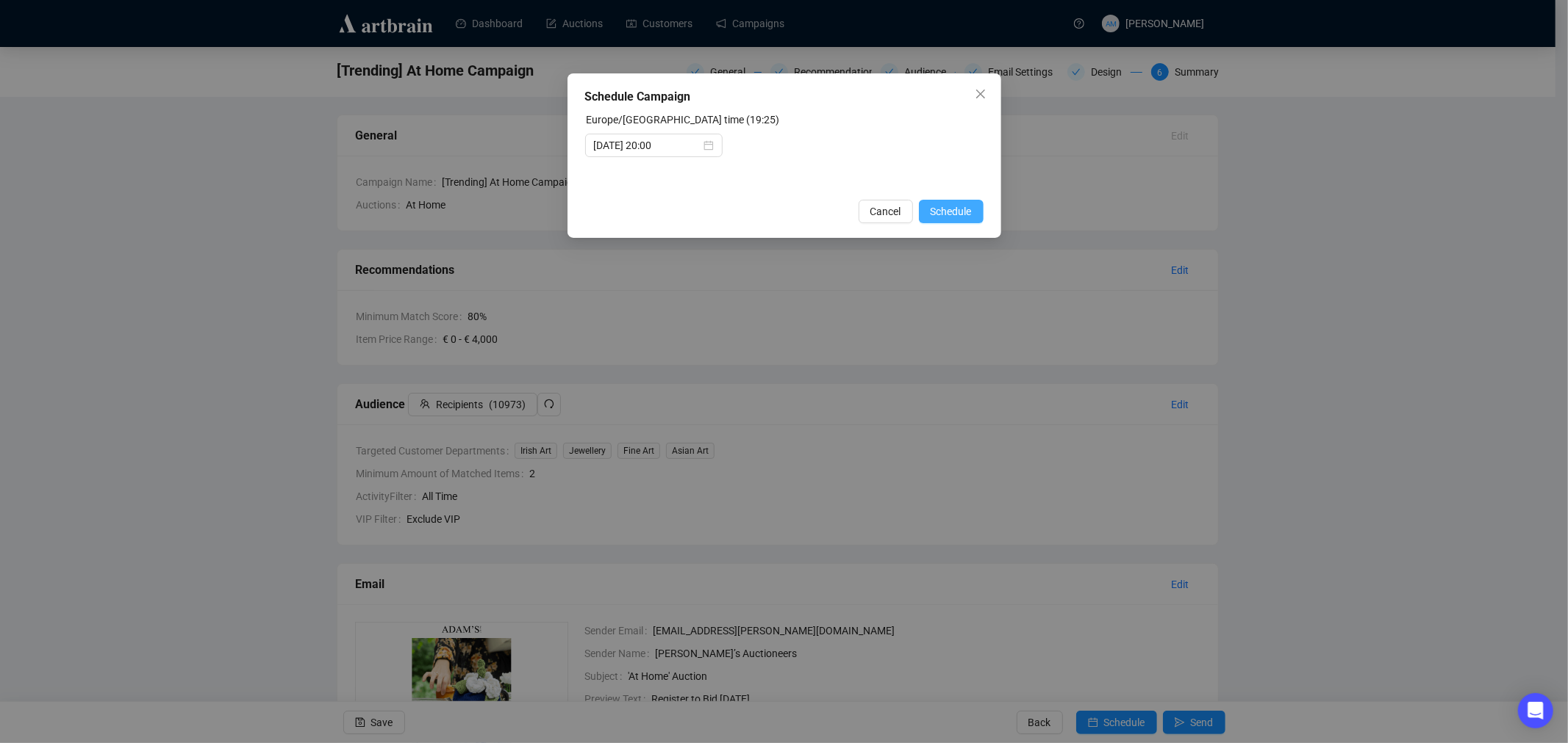
click at [946, 208] on span "Schedule" at bounding box center [951, 211] width 41 height 16
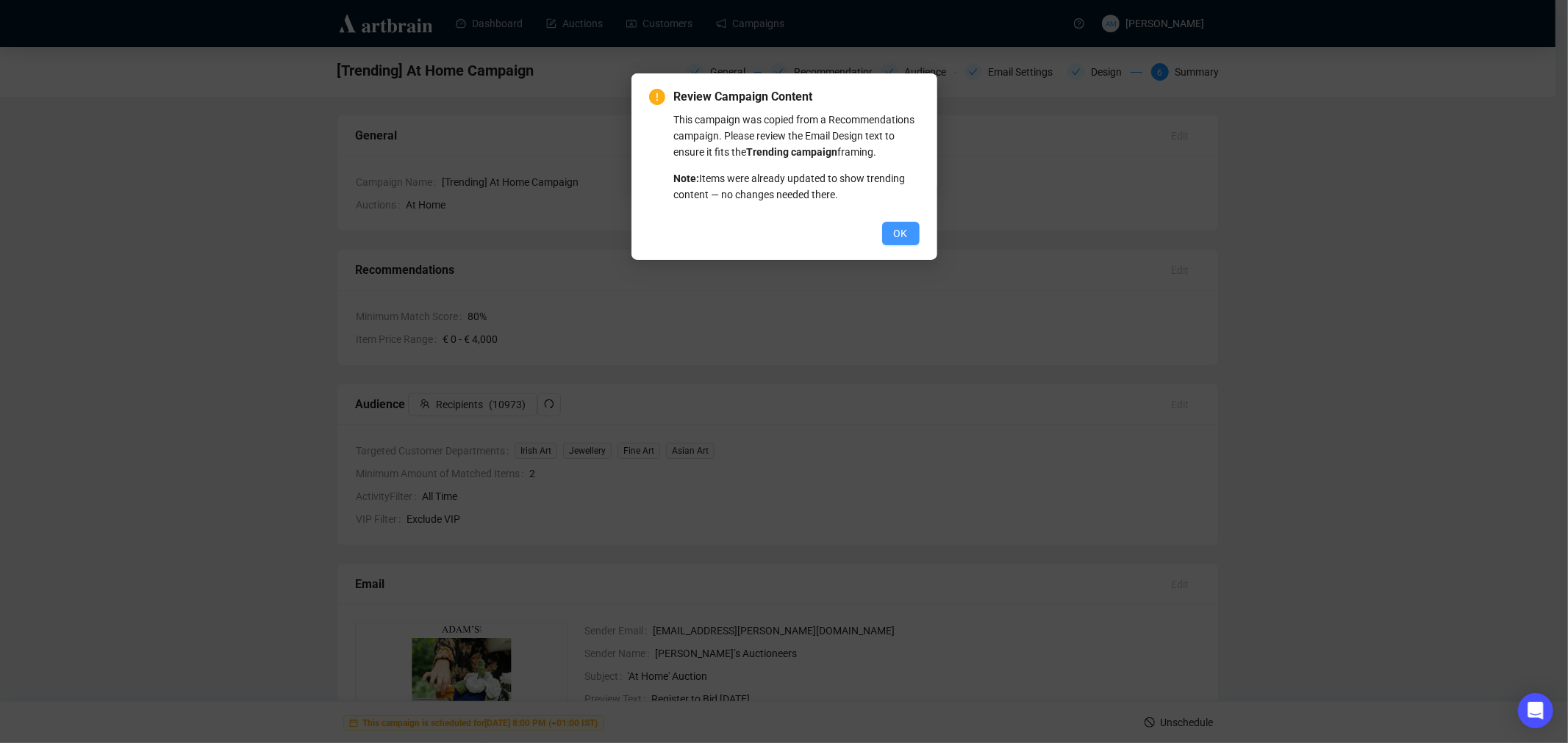
click at [901, 239] on span "OK" at bounding box center [901, 234] width 14 height 16
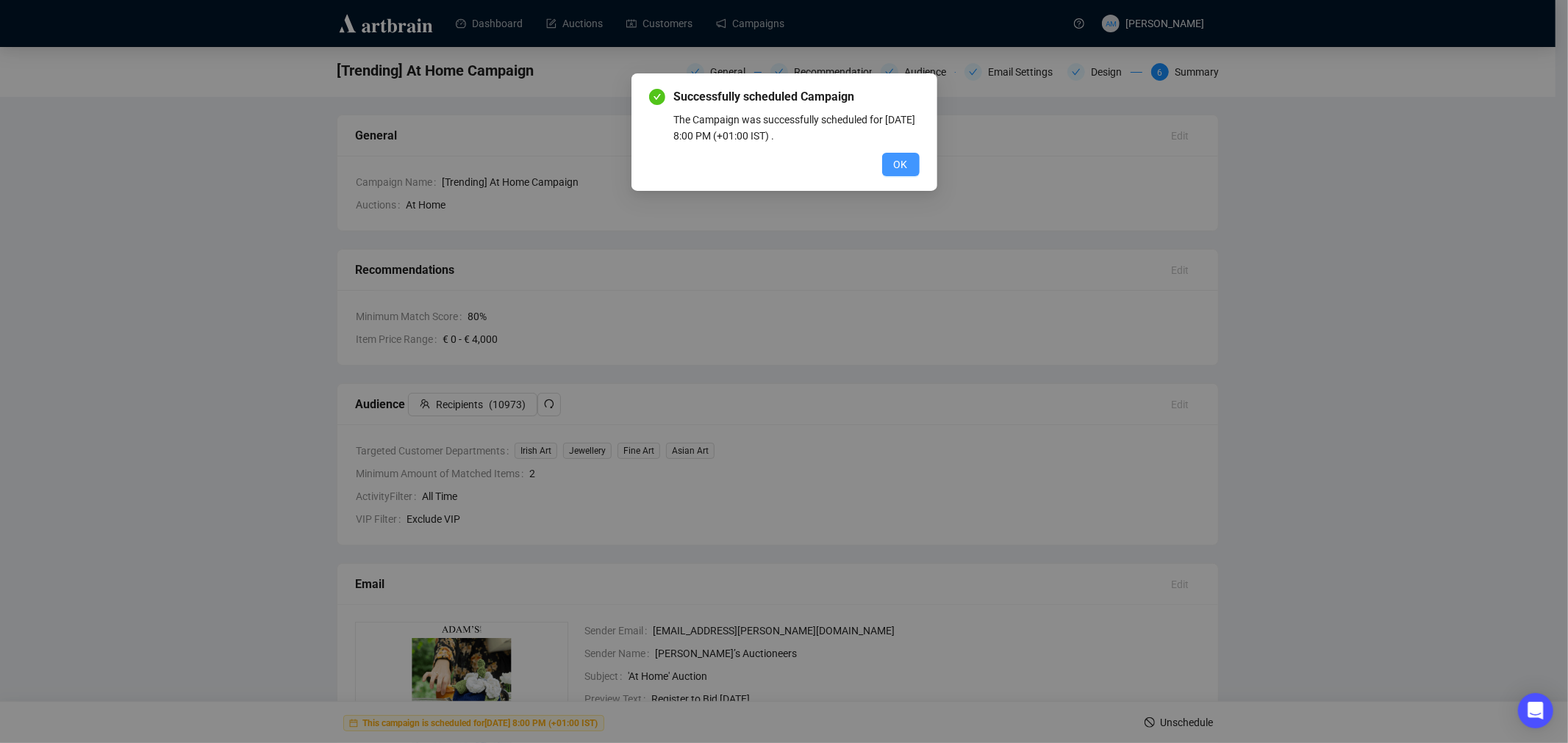
click at [888, 158] on button "OK" at bounding box center [901, 165] width 38 height 23
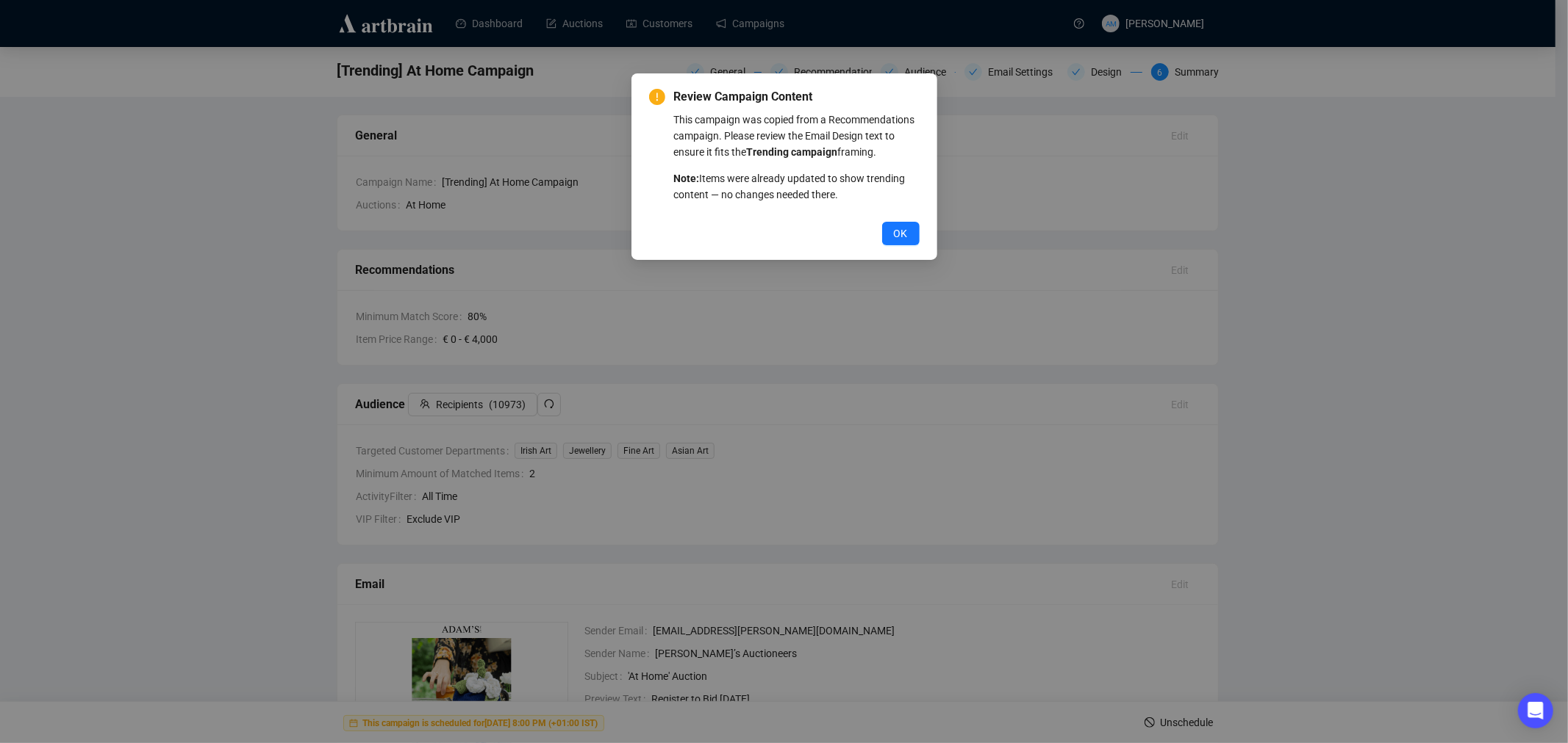
click at [892, 238] on button "OK" at bounding box center [901, 234] width 38 height 23
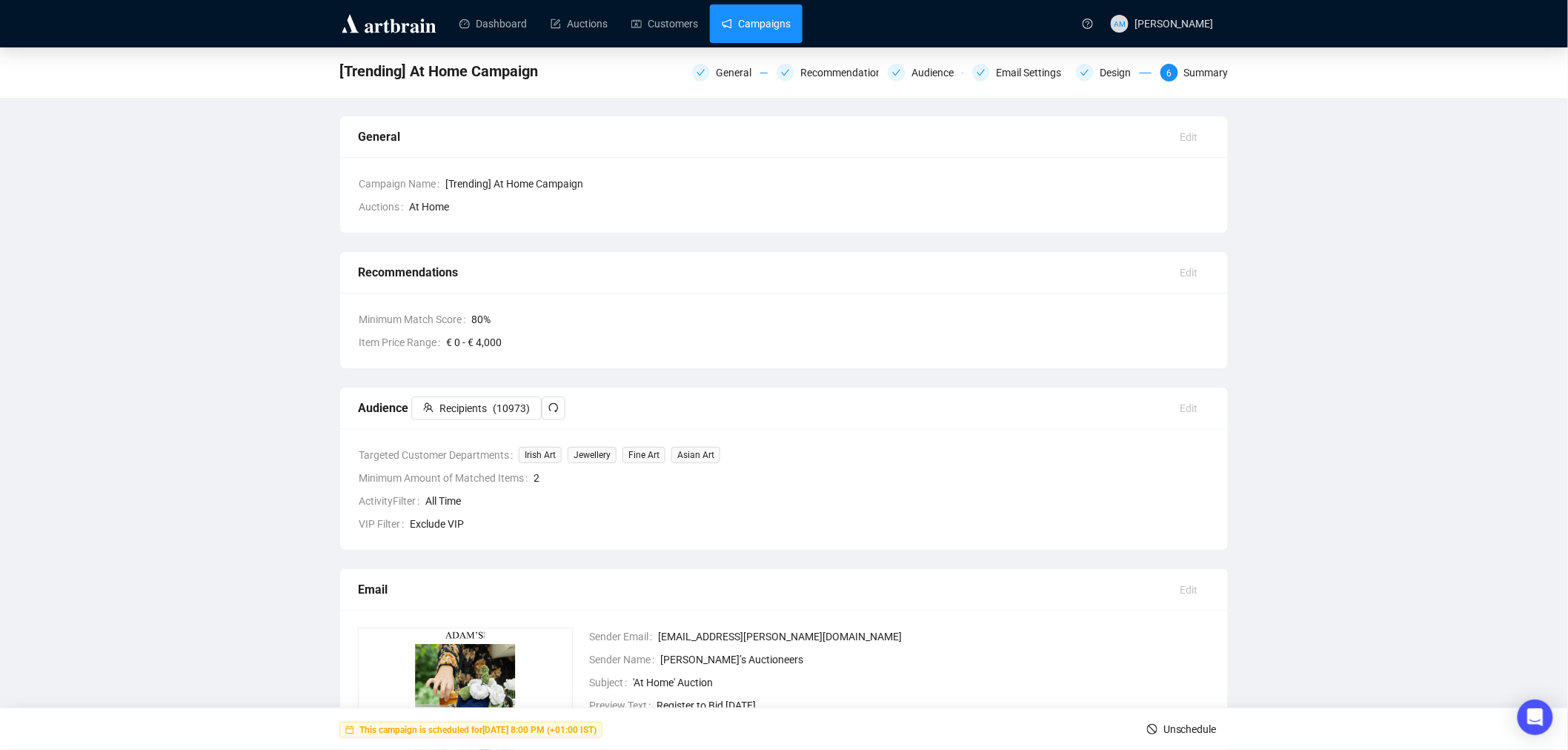
click at [724, 27] on link "Campaigns" at bounding box center [756, 24] width 69 height 38
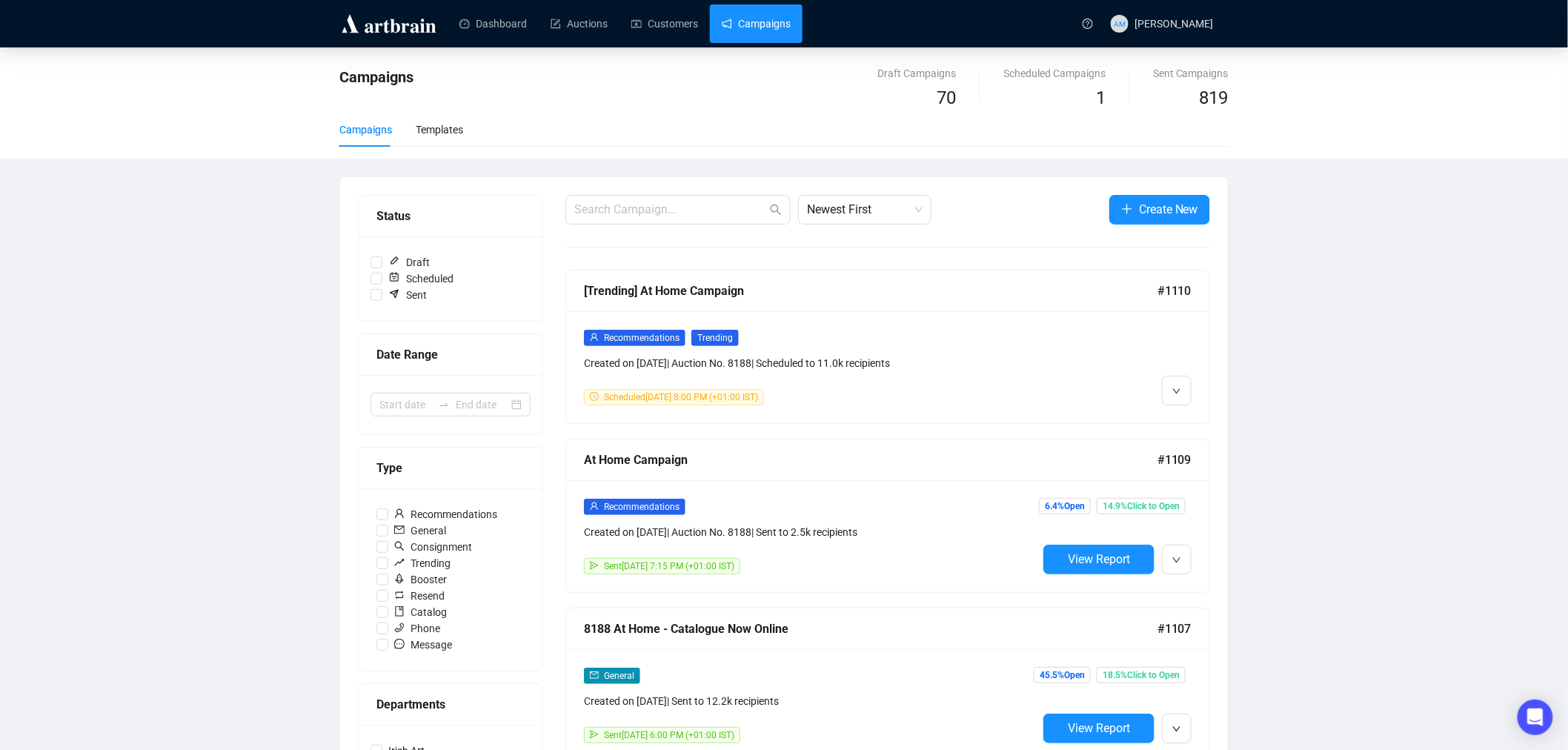
click at [171, 119] on div "Campaigns Draft Campaigns 70 Scheduled Campaigns 1 Sent Campaigns 819 Campaigns…" at bounding box center [784, 103] width 1568 height 111
click at [395, 25] on img at bounding box center [388, 24] width 99 height 24
click at [258, 144] on div "Campaigns Draft Campaigns 70 Scheduled Campaigns 1 Sent Campaigns 819 Campaigns…" at bounding box center [784, 103] width 1568 height 111
click at [394, 26] on img at bounding box center [388, 24] width 99 height 24
click at [502, 25] on link "Dashboard" at bounding box center [493, 24] width 67 height 38
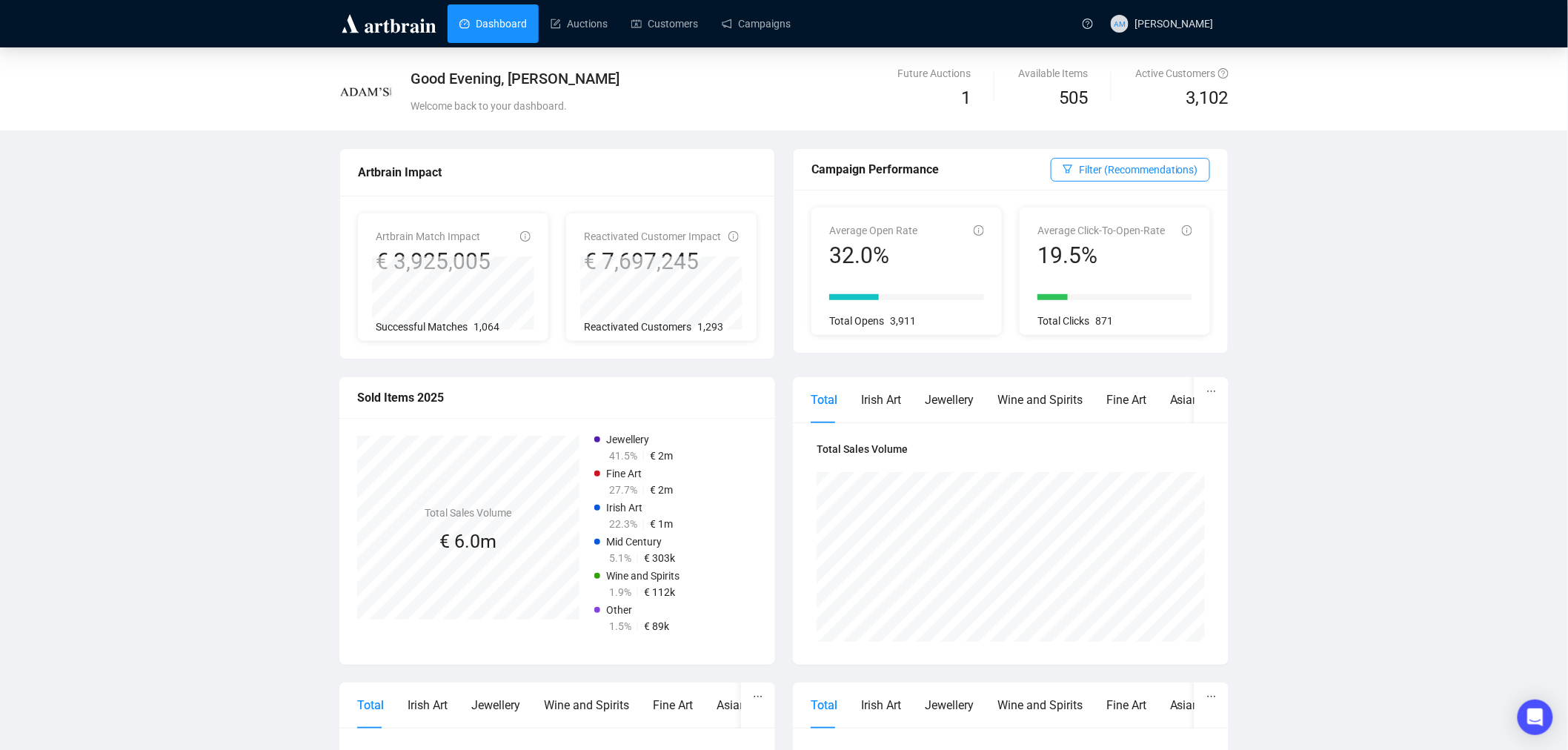
click at [662, 489] on span "€ 2m" at bounding box center [661, 489] width 23 height 12
click at [633, 442] on span "Jewellery" at bounding box center [627, 439] width 43 height 12
click at [475, 39] on link "Dashboard" at bounding box center [493, 24] width 67 height 38
